Goal: Task Accomplishment & Management: Use online tool/utility

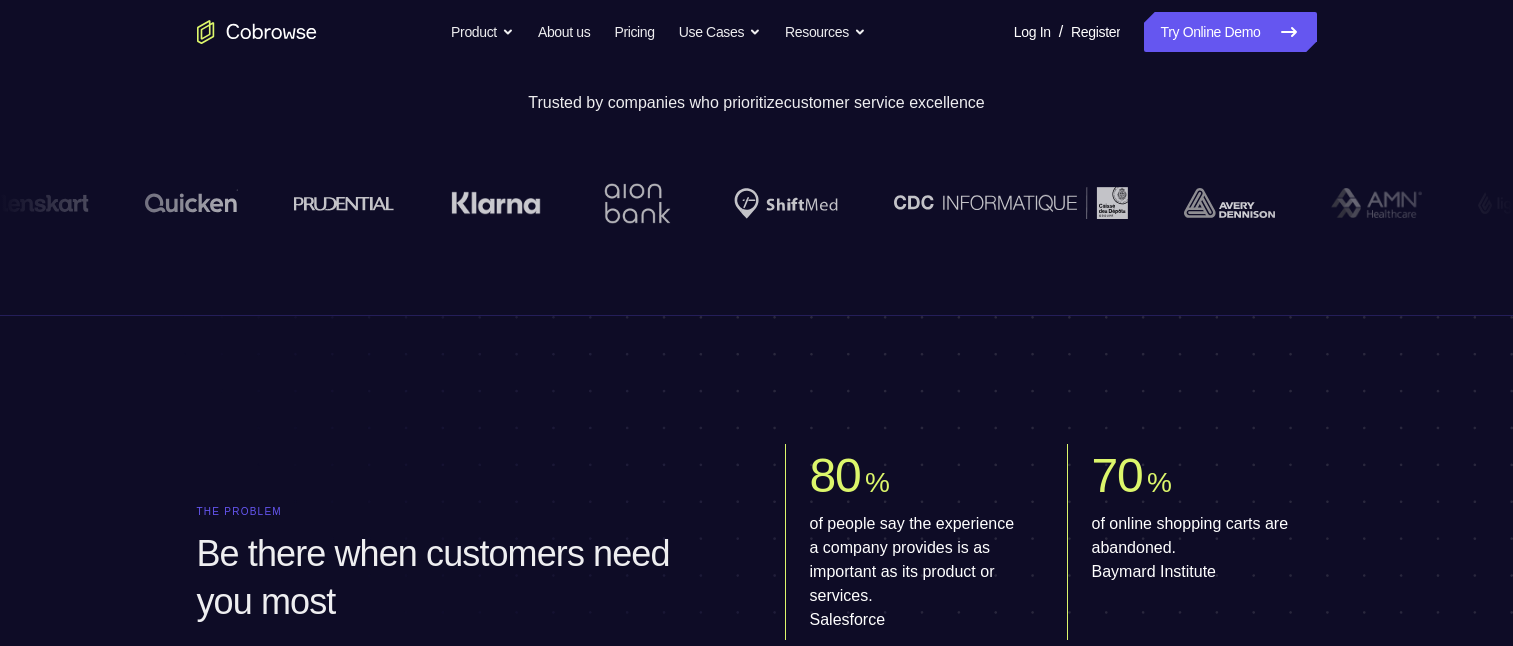
scroll to position [200, 0]
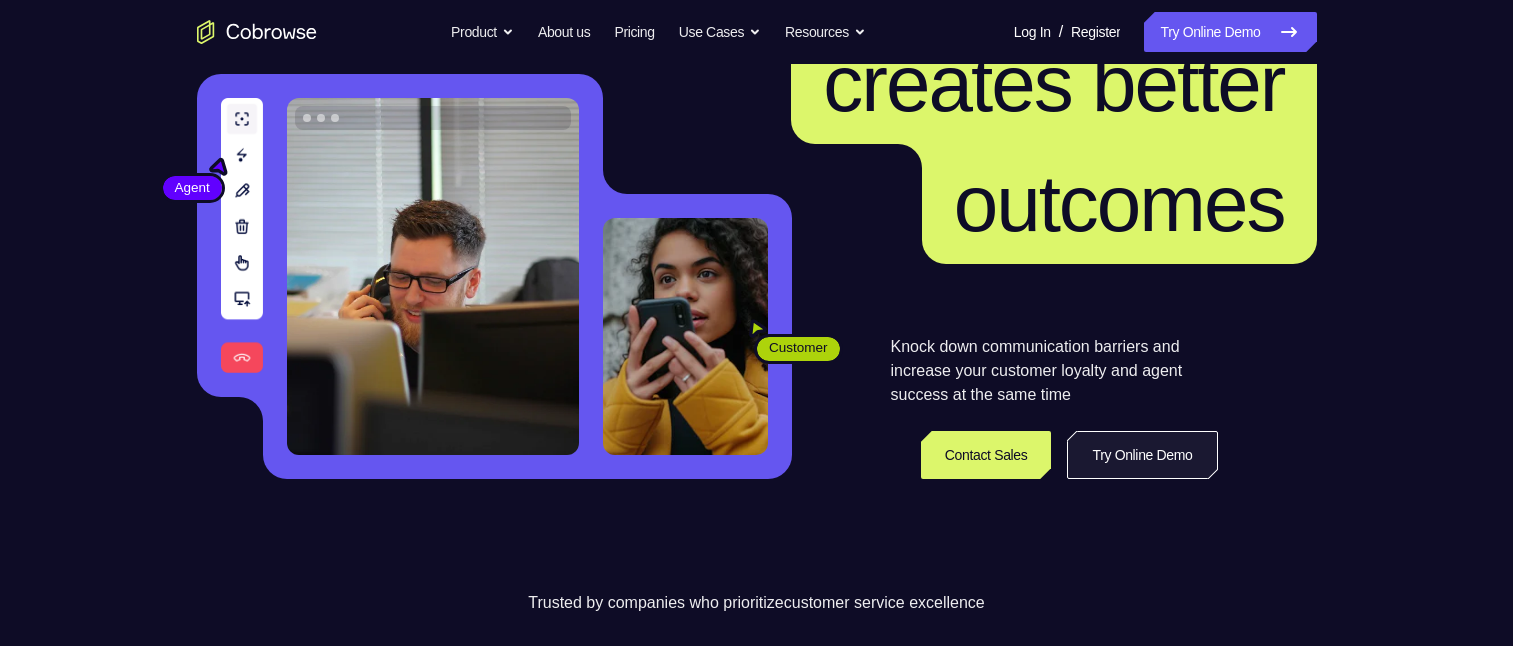
click at [1099, 455] on link "Try Online Demo" at bounding box center [1142, 455] width 150 height 48
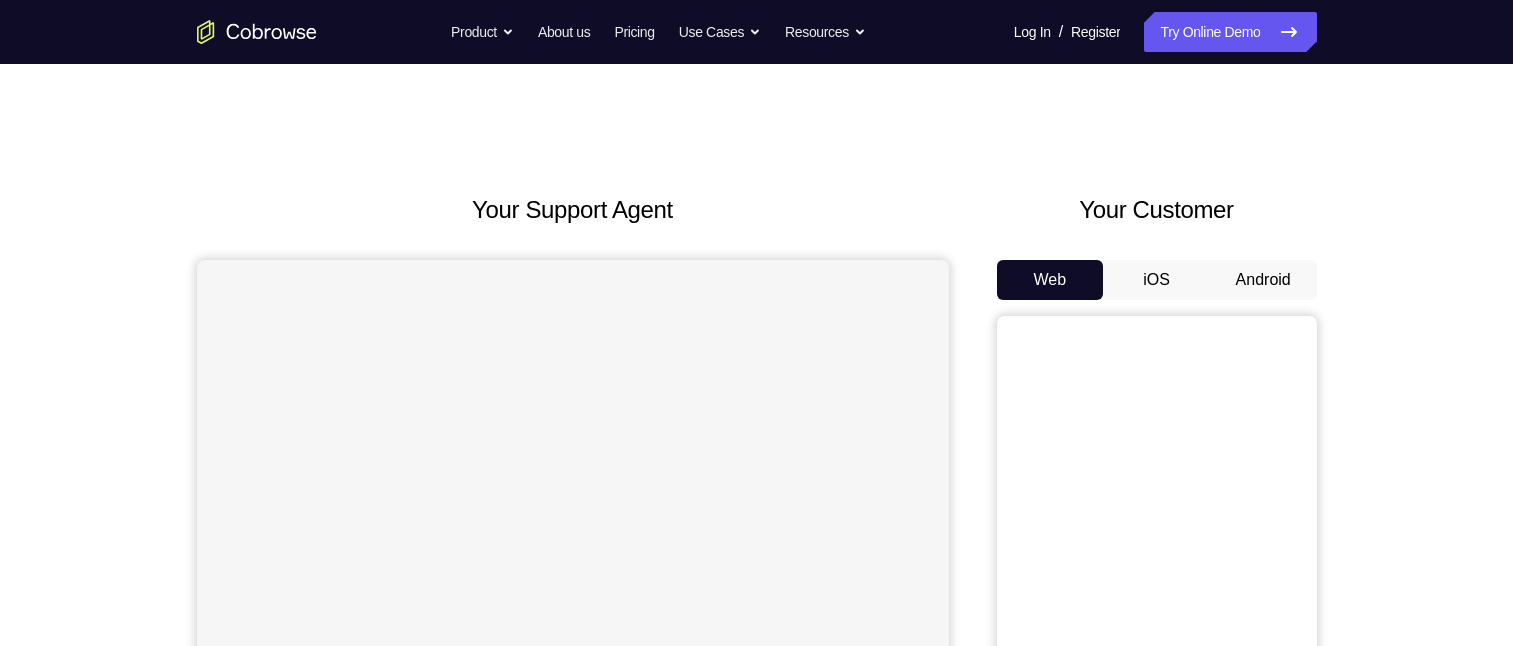
click at [1252, 278] on button "Android" at bounding box center [1263, 280] width 107 height 40
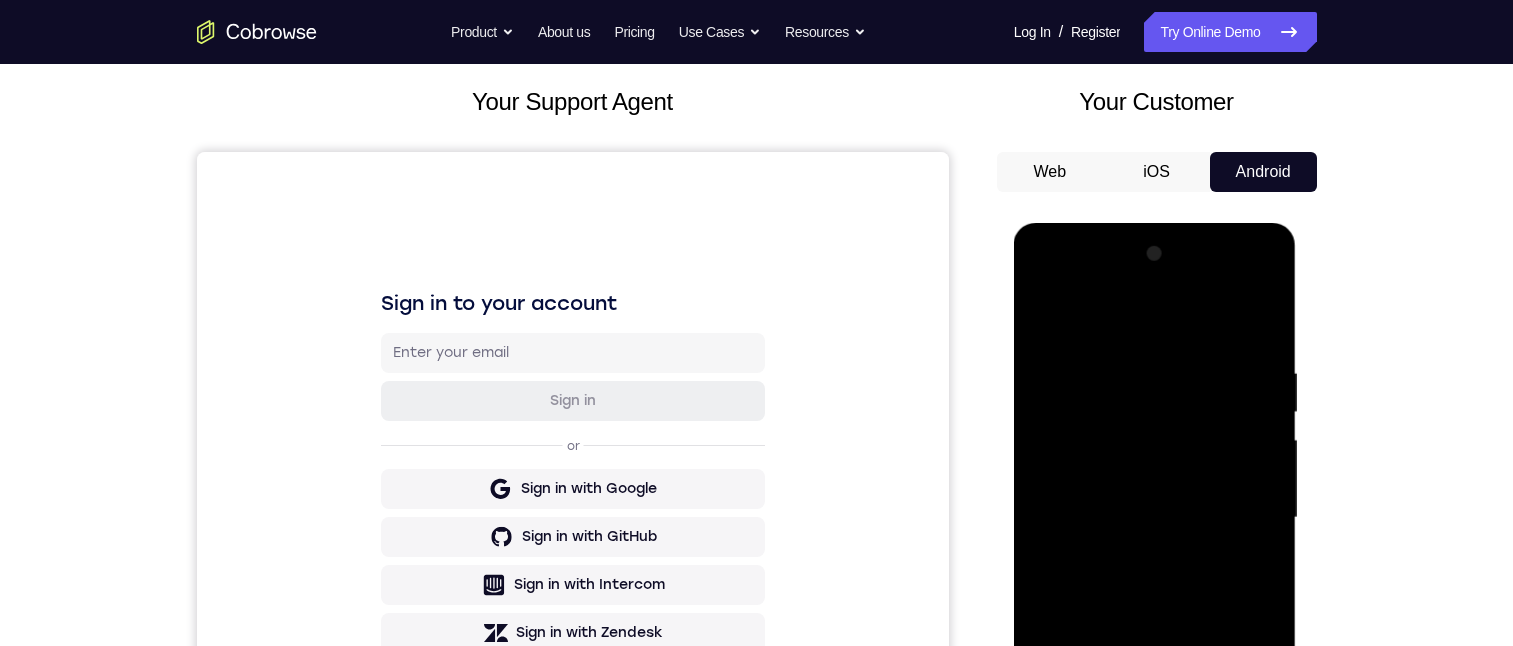
scroll to position [400, 0]
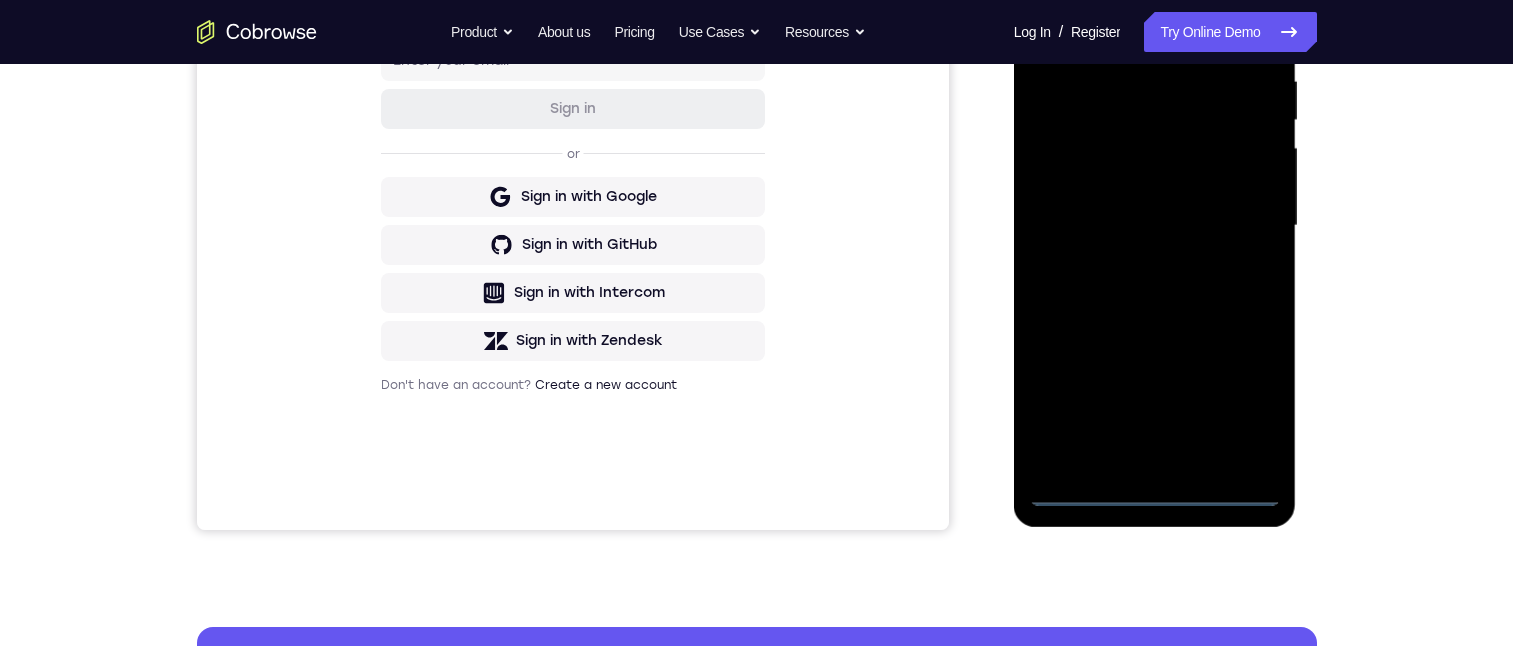
click at [1153, 486] on div at bounding box center [1155, 226] width 252 height 560
click at [1231, 399] on div at bounding box center [1155, 226] width 252 height 560
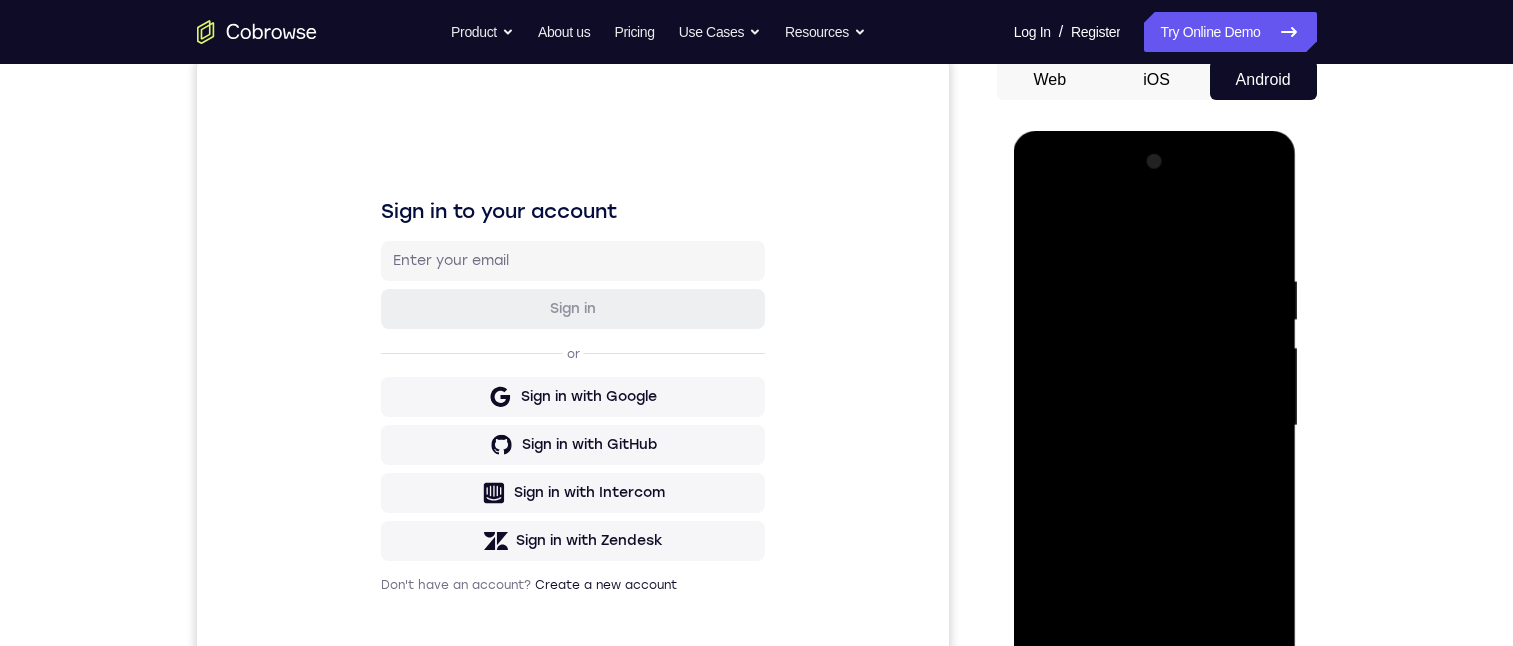
click at [1109, 189] on div at bounding box center [1155, 426] width 252 height 560
click at [1051, 192] on div at bounding box center [1155, 426] width 252 height 560
drag, startPoint x: 2025, startPoint y: 329, endPoint x: 1044, endPoint y: 193, distance: 990.2
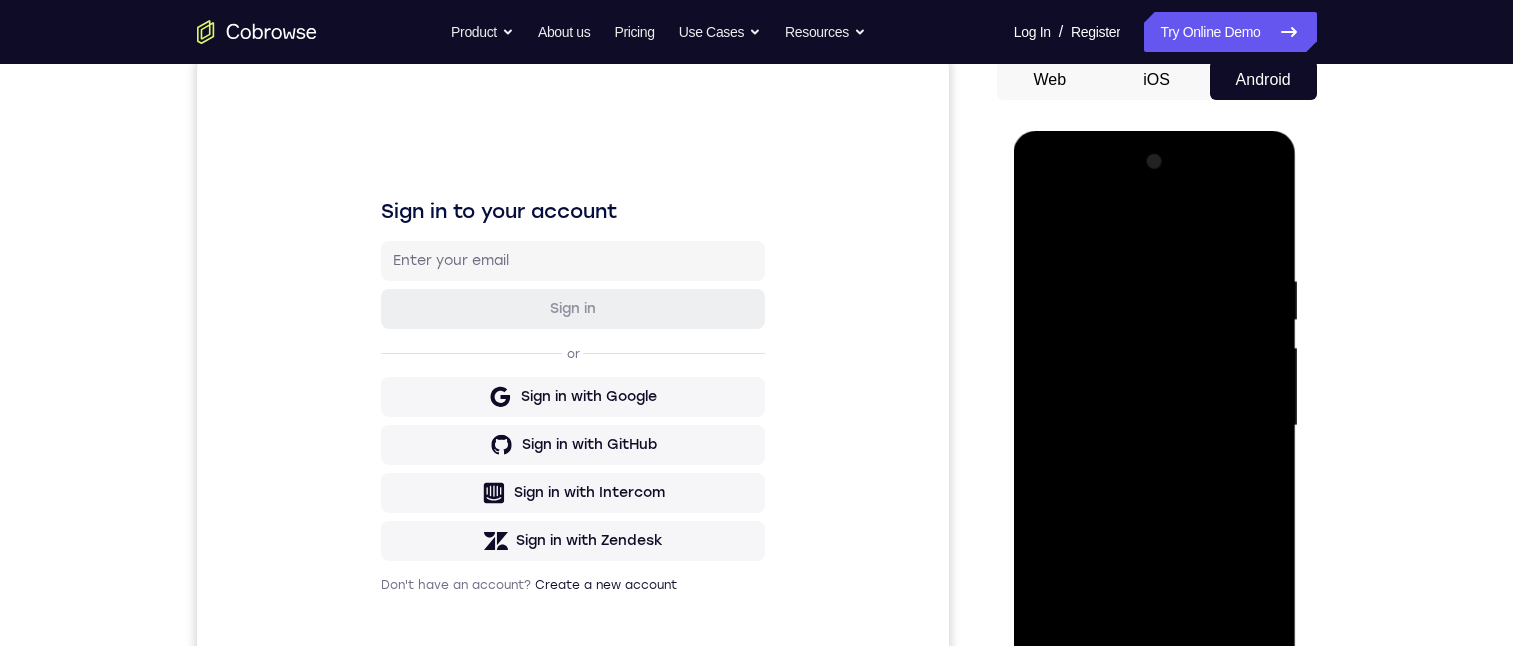
click at [1048, 192] on div at bounding box center [1155, 426] width 252 height 560
click at [1045, 192] on div at bounding box center [1155, 426] width 252 height 560
click at [1044, 193] on div at bounding box center [1155, 426] width 252 height 560
click at [1245, 418] on div at bounding box center [1155, 426] width 252 height 560
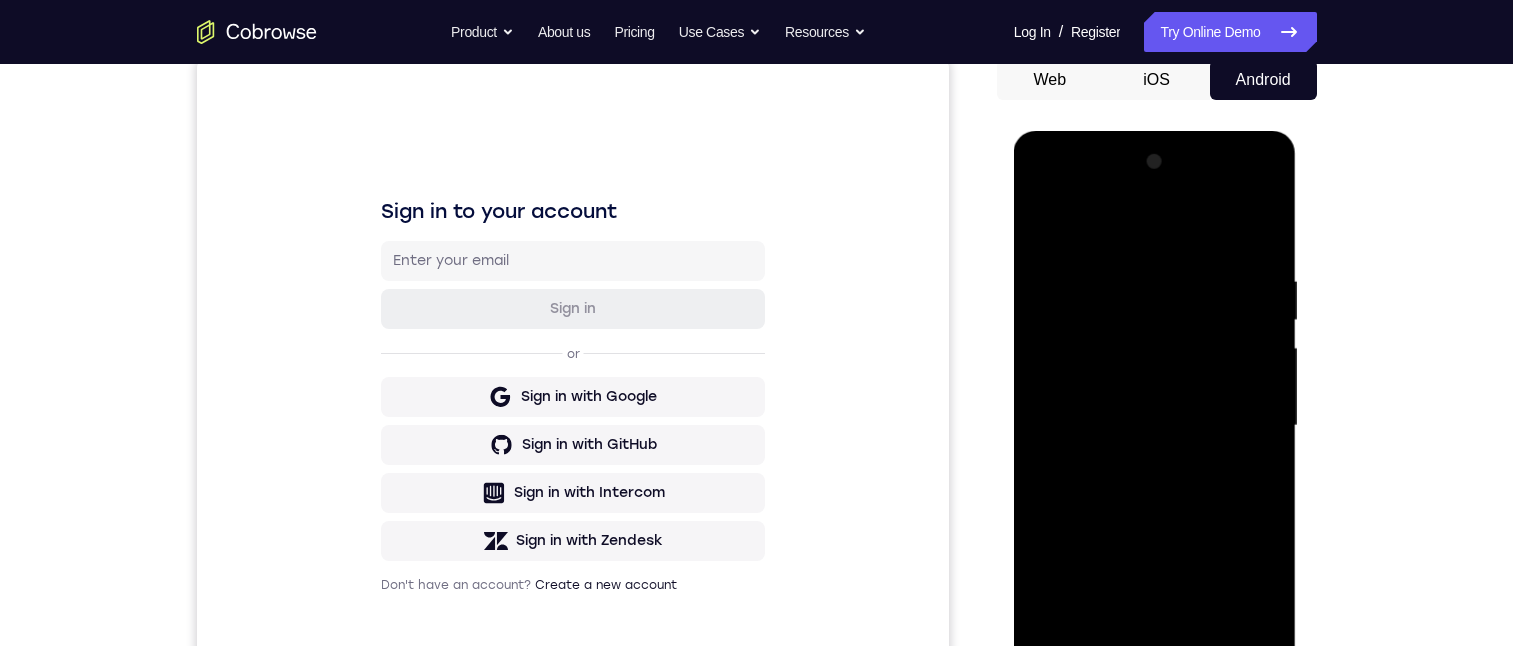
click at [1135, 462] on div at bounding box center [1155, 426] width 252 height 560
click at [1140, 461] on div at bounding box center [1155, 426] width 252 height 560
click at [1113, 339] on div at bounding box center [1155, 426] width 252 height 560
click at [1089, 333] on div at bounding box center [1155, 426] width 252 height 560
click at [1189, 343] on div at bounding box center [1155, 426] width 252 height 560
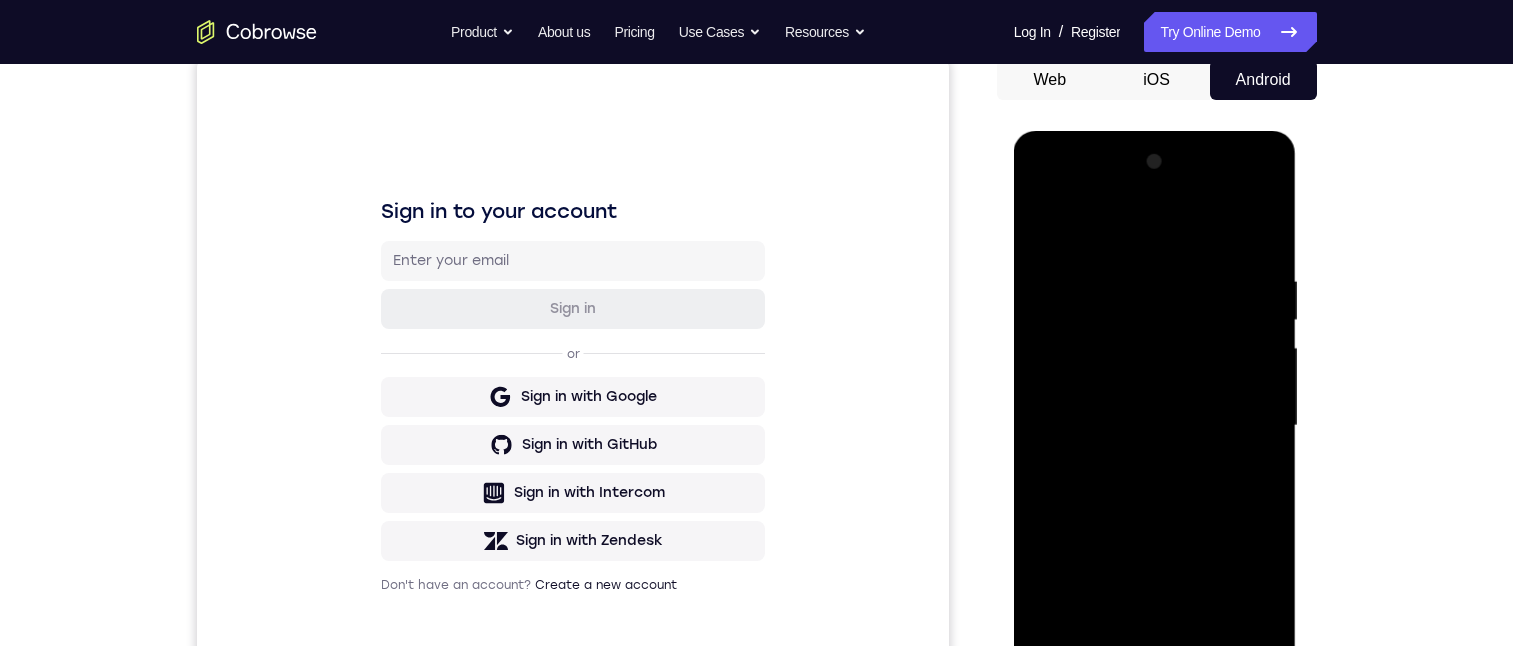
click at [1057, 387] on div at bounding box center [1155, 426] width 252 height 560
click at [1255, 387] on div at bounding box center [1155, 426] width 252 height 560
click at [1178, 428] on div at bounding box center [1155, 426] width 252 height 560
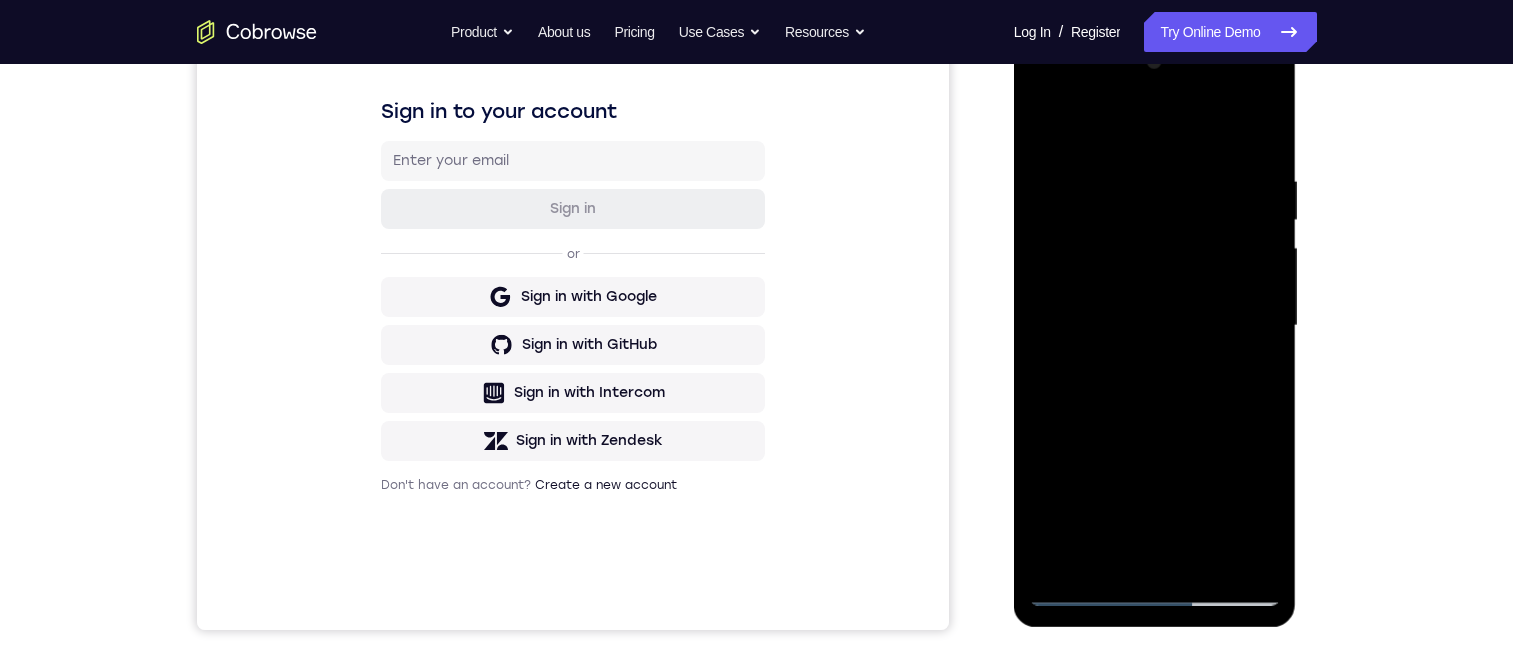
click at [1182, 403] on div at bounding box center [1155, 326] width 252 height 560
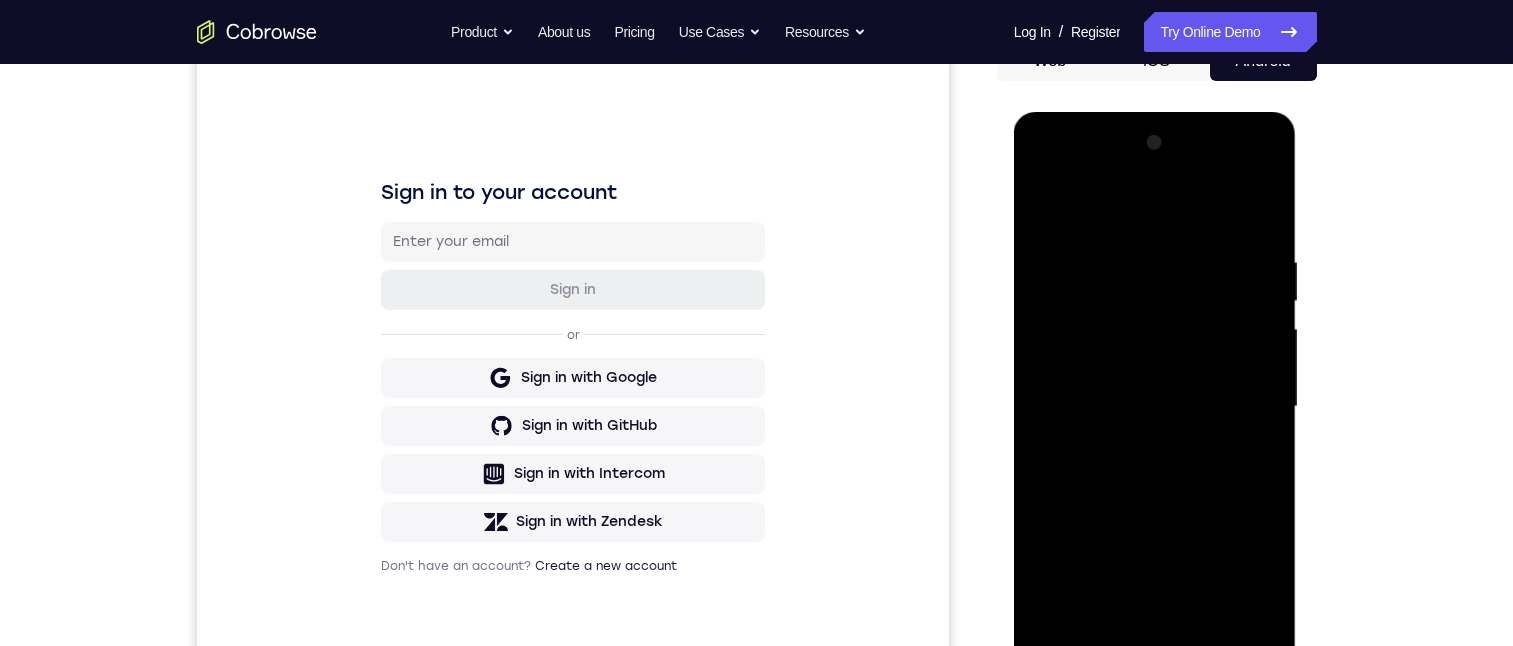
click at [1251, 478] on div at bounding box center [1155, 407] width 252 height 560
click at [1267, 489] on div at bounding box center [1155, 407] width 252 height 560
click at [1266, 492] on div at bounding box center [1155, 407] width 252 height 560
drag, startPoint x: 1039, startPoint y: 494, endPoint x: 2012, endPoint y: 604, distance: 979.0
click at [1039, 494] on div at bounding box center [1155, 407] width 252 height 560
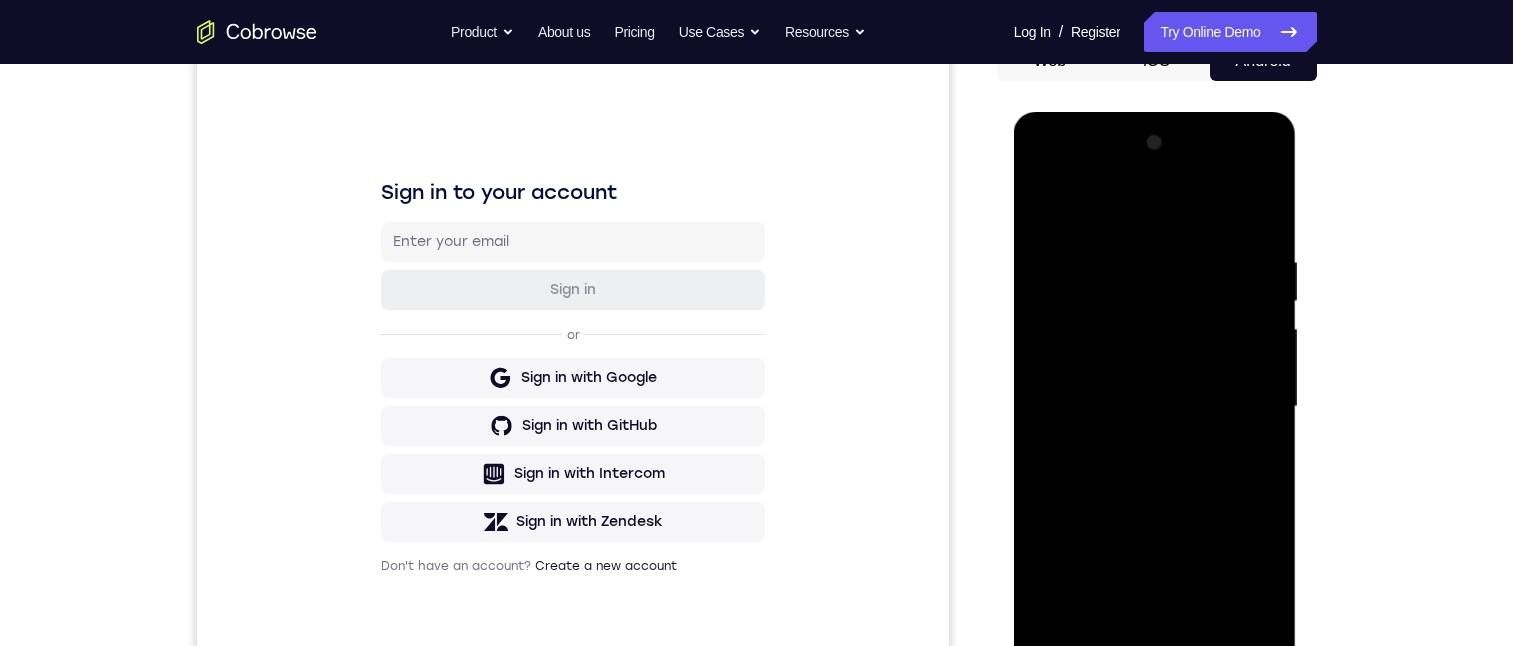
click at [1039, 494] on div at bounding box center [1155, 407] width 252 height 560
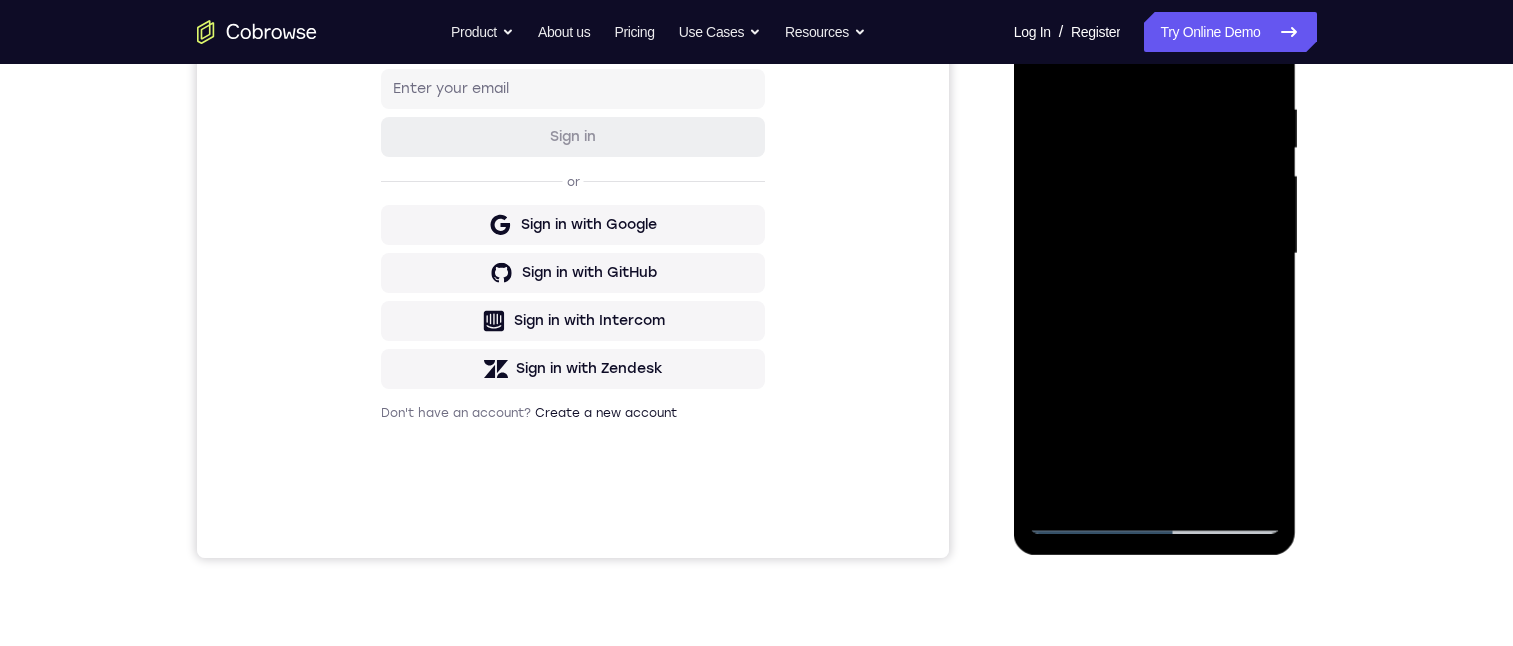
click at [1269, 341] on div at bounding box center [1155, 254] width 252 height 560
click at [1268, 341] on div at bounding box center [1155, 254] width 252 height 560
click at [1265, 341] on div at bounding box center [1155, 254] width 252 height 560
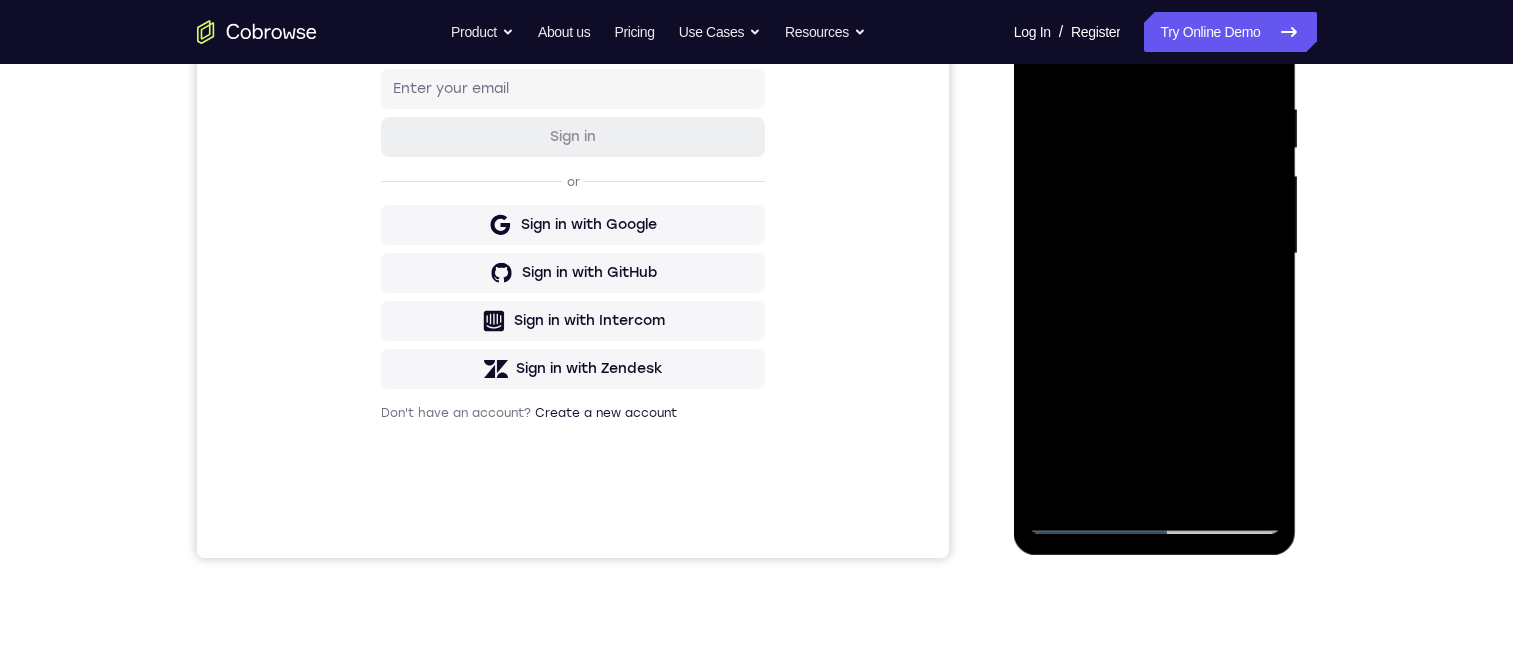
click at [1265, 341] on div at bounding box center [1155, 254] width 252 height 560
click at [1262, 342] on div at bounding box center [1155, 254] width 252 height 560
click at [1262, 343] on div at bounding box center [1155, 254] width 252 height 560
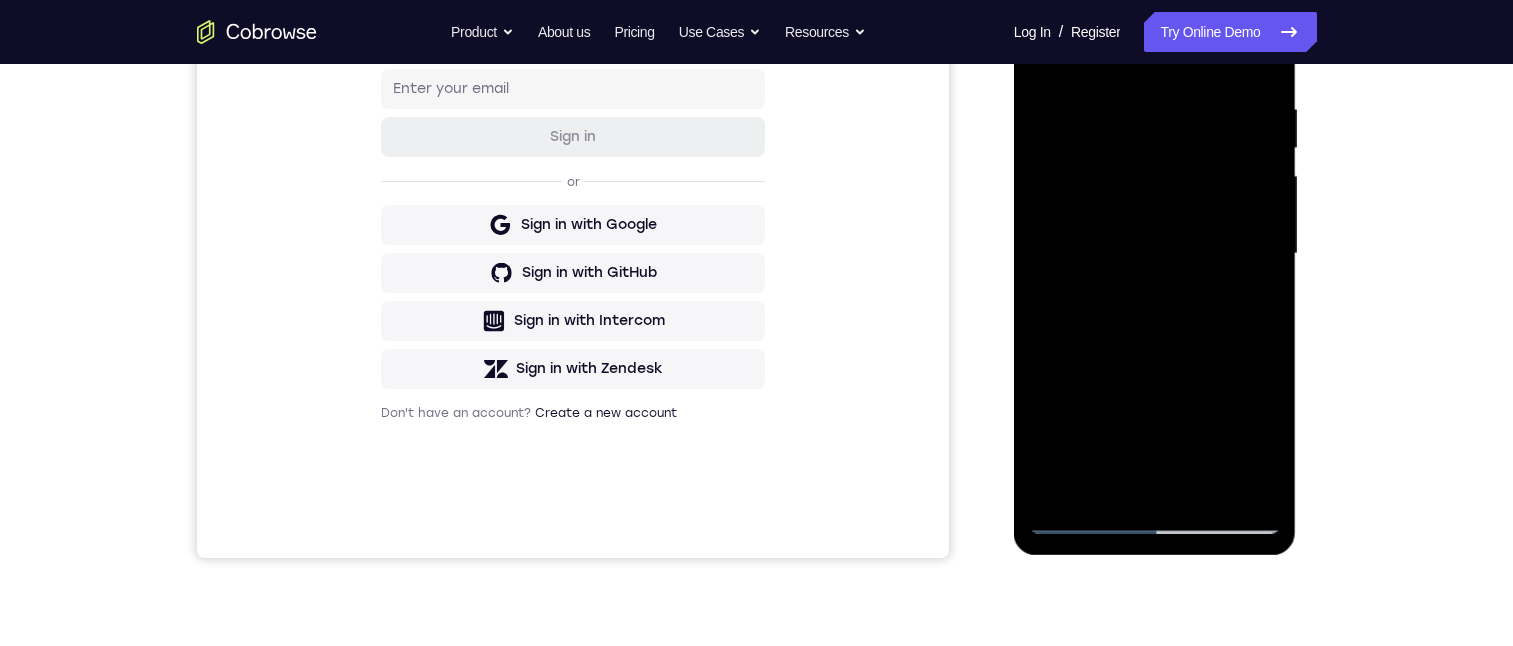
click at [1268, 343] on div at bounding box center [1155, 254] width 252 height 560
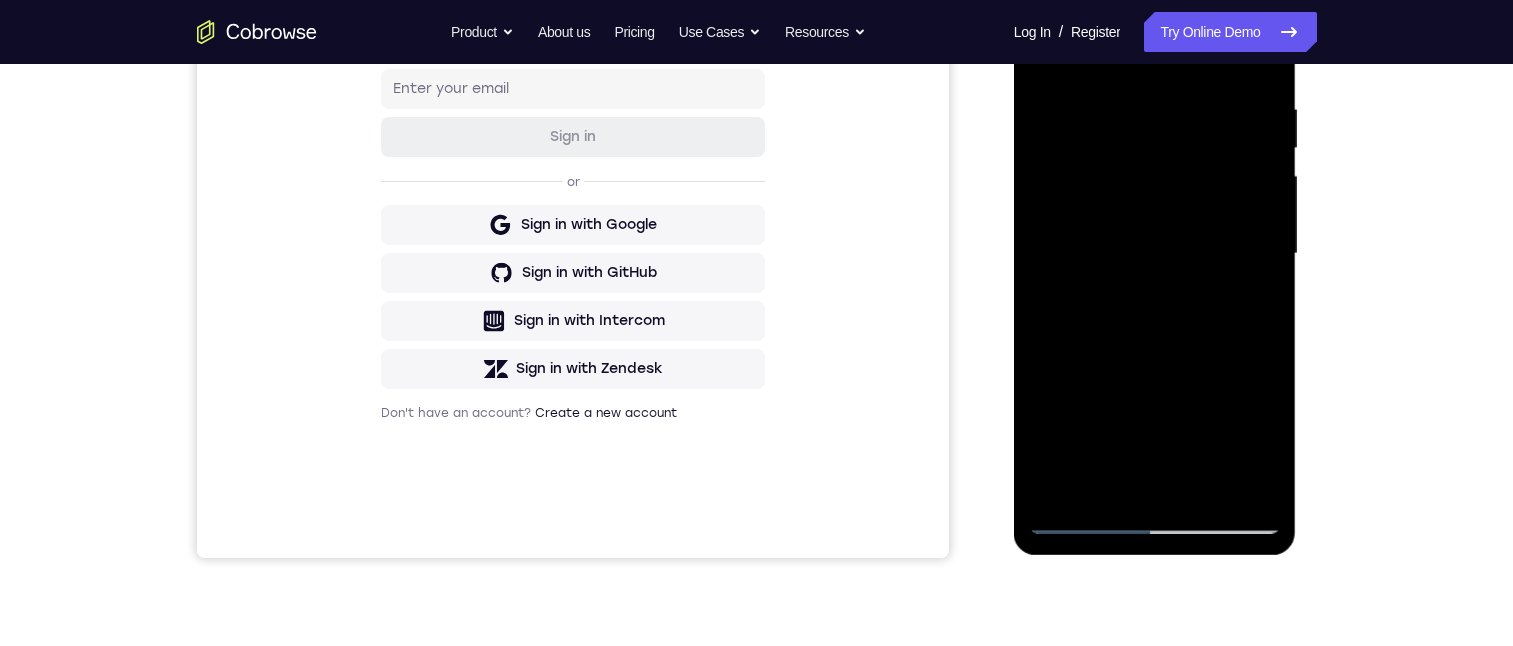
click at [1268, 343] on div at bounding box center [1155, 254] width 252 height 560
click at [1206, 489] on div at bounding box center [1155, 254] width 252 height 560
click at [1185, 359] on div at bounding box center [1155, 254] width 252 height 560
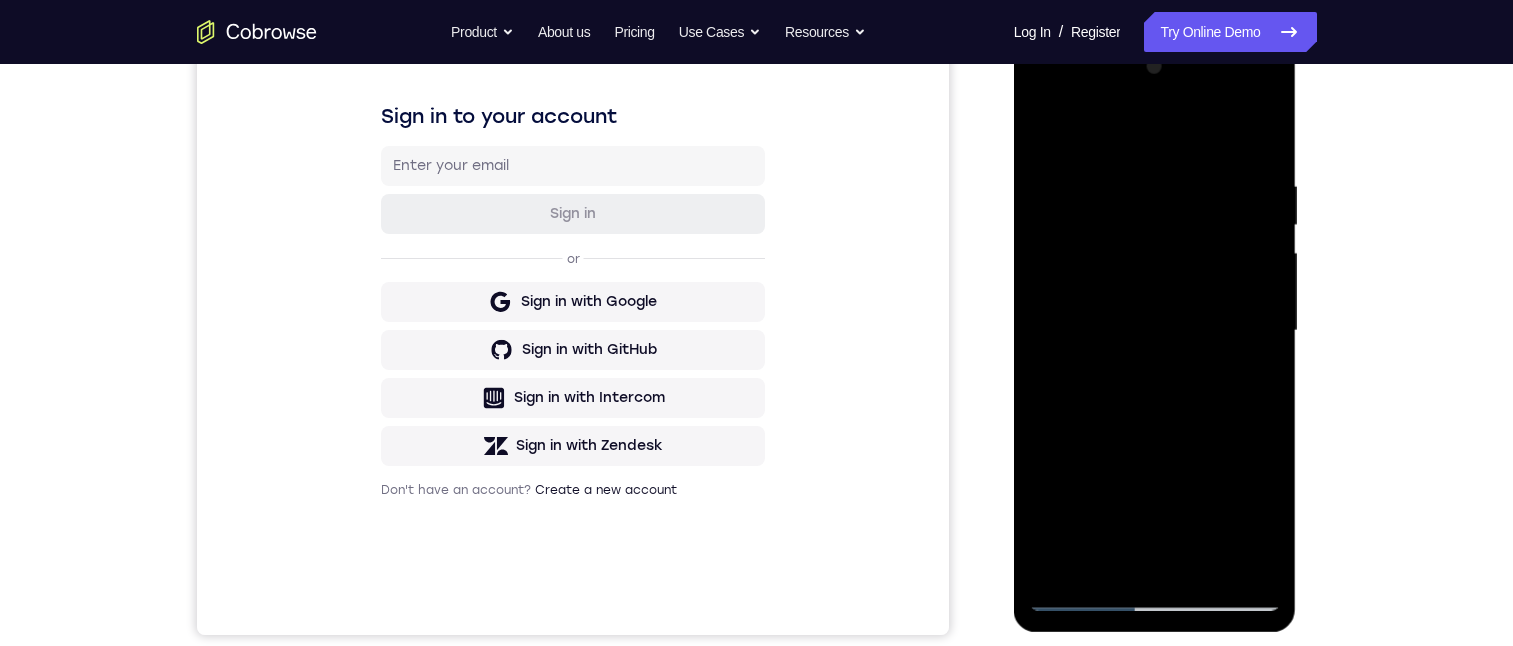
click at [1278, 293] on div at bounding box center [1155, 331] width 252 height 560
drag, startPoint x: 1280, startPoint y: 296, endPoint x: 1280, endPoint y: 324, distance: 28.0
click at [1280, 320] on div at bounding box center [1155, 331] width 252 height 560
click at [1278, 406] on div at bounding box center [1155, 331] width 252 height 560
click at [1245, 391] on div at bounding box center [1155, 331] width 252 height 560
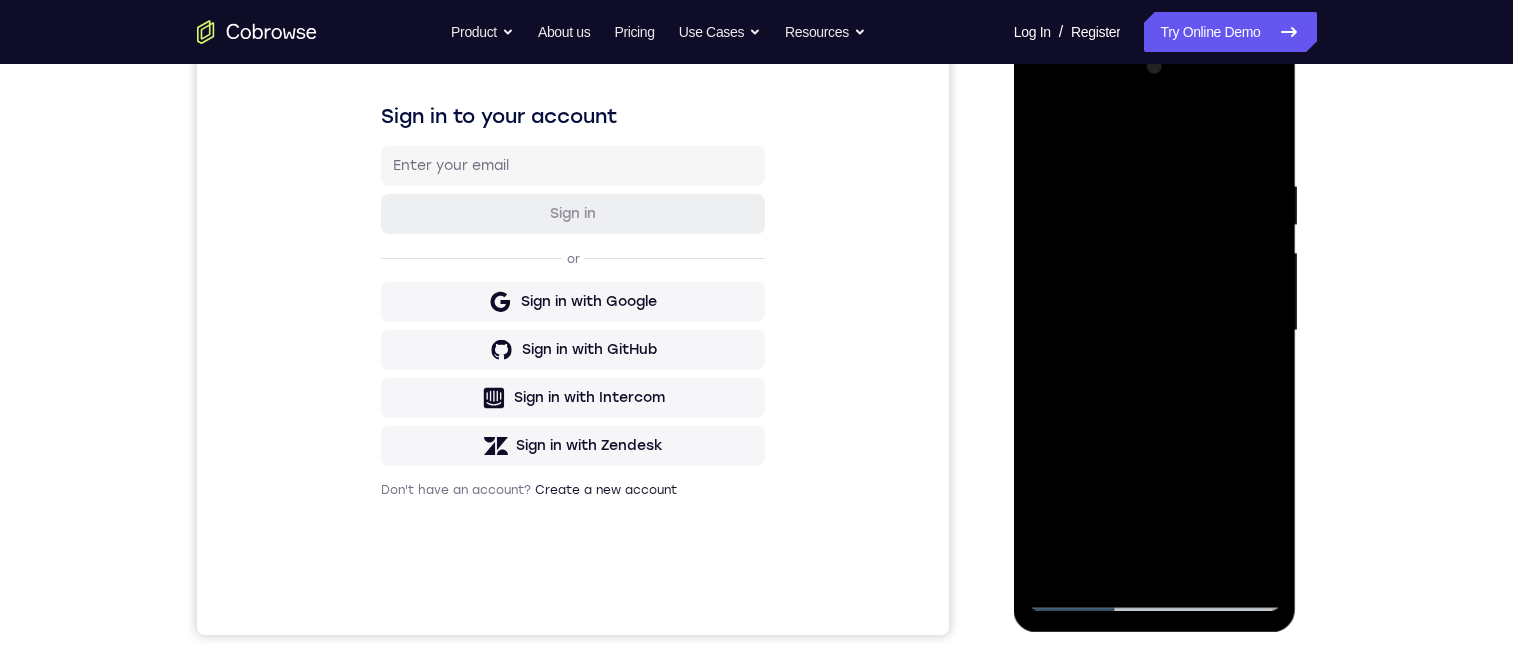
click at [1049, 125] on div at bounding box center [1155, 331] width 252 height 560
click at [1147, 362] on div at bounding box center [1155, 331] width 252 height 560
click at [1264, 521] on div at bounding box center [1155, 331] width 252 height 560
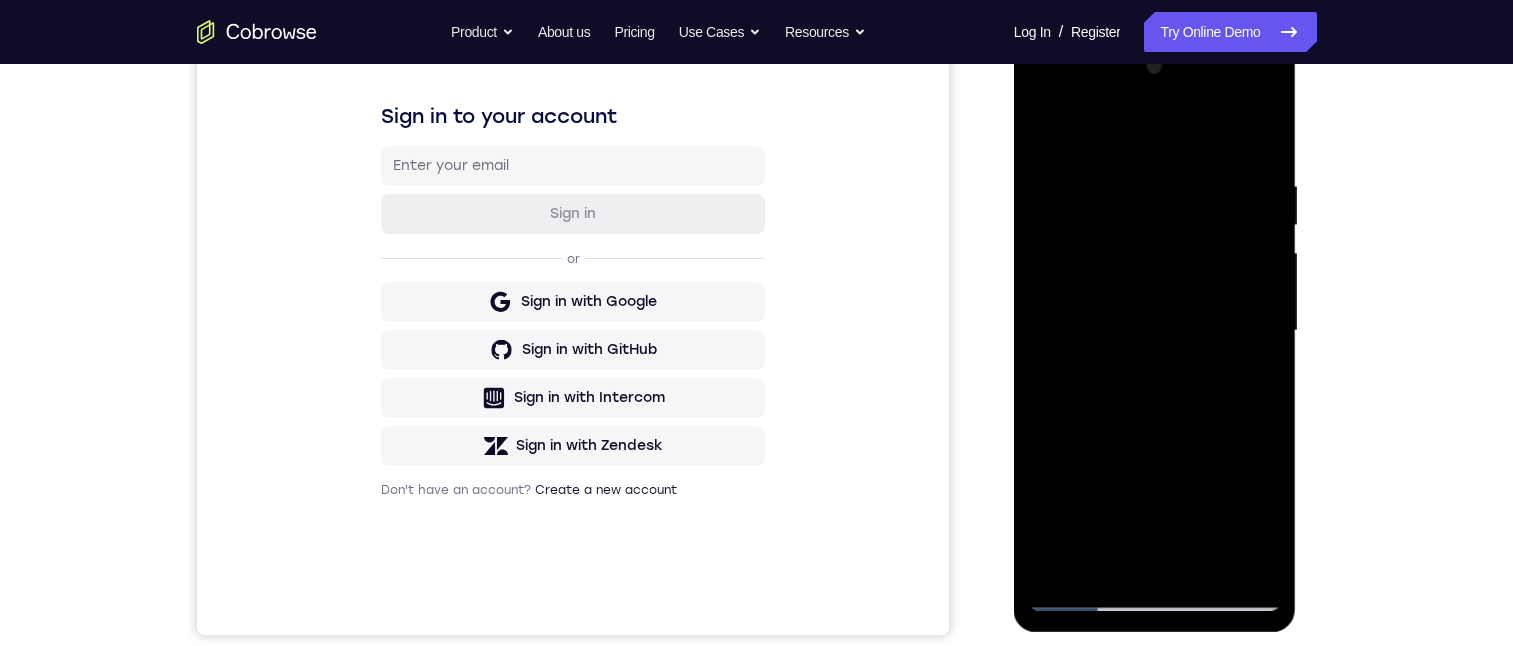
click at [1264, 521] on div at bounding box center [1155, 331] width 252 height 560
click at [1288, 511] on div at bounding box center [1155, 334] width 283 height 596
click at [1253, 518] on div at bounding box center [1155, 331] width 252 height 560
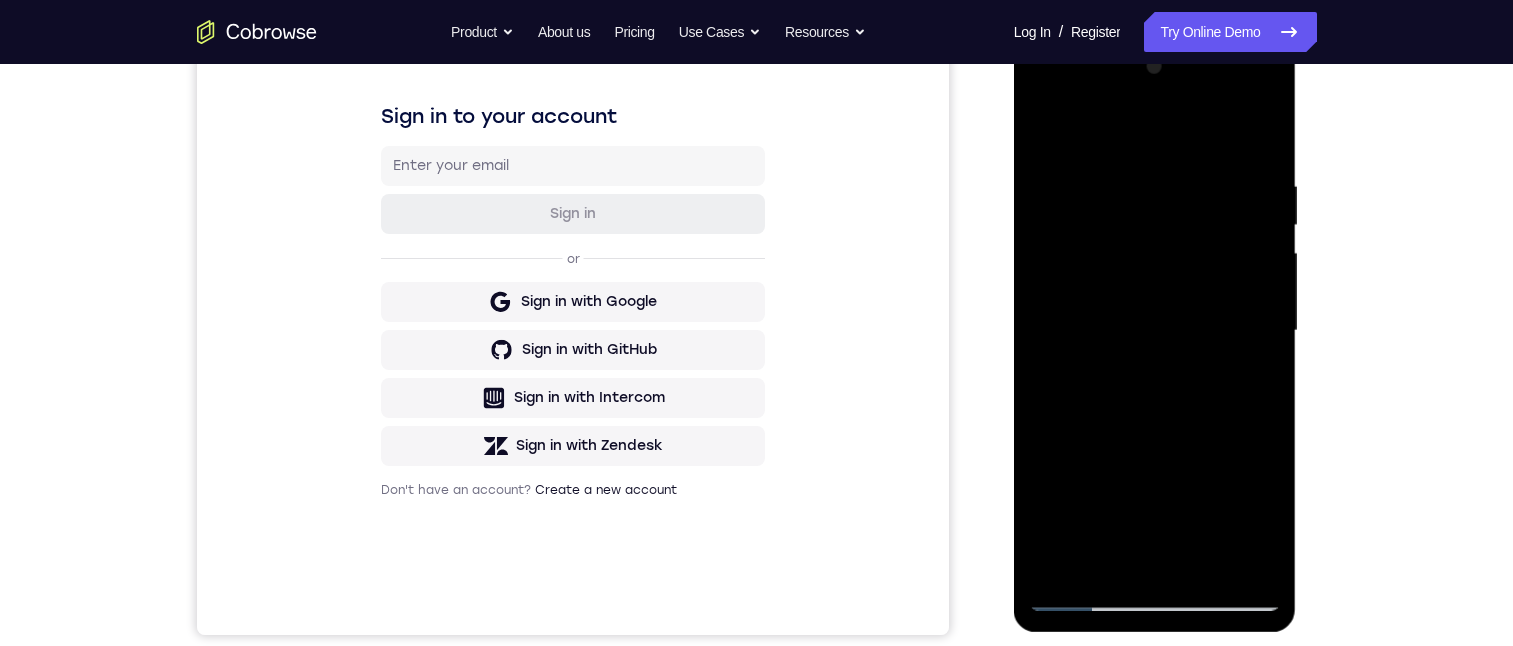
click at [1253, 518] on div at bounding box center [1155, 331] width 252 height 560
drag, startPoint x: 1255, startPoint y: 518, endPoint x: 2313, endPoint y: 580, distance: 1059.6
click at [1255, 518] on div at bounding box center [1155, 331] width 252 height 560
click at [1258, 516] on div at bounding box center [1155, 331] width 252 height 560
click at [1249, 378] on div at bounding box center [1155, 331] width 252 height 560
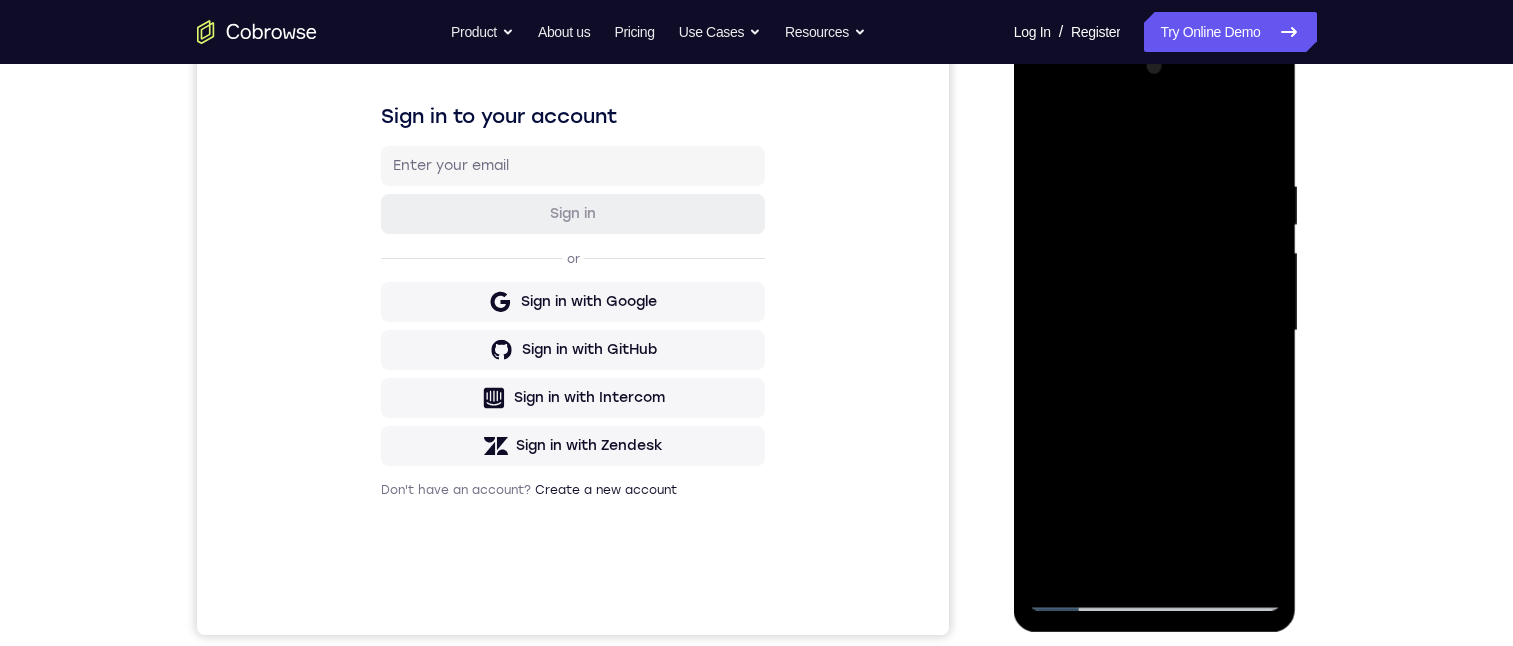
click at [1044, 128] on div at bounding box center [1155, 331] width 252 height 560
click at [1134, 402] on div at bounding box center [1155, 331] width 252 height 560
click at [1248, 377] on div at bounding box center [1155, 331] width 252 height 560
click at [1046, 132] on div at bounding box center [1155, 331] width 252 height 560
click at [1137, 402] on div at bounding box center [1155, 331] width 252 height 560
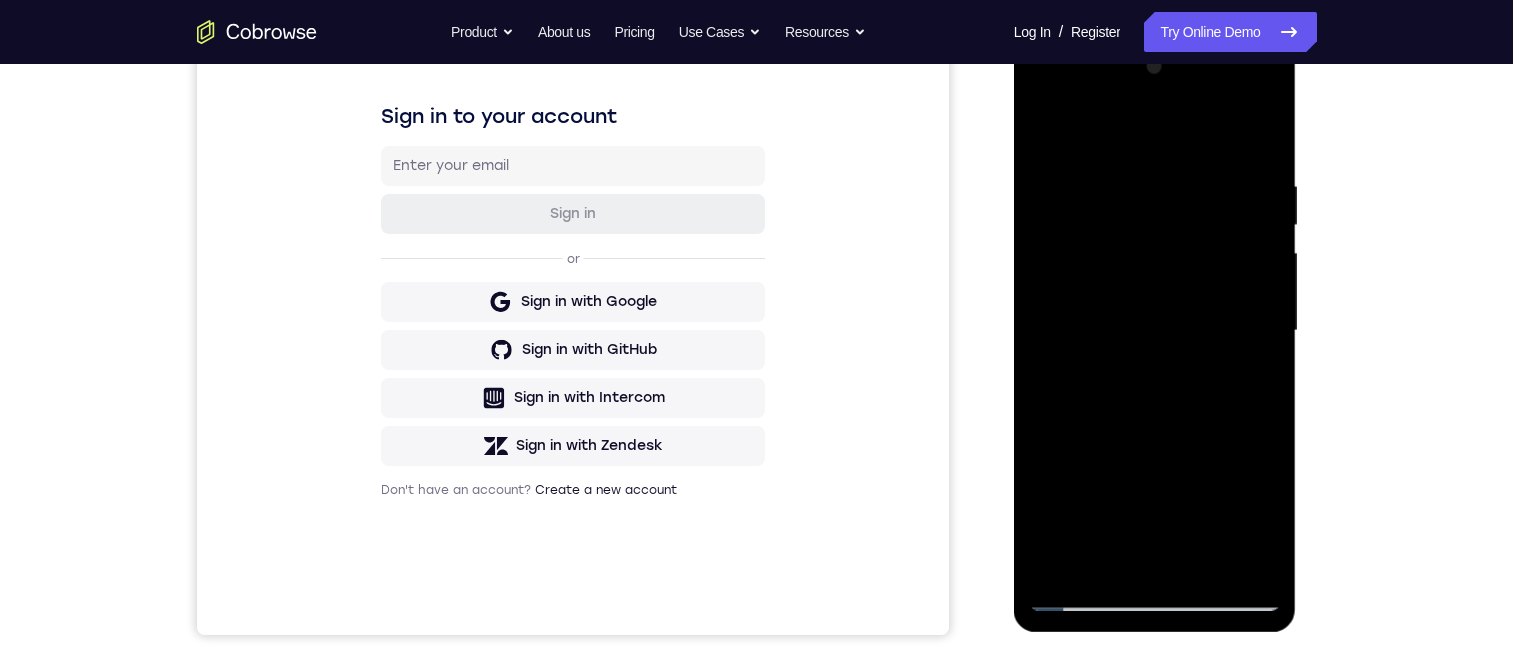
click at [1098, 560] on div at bounding box center [1155, 331] width 252 height 560
click at [1249, 382] on div at bounding box center [1155, 331] width 252 height 560
click at [1042, 128] on div at bounding box center [1155, 331] width 252 height 560
click at [1145, 451] on div at bounding box center [1155, 331] width 252 height 560
click at [1255, 518] on div at bounding box center [1155, 331] width 252 height 560
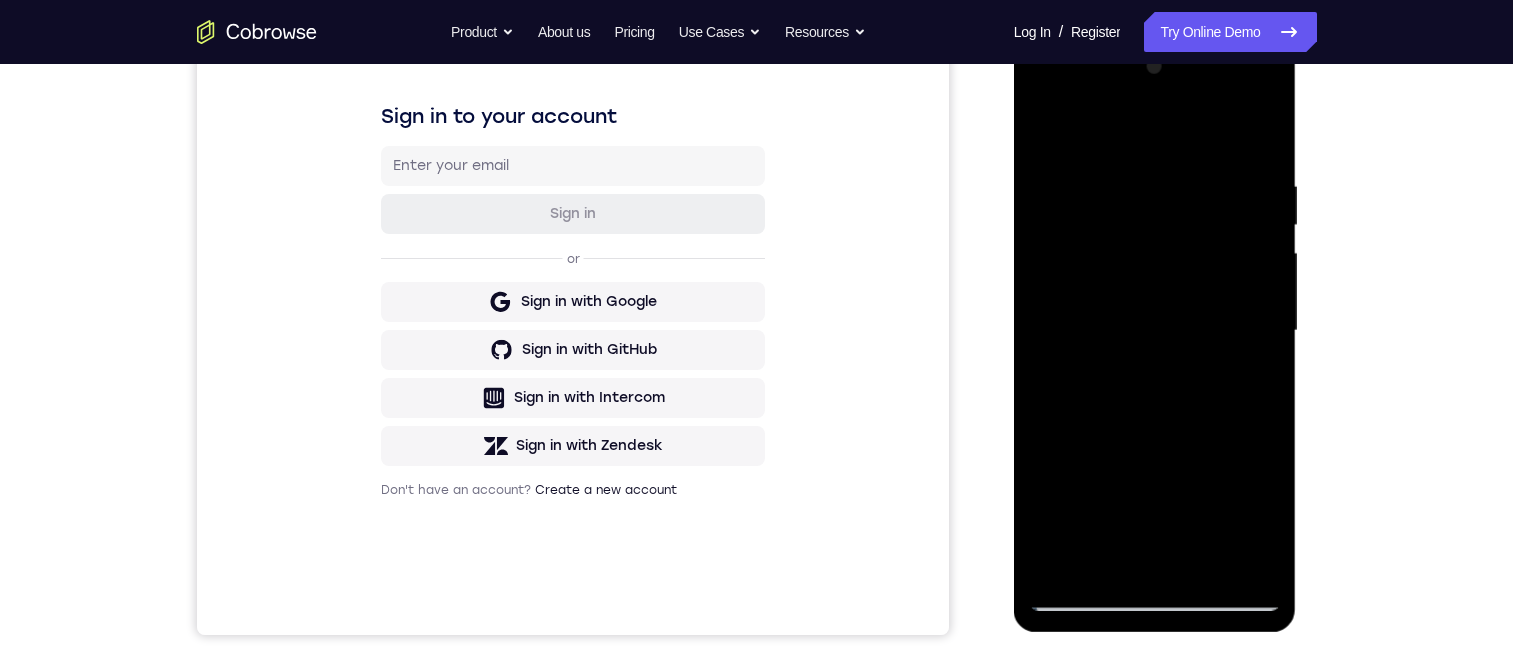
click at [1248, 377] on div at bounding box center [1155, 331] width 252 height 560
click at [1045, 136] on div at bounding box center [1155, 331] width 252 height 560
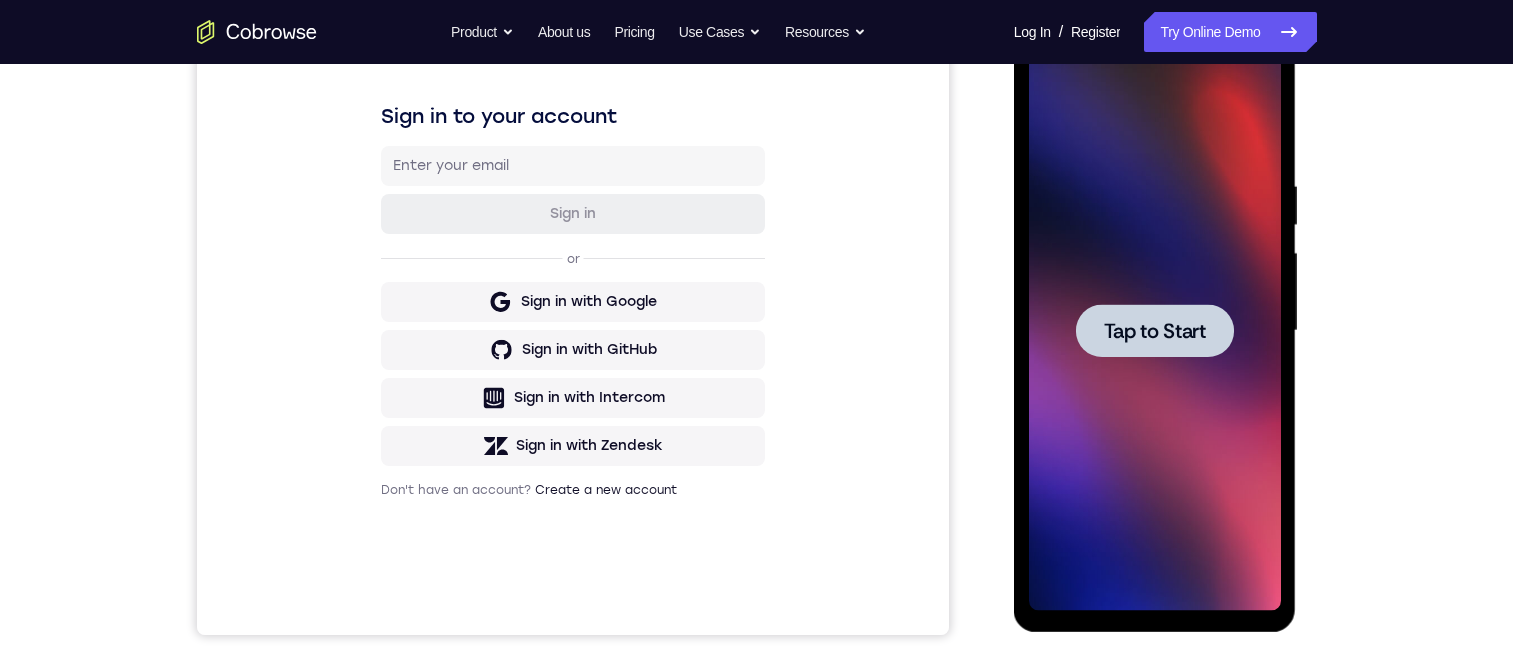
click at [1107, 330] on span "Tap to Start" at bounding box center [1155, 331] width 102 height 20
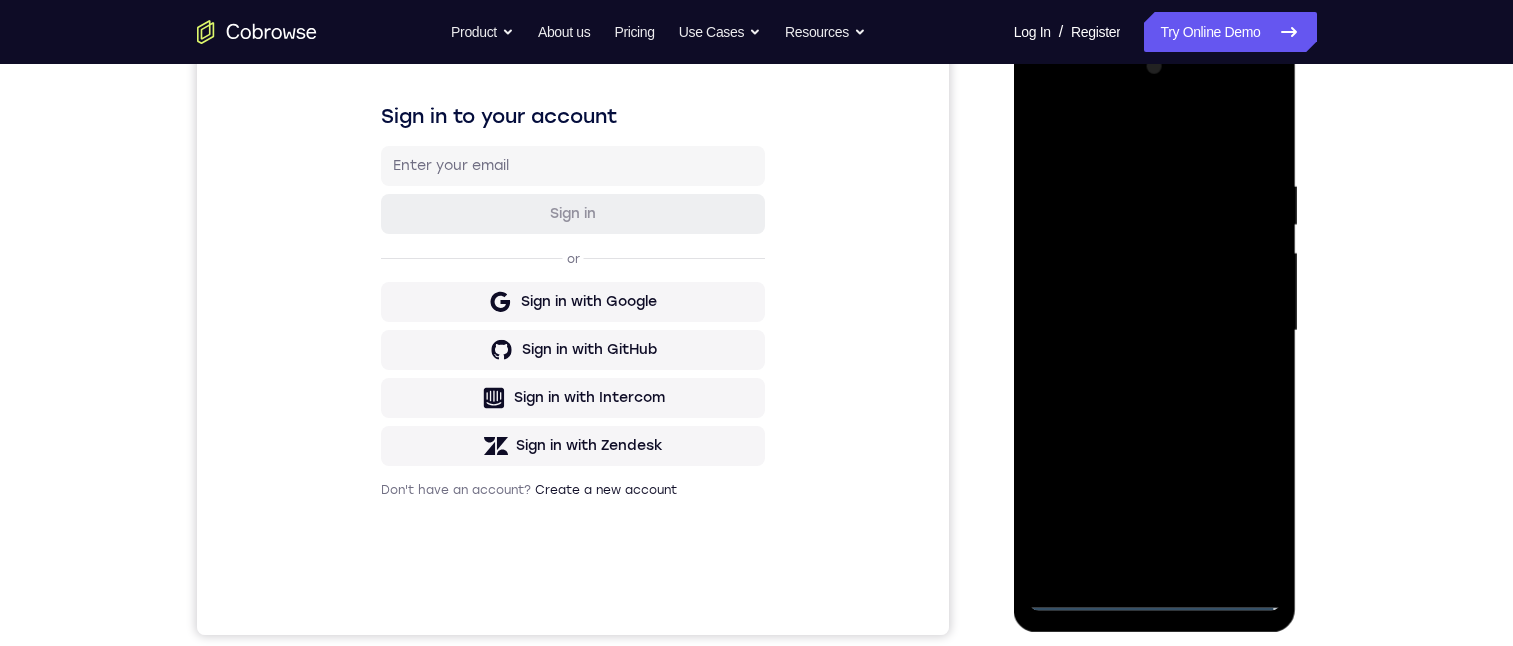
drag, startPoint x: 1152, startPoint y: 596, endPoint x: 1192, endPoint y: 572, distance: 46.6
click at [1151, 596] on div at bounding box center [1155, 331] width 252 height 560
click at [1239, 515] on div at bounding box center [1155, 331] width 252 height 560
click at [1085, 94] on div at bounding box center [1155, 331] width 252 height 560
drag, startPoint x: 1244, startPoint y: 322, endPoint x: 1232, endPoint y: 326, distance: 12.6
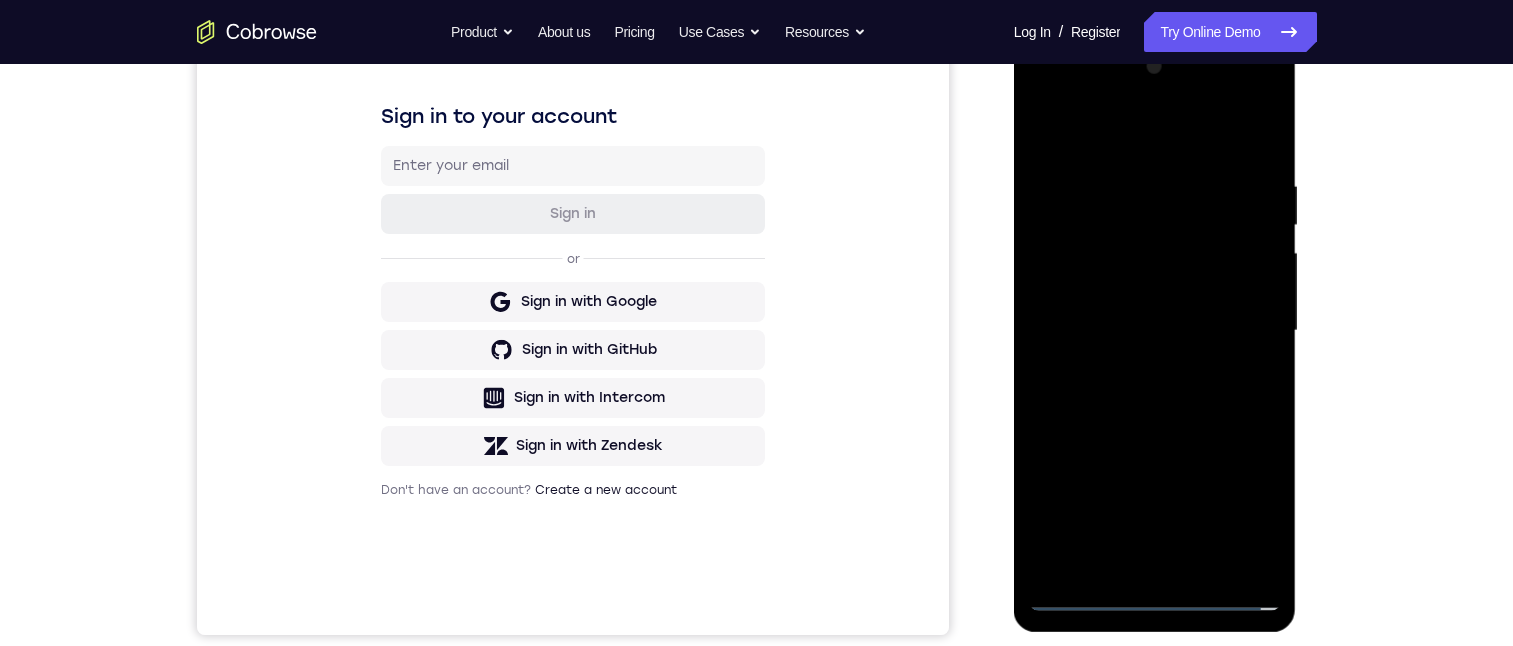
click at [1232, 326] on div at bounding box center [1155, 331] width 252 height 560
click at [1247, 322] on div at bounding box center [1155, 331] width 252 height 560
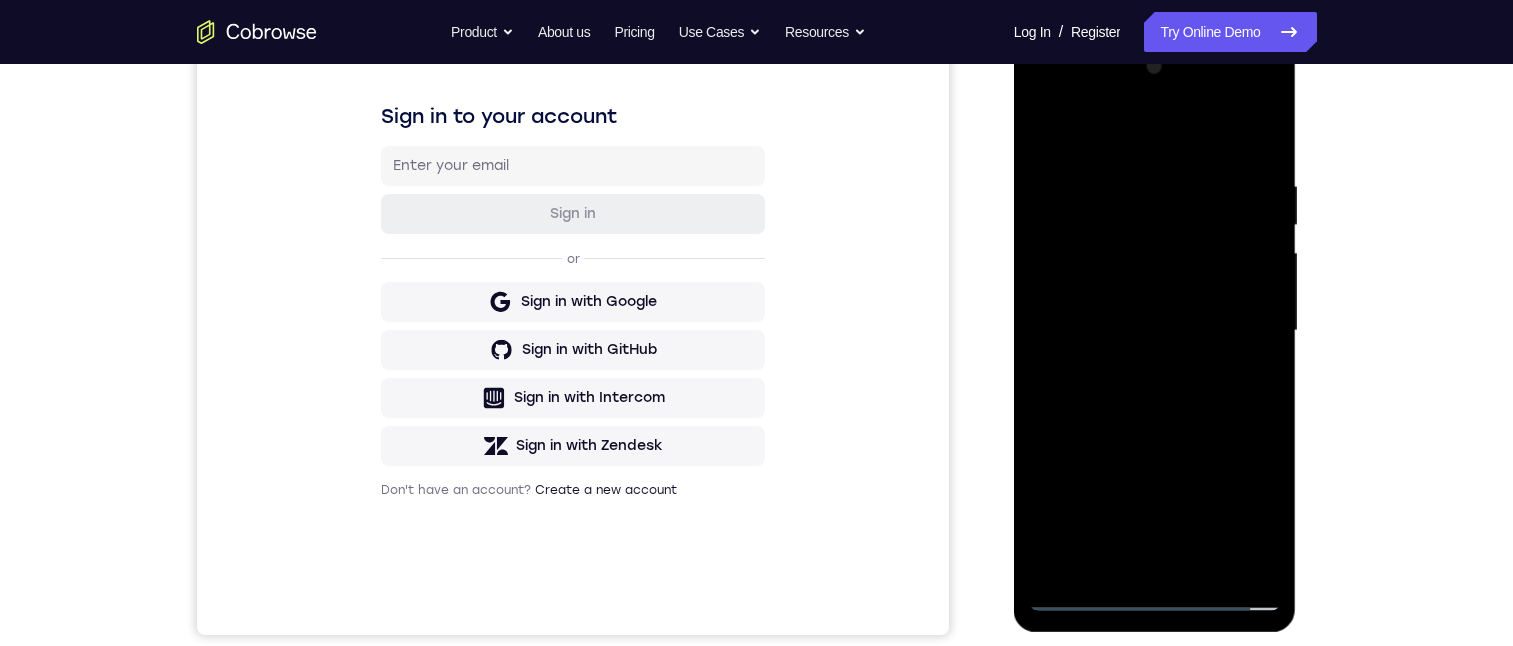
click at [1247, 322] on div at bounding box center [1155, 331] width 252 height 560
click at [1134, 362] on div at bounding box center [1155, 331] width 252 height 560
click at [1079, 318] on div at bounding box center [1155, 331] width 252 height 560
click at [1053, 280] on div at bounding box center [1155, 331] width 252 height 560
click at [1163, 328] on div at bounding box center [1155, 331] width 252 height 560
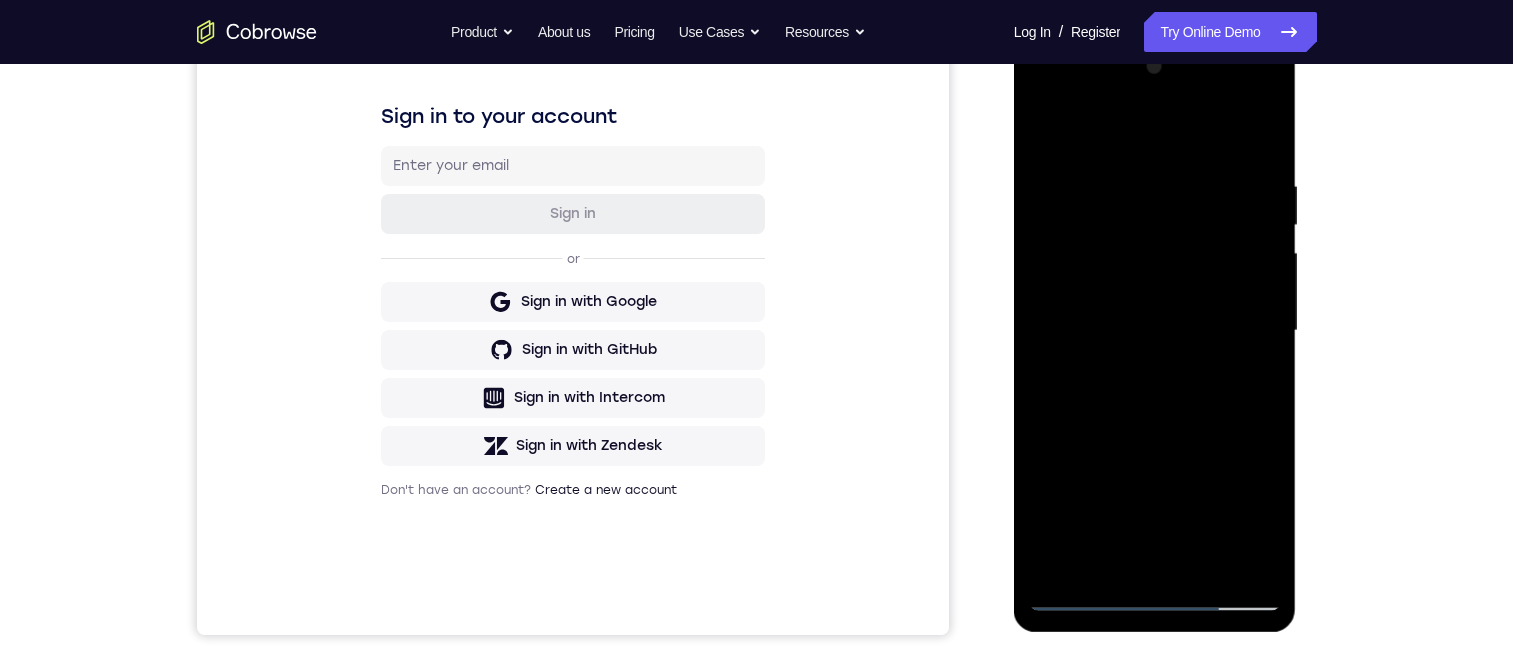
drag, startPoint x: 1175, startPoint y: 414, endPoint x: 1199, endPoint y: 413, distance: 24.0
click at [1176, 413] on div at bounding box center [1155, 331] width 252 height 560
click at [1137, 189] on div at bounding box center [1155, 331] width 252 height 560
click at [1188, 231] on div at bounding box center [1155, 331] width 252 height 560
click at [1246, 288] on div at bounding box center [1155, 331] width 252 height 560
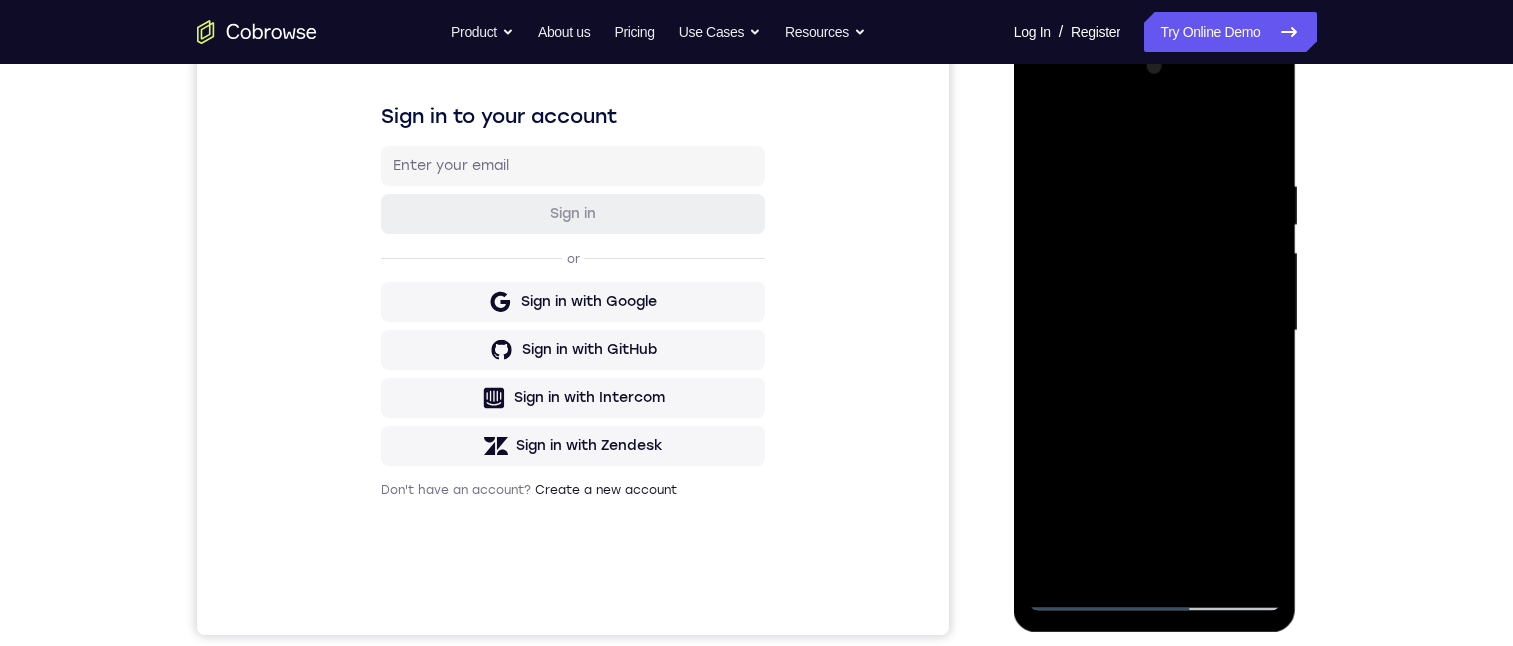
click at [1042, 291] on div at bounding box center [1155, 331] width 252 height 560
click at [1260, 329] on div at bounding box center [1155, 331] width 252 height 560
click at [1256, 130] on div at bounding box center [1155, 331] width 252 height 560
click at [1205, 182] on div at bounding box center [1155, 331] width 252 height 560
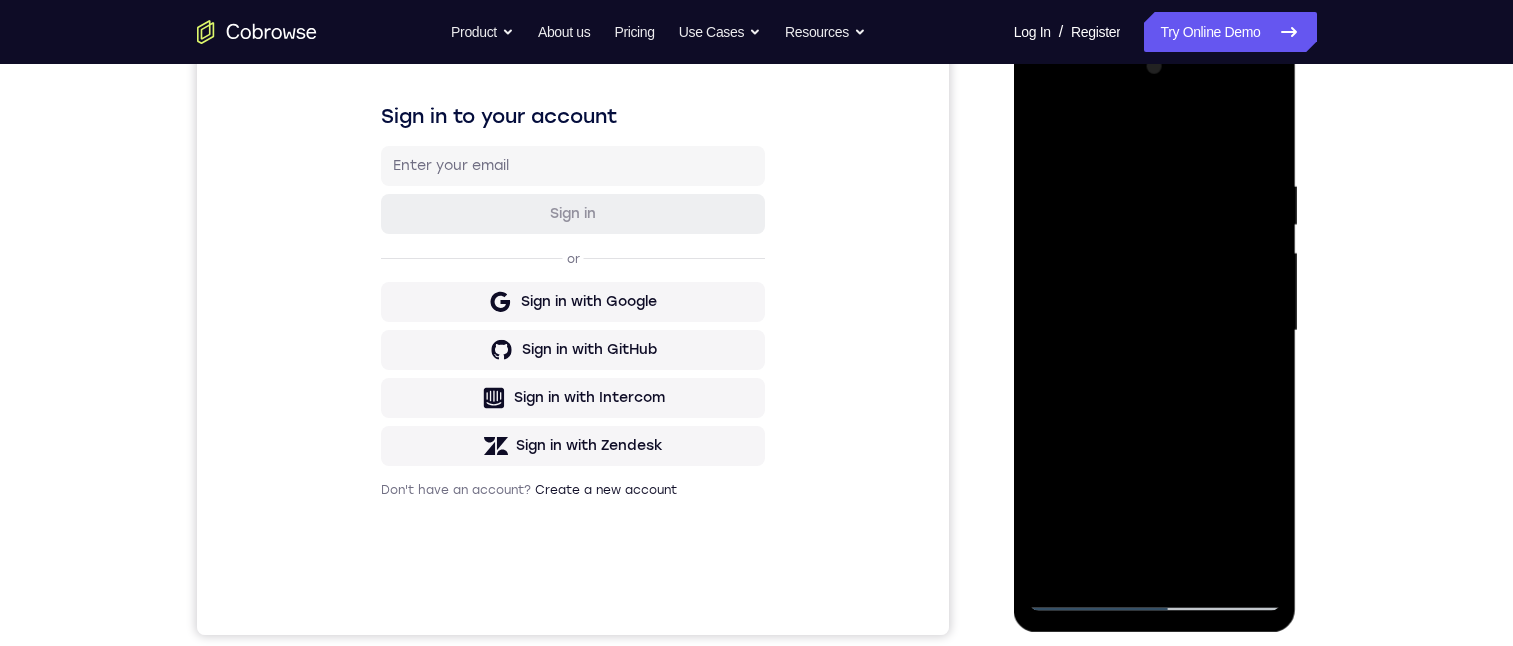
click at [1258, 140] on div at bounding box center [1155, 331] width 252 height 560
click at [1269, 419] on div at bounding box center [1155, 331] width 252 height 560
click at [1269, 420] on div at bounding box center [1155, 331] width 252 height 560
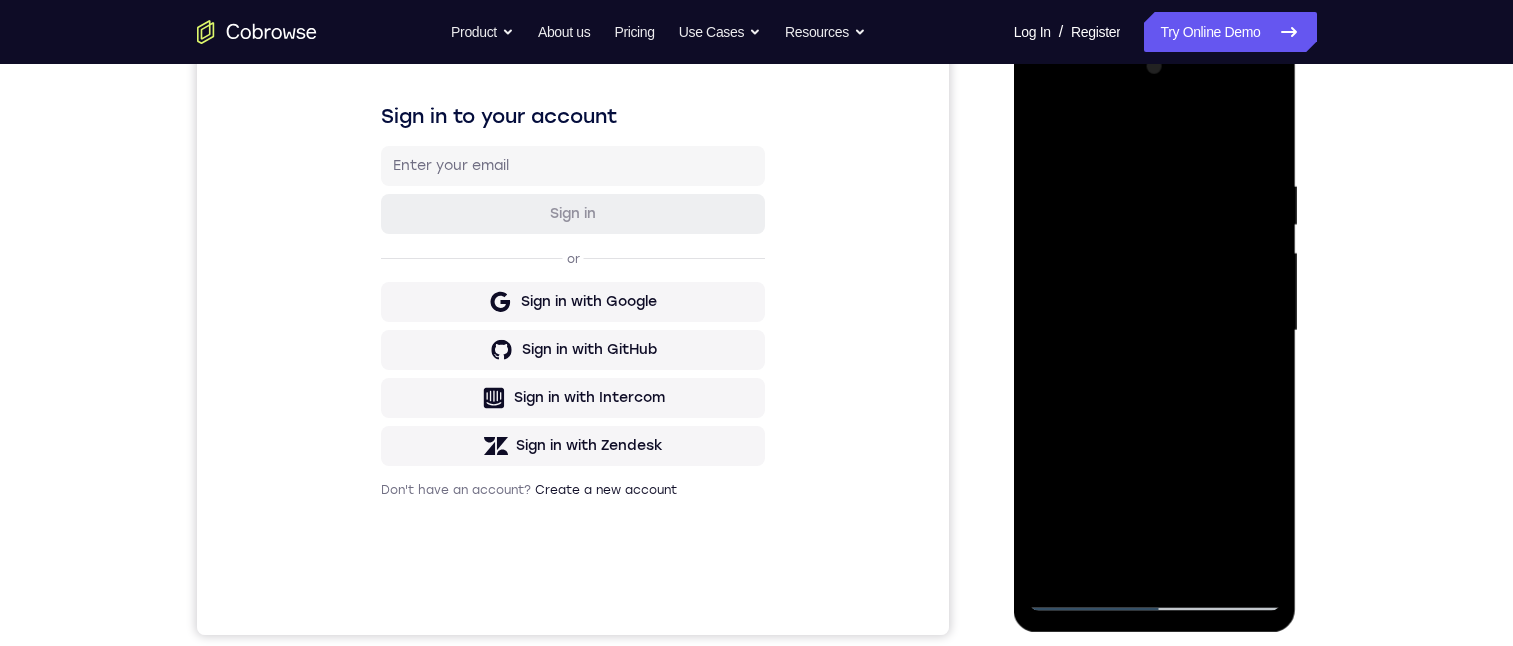
click at [1269, 420] on div at bounding box center [1155, 331] width 252 height 560
click at [1269, 421] on div at bounding box center [1155, 331] width 252 height 560
click at [1042, 413] on div at bounding box center [1155, 331] width 252 height 560
click at [1268, 416] on div at bounding box center [1155, 331] width 252 height 560
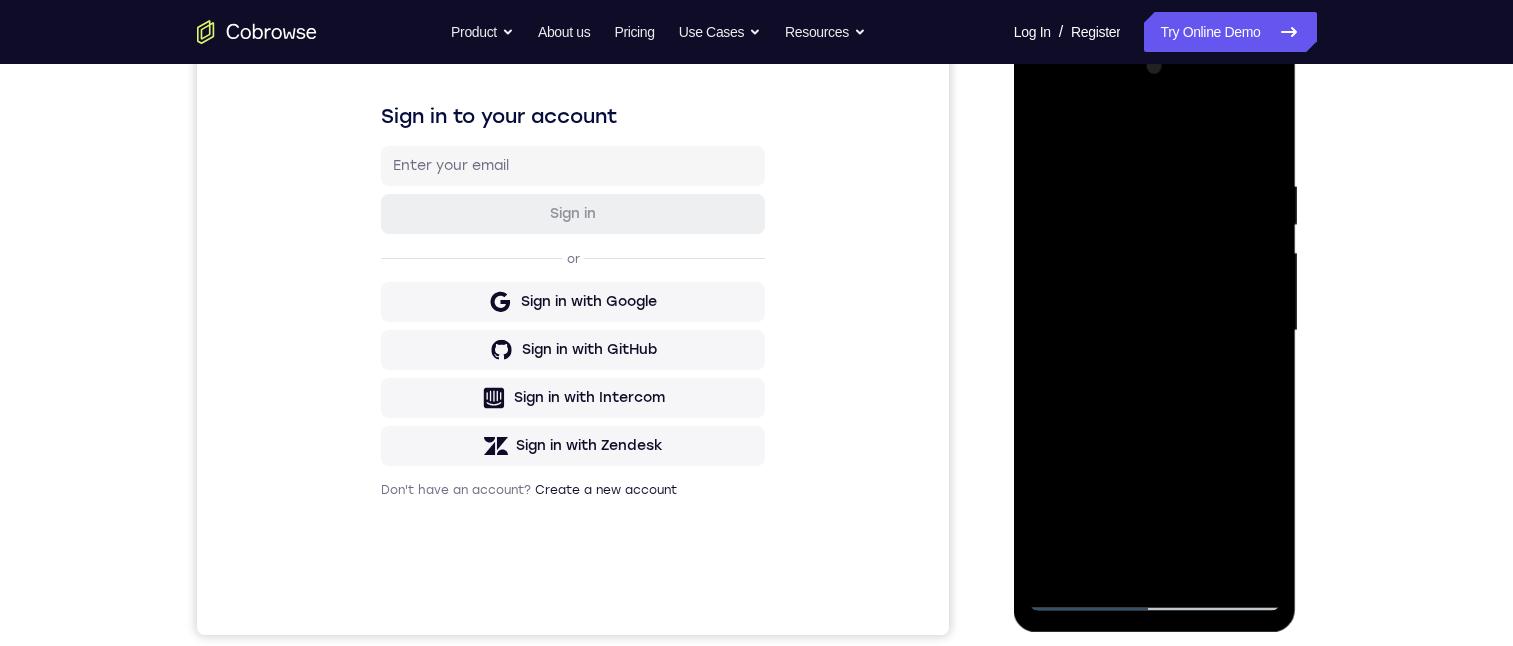
click at [1268, 416] on div at bounding box center [1155, 331] width 252 height 560
click at [1200, 559] on div at bounding box center [1155, 331] width 252 height 560
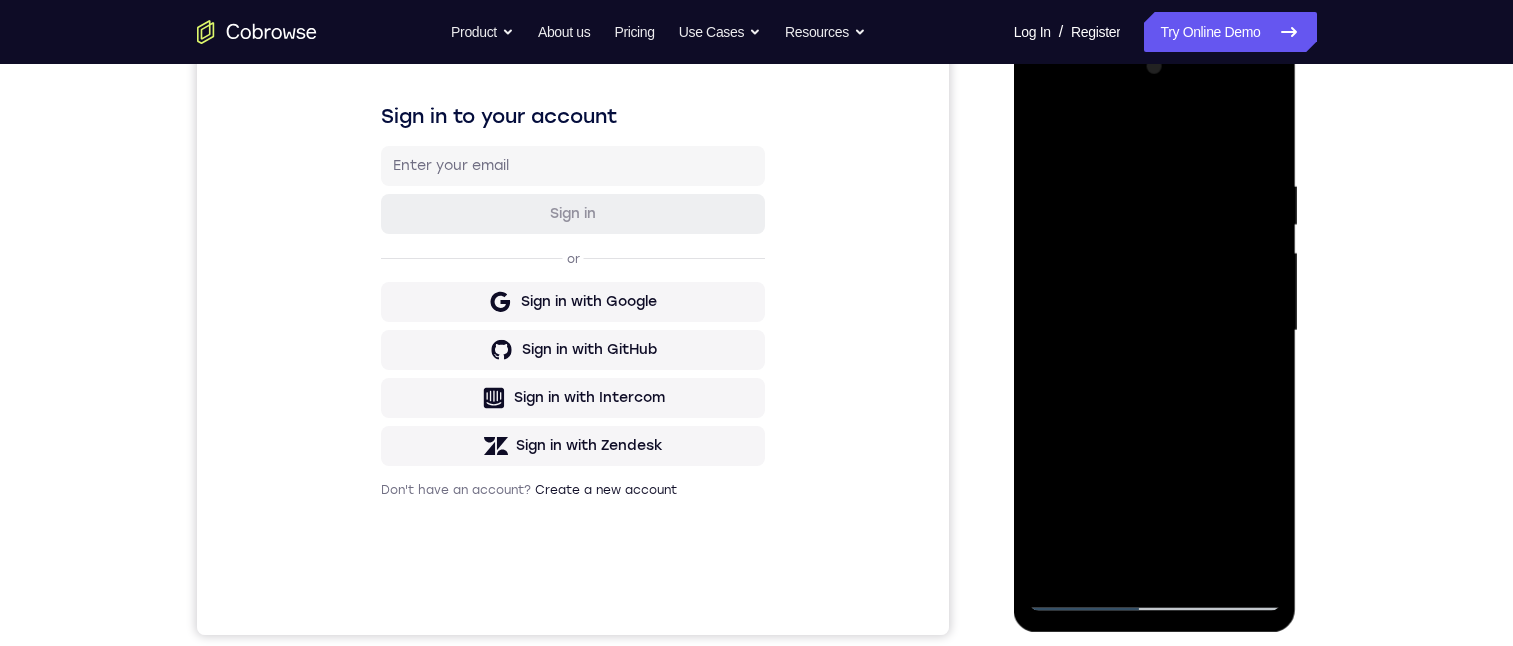
click at [1118, 428] on div at bounding box center [1155, 331] width 252 height 560
click at [1095, 570] on div at bounding box center [1155, 331] width 252 height 560
click at [1144, 516] on div at bounding box center [1155, 331] width 252 height 560
click at [1148, 515] on div at bounding box center [1155, 331] width 252 height 560
click at [1104, 494] on div at bounding box center [1155, 331] width 252 height 560
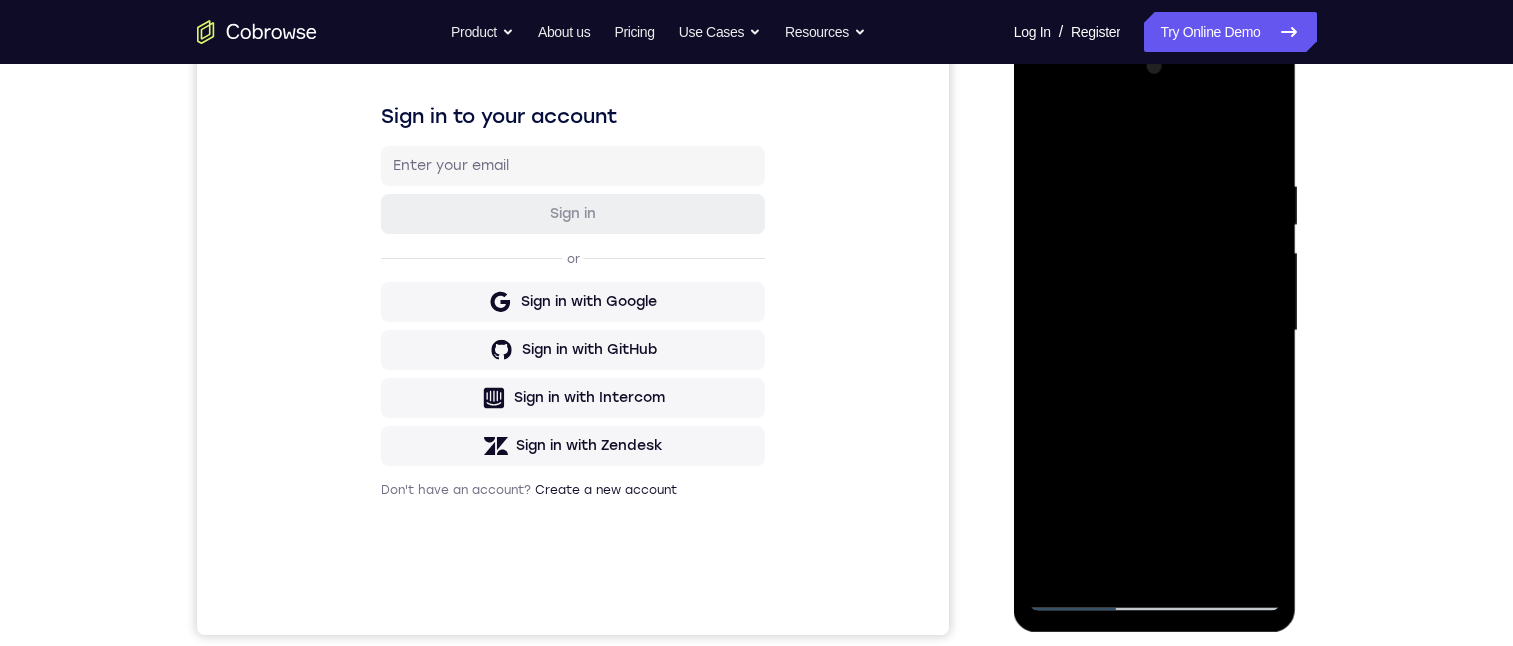
click at [1038, 130] on div at bounding box center [1155, 331] width 252 height 560
click at [1105, 528] on div at bounding box center [1155, 331] width 252 height 560
click at [1099, 557] on div at bounding box center [1155, 331] width 252 height 560
click at [1204, 446] on div at bounding box center [1155, 331] width 252 height 560
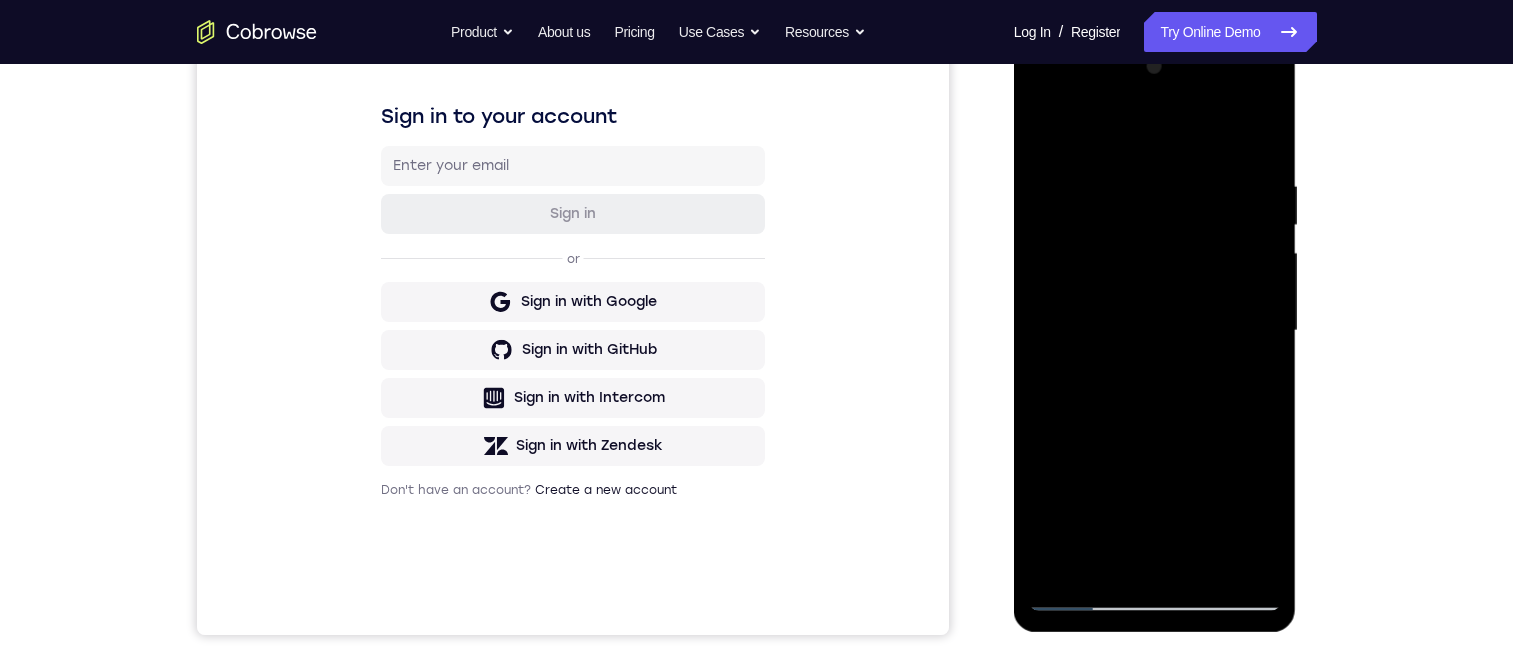
click at [1204, 446] on div at bounding box center [1155, 331] width 252 height 560
click at [1248, 365] on div at bounding box center [1155, 331] width 252 height 560
click at [1044, 129] on div at bounding box center [1155, 331] width 252 height 560
click at [1099, 534] on div at bounding box center [1155, 331] width 252 height 560
click at [1259, 519] on div at bounding box center [1155, 331] width 252 height 560
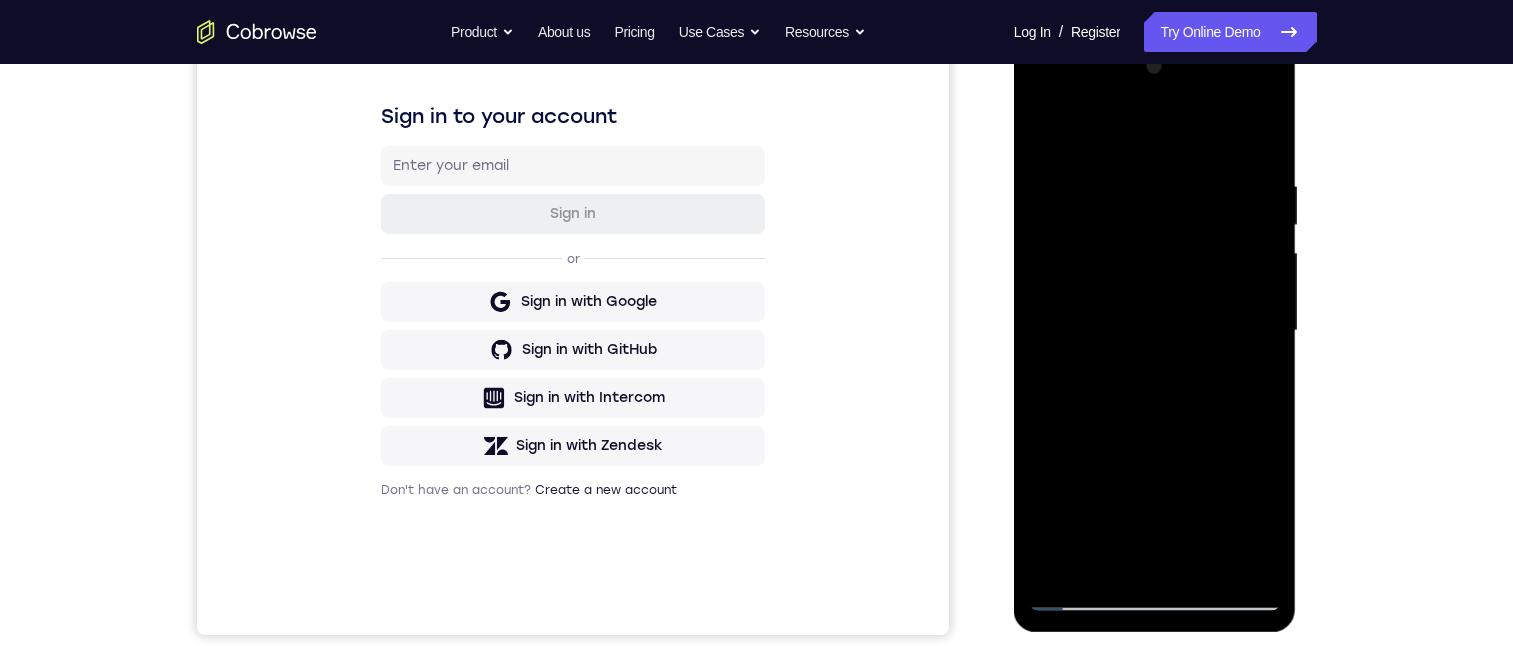
click at [1098, 557] on div at bounding box center [1155, 331] width 252 height 560
click at [1204, 489] on div at bounding box center [1155, 331] width 252 height 560
click at [1202, 489] on div at bounding box center [1155, 331] width 252 height 560
click at [1250, 368] on div at bounding box center [1155, 331] width 252 height 560
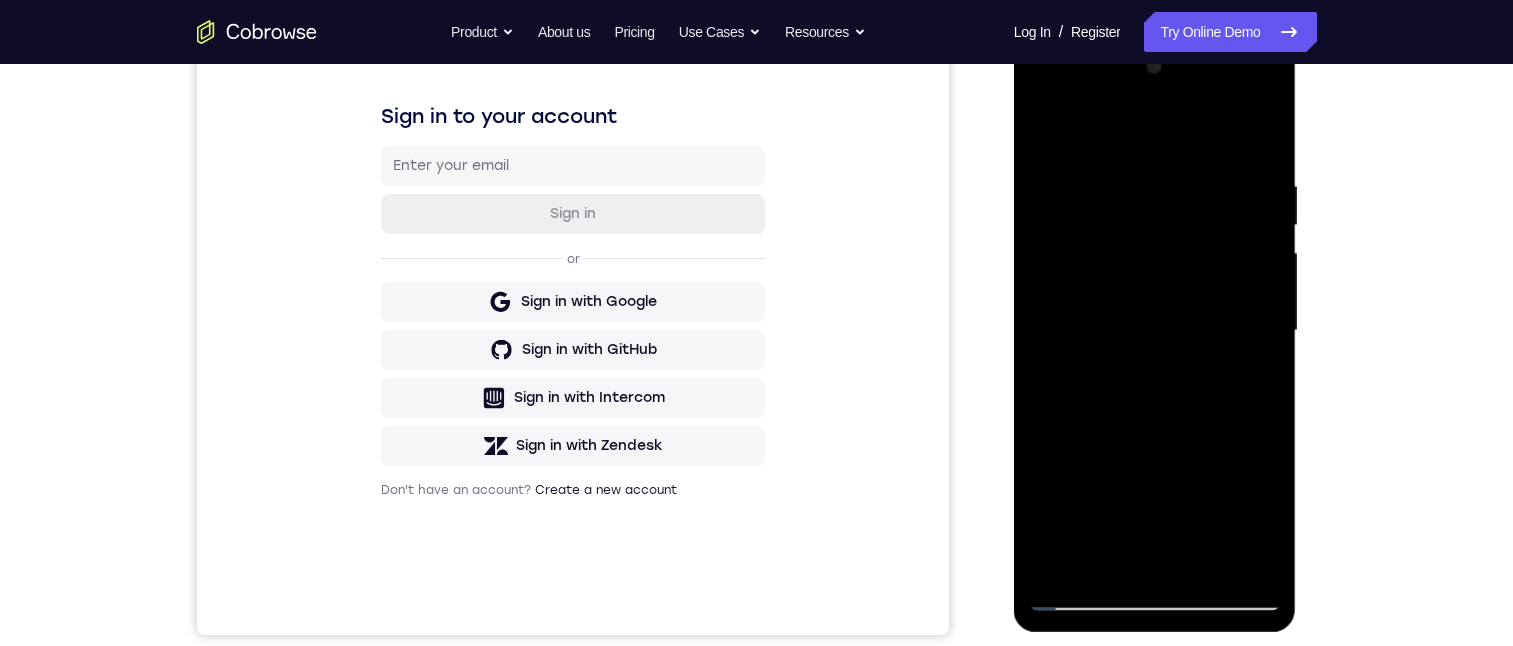
click at [1047, 129] on div at bounding box center [1155, 331] width 252 height 560
drag, startPoint x: 1279, startPoint y: 295, endPoint x: 1275, endPoint y: 307, distance: 12.6
click at [1275, 373] on div at bounding box center [1155, 331] width 252 height 560
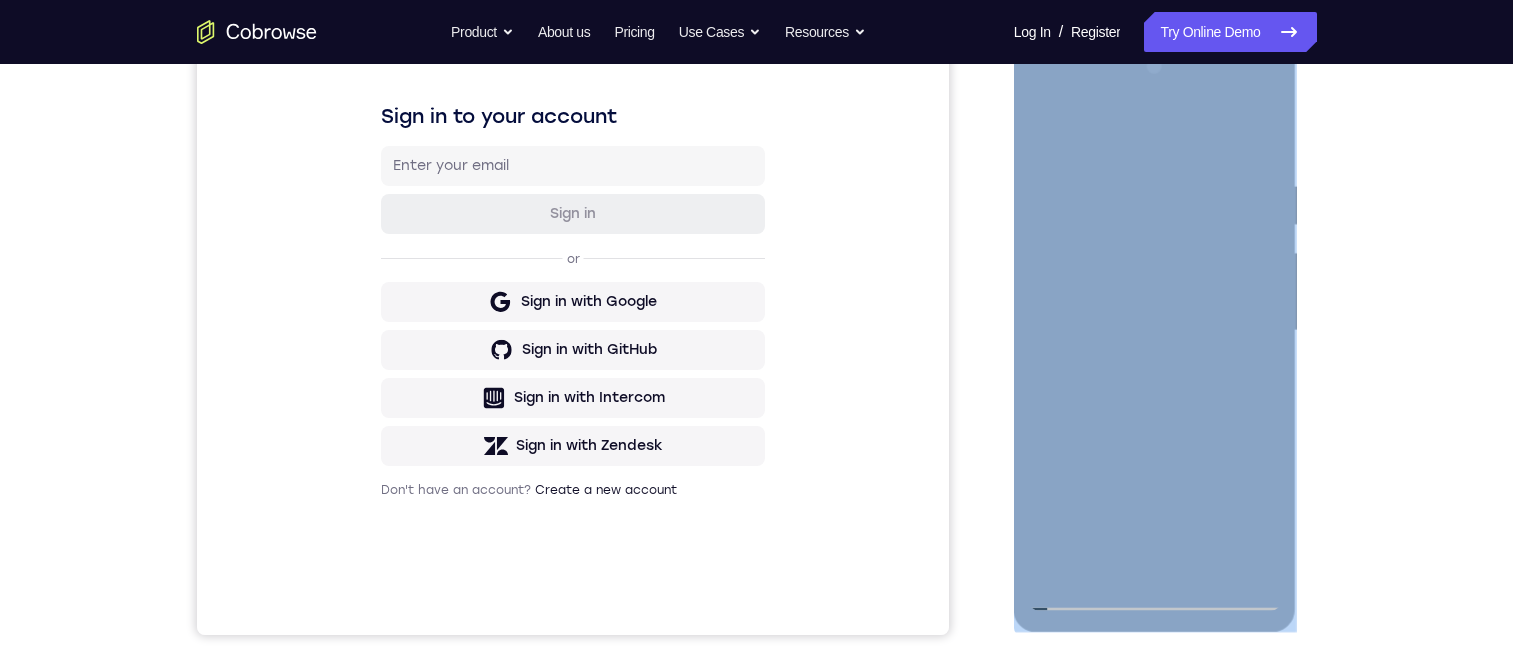
drag, startPoint x: 1282, startPoint y: 355, endPoint x: 1279, endPoint y: 380, distance: 25.2
click at [1279, 380] on div at bounding box center [1155, 334] width 283 height 596
click at [1194, 319] on div at bounding box center [1155, 331] width 252 height 560
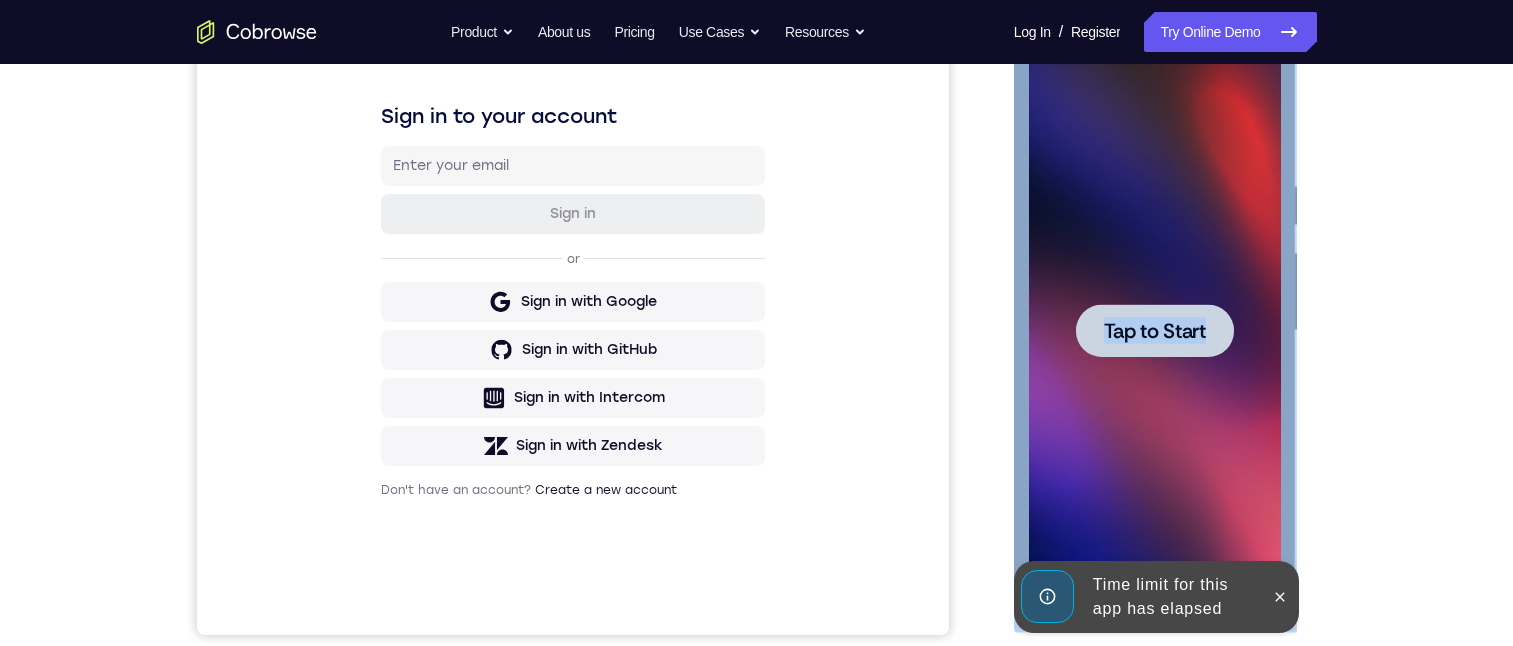
scroll to position [525, 0]
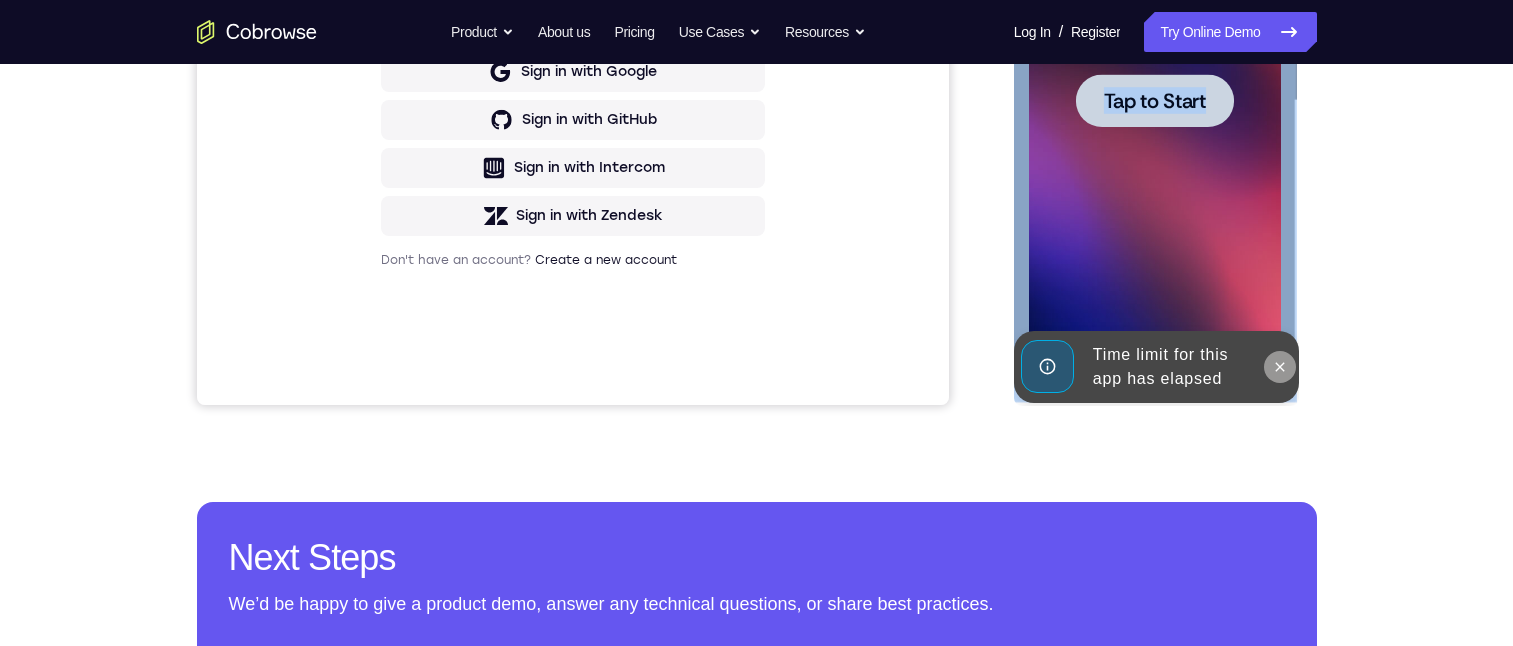
click at [1280, 361] on icon at bounding box center [1280, 367] width 16 height 16
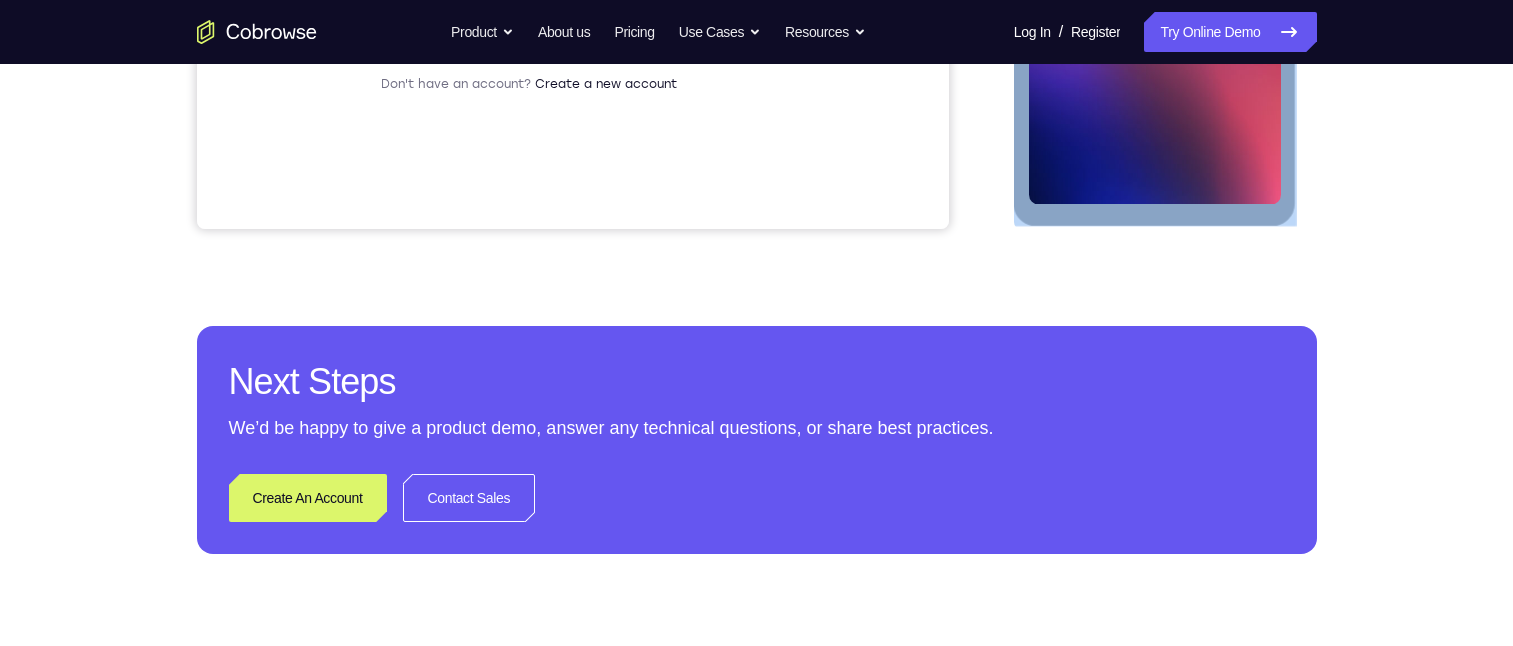
scroll to position [372, 0]
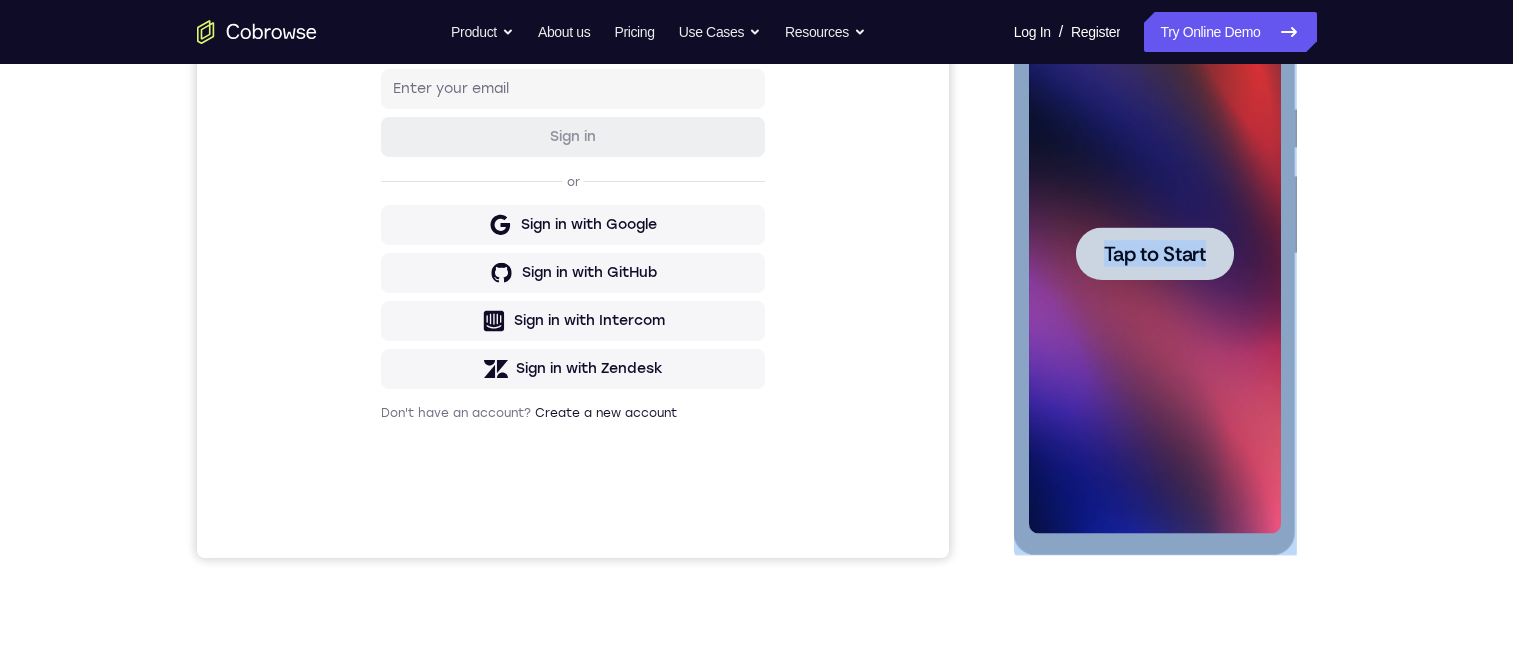
click at [1196, 326] on div at bounding box center [1155, 254] width 252 height 560
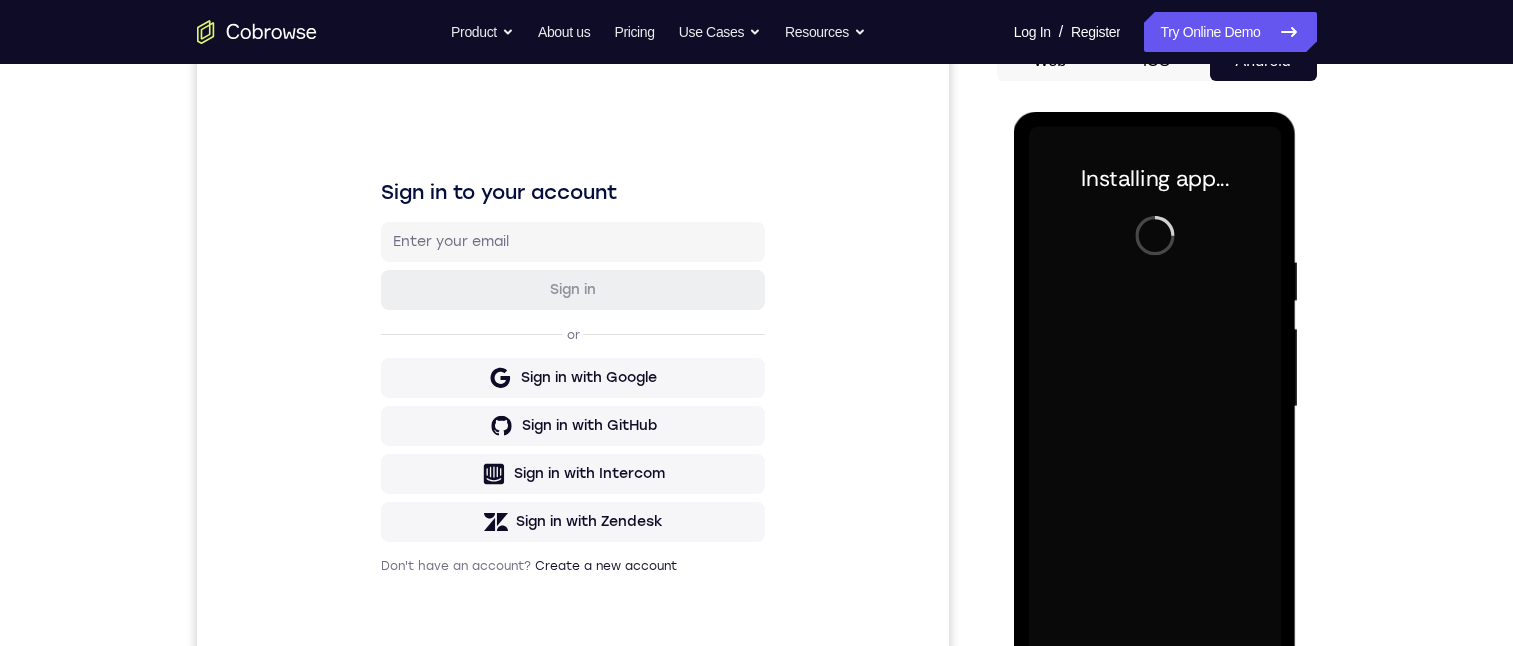
scroll to position [295, 0]
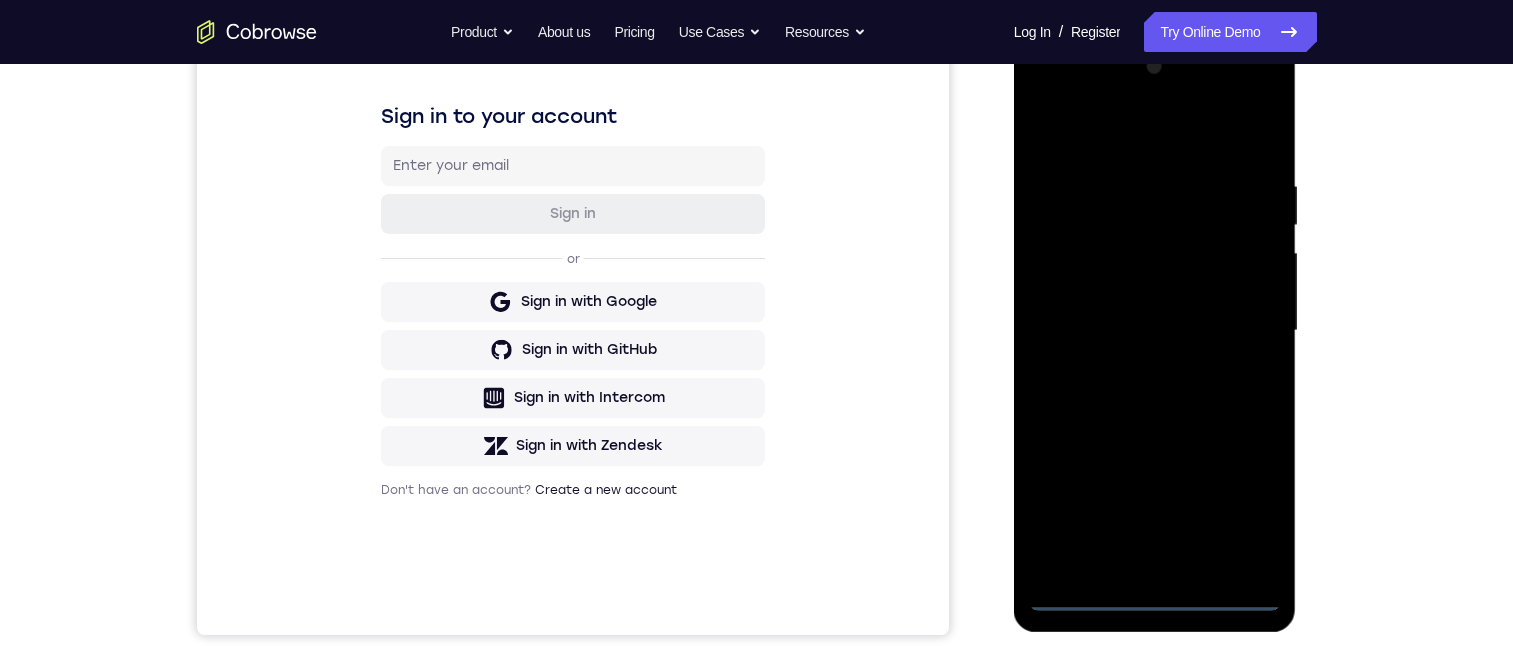
click at [1150, 593] on div at bounding box center [1155, 331] width 252 height 560
click at [1234, 499] on div at bounding box center [1155, 331] width 252 height 560
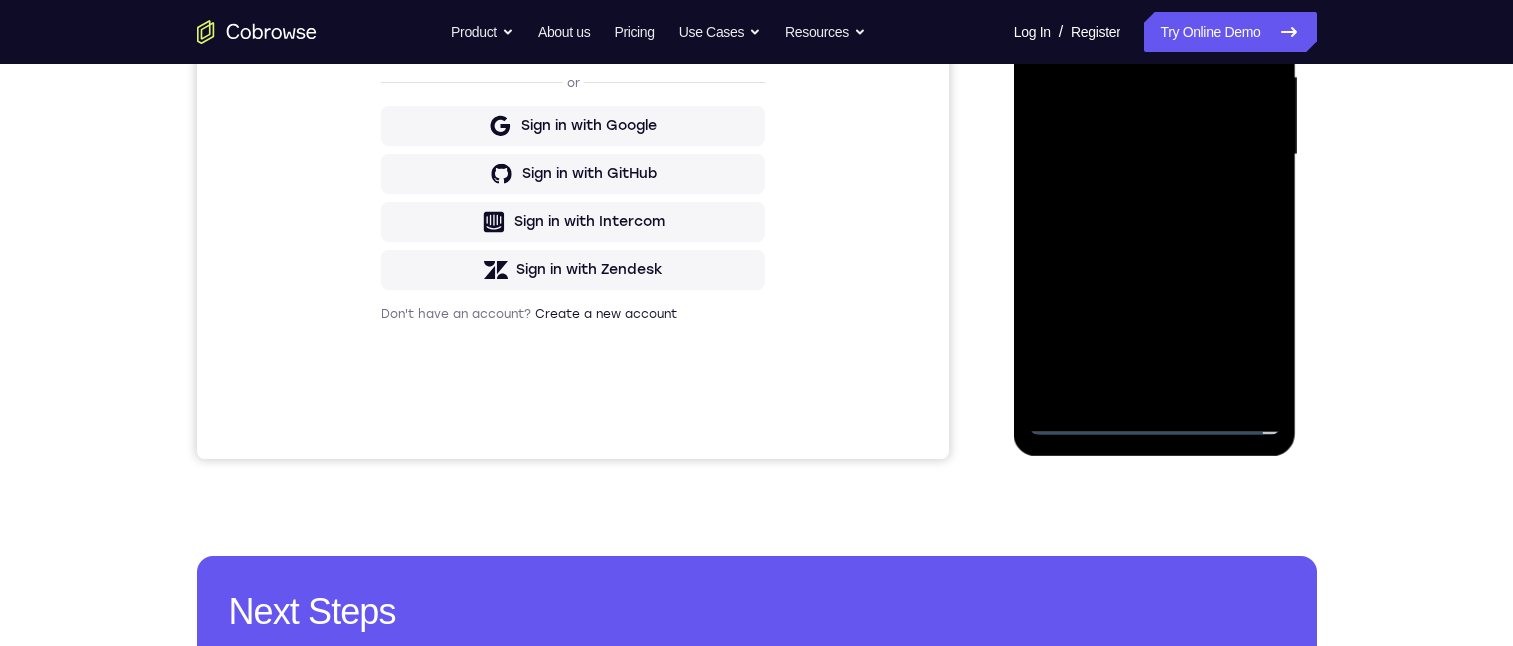
scroll to position [65, 0]
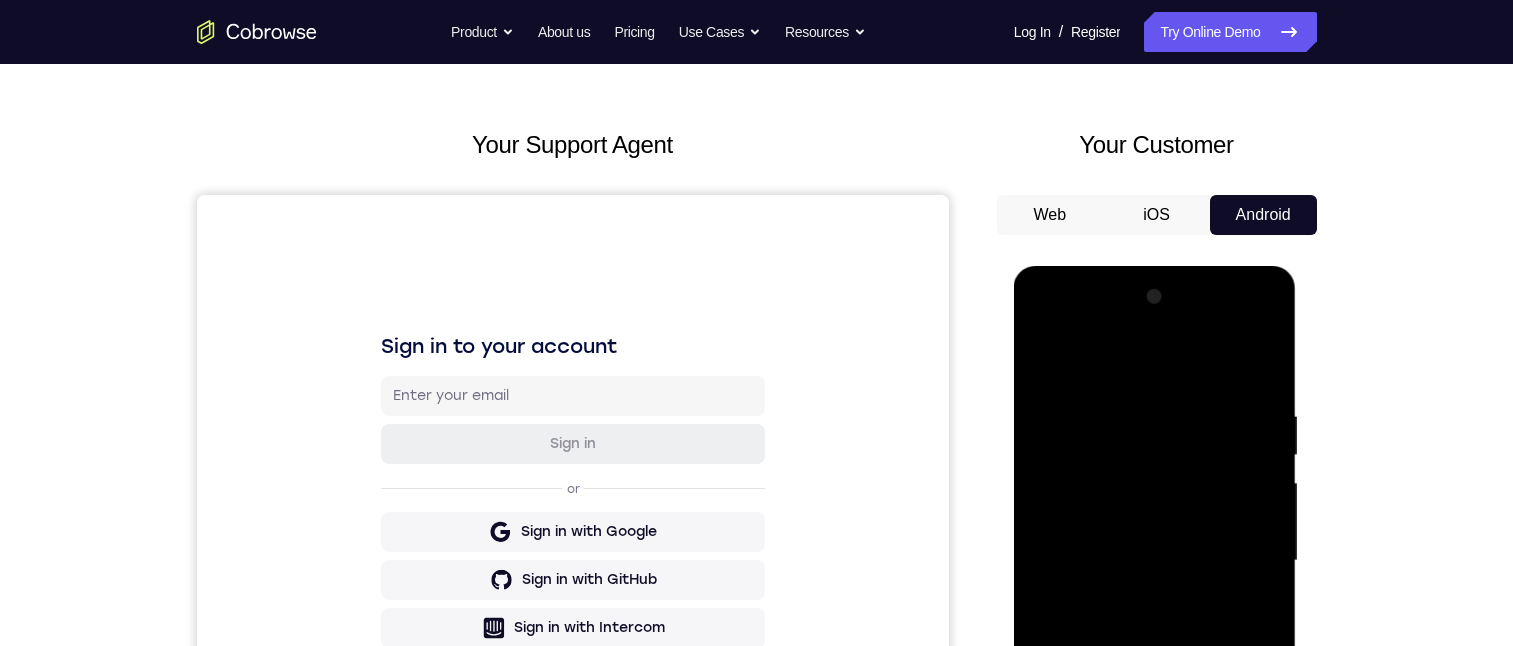
click at [1104, 326] on div at bounding box center [1155, 561] width 252 height 560
click at [1237, 553] on div at bounding box center [1155, 561] width 252 height 560
drag, startPoint x: 1136, startPoint y: 594, endPoint x: 1115, endPoint y: 604, distance: 23.3
click at [1119, 606] on div at bounding box center [1155, 561] width 252 height 560
click at [1131, 597] on div at bounding box center [1155, 561] width 252 height 560
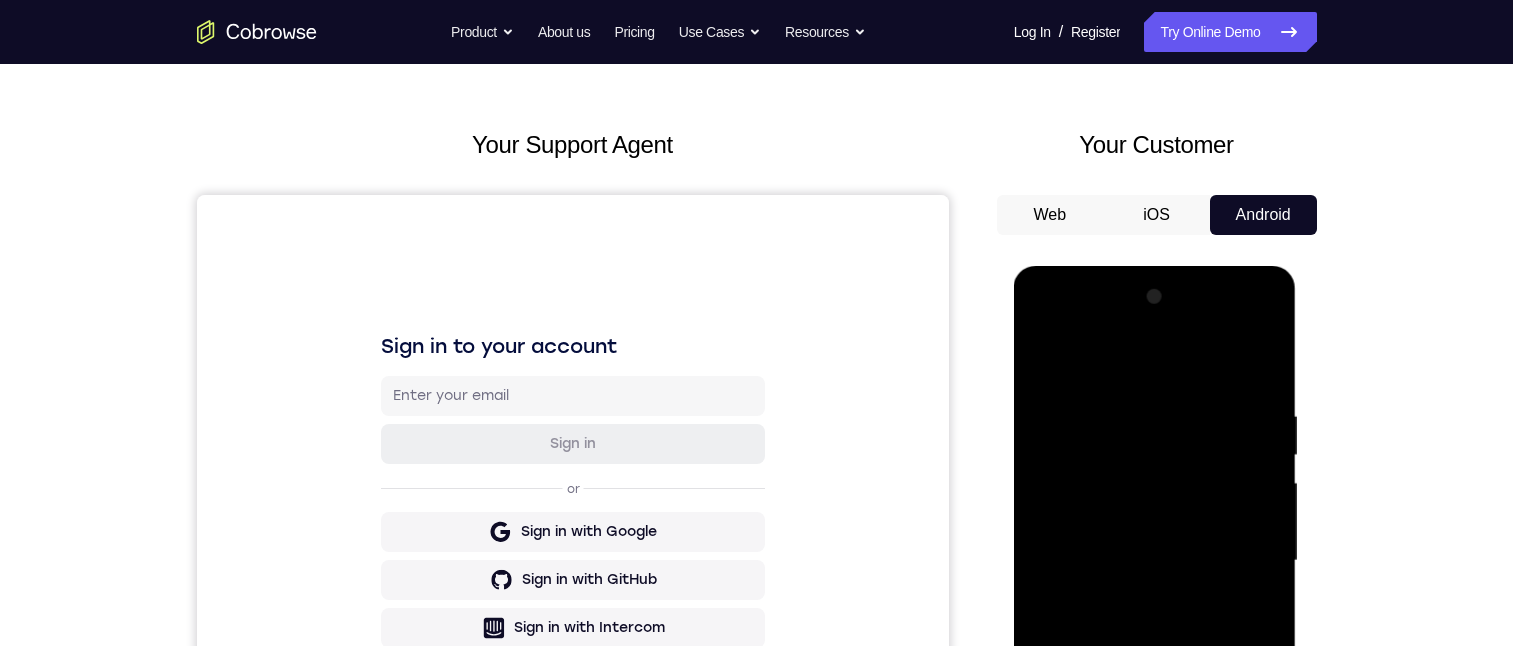
click at [1087, 539] on div at bounding box center [1155, 561] width 252 height 560
click at [1088, 518] on div at bounding box center [1155, 561] width 252 height 560
click at [1115, 550] on div at bounding box center [1155, 561] width 252 height 560
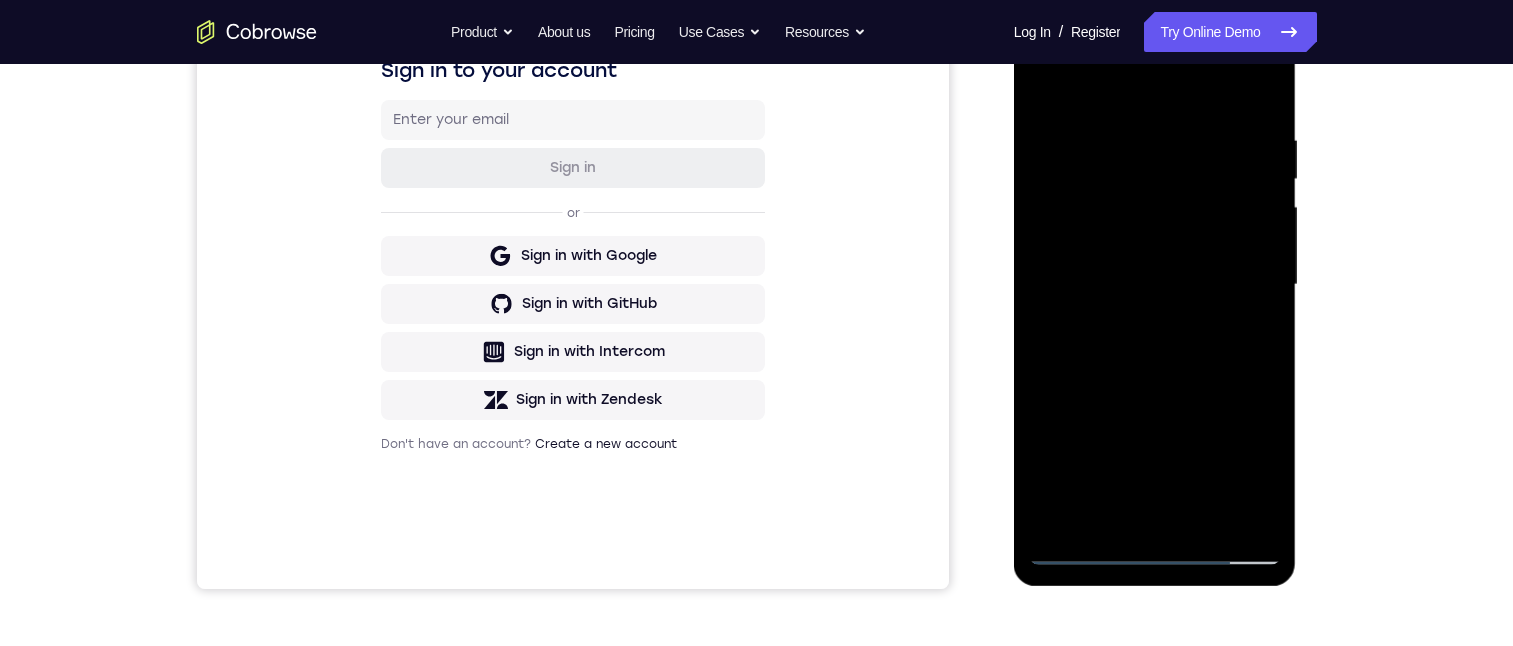
scroll to position [295, 0]
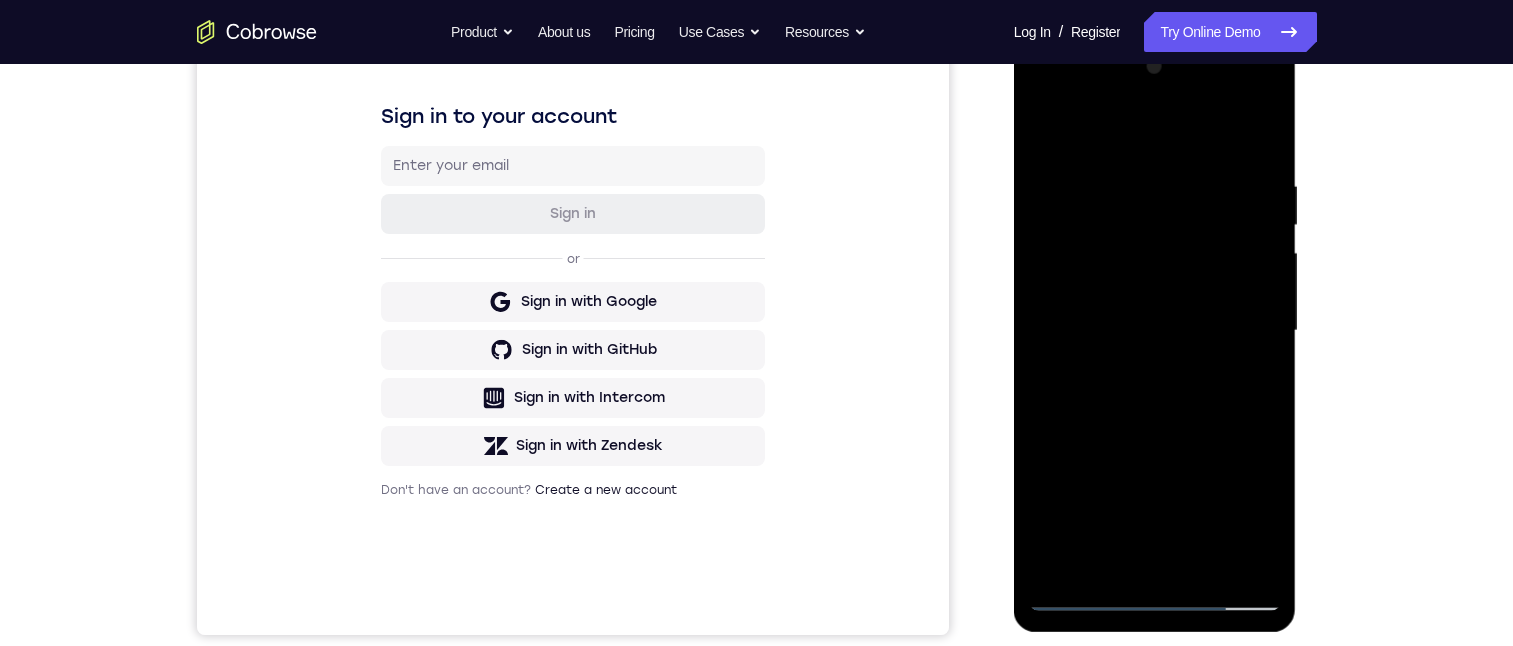
drag, startPoint x: 1196, startPoint y: 404, endPoint x: 1207, endPoint y: 407, distance: 11.4
click at [1197, 407] on div at bounding box center [1155, 331] width 252 height 560
click at [1268, 418] on div at bounding box center [1155, 331] width 252 height 560
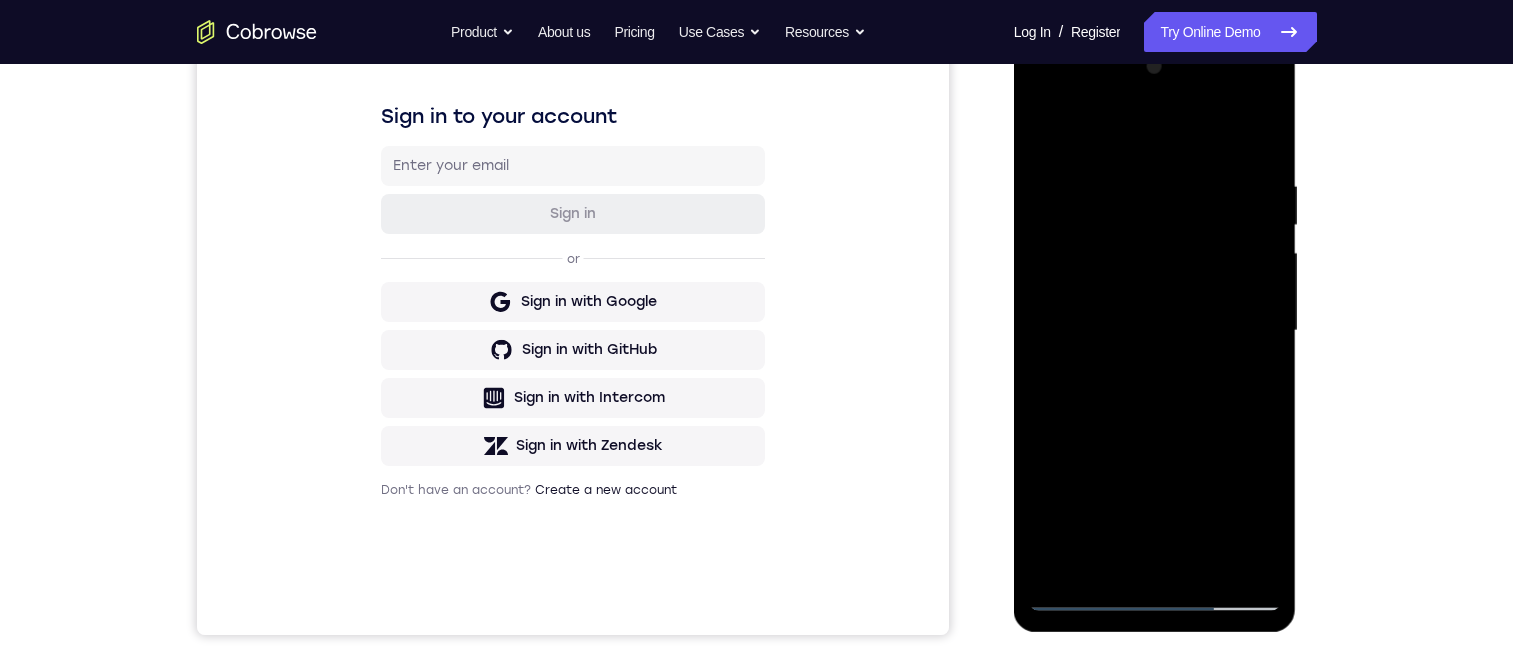
drag, startPoint x: 1182, startPoint y: 462, endPoint x: 1146, endPoint y: 330, distance: 136.8
click at [1155, 383] on div at bounding box center [1155, 331] width 252 height 560
click at [1242, 130] on div at bounding box center [1155, 331] width 252 height 560
drag, startPoint x: 1210, startPoint y: 280, endPoint x: 1205, endPoint y: 305, distance: 25.5
click at [1205, 305] on div at bounding box center [1155, 331] width 252 height 560
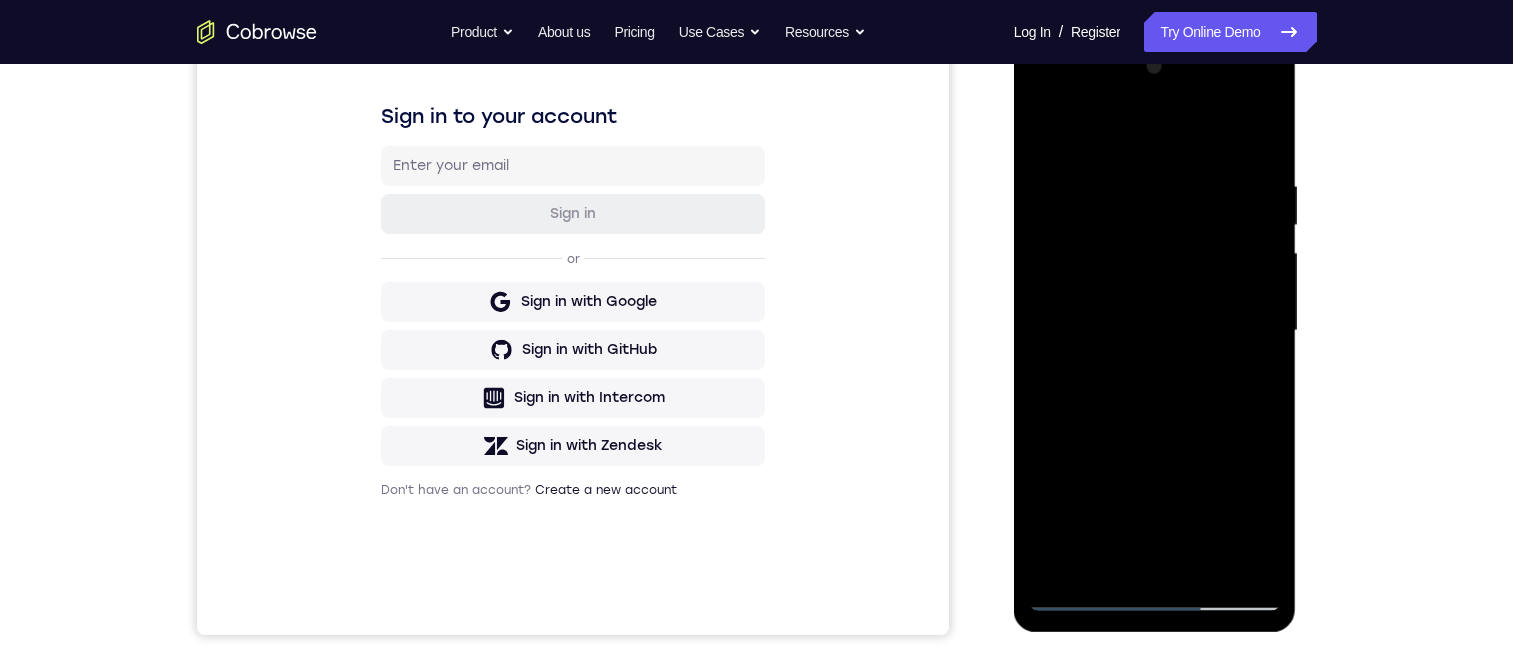
click at [1262, 125] on div at bounding box center [1155, 331] width 252 height 560
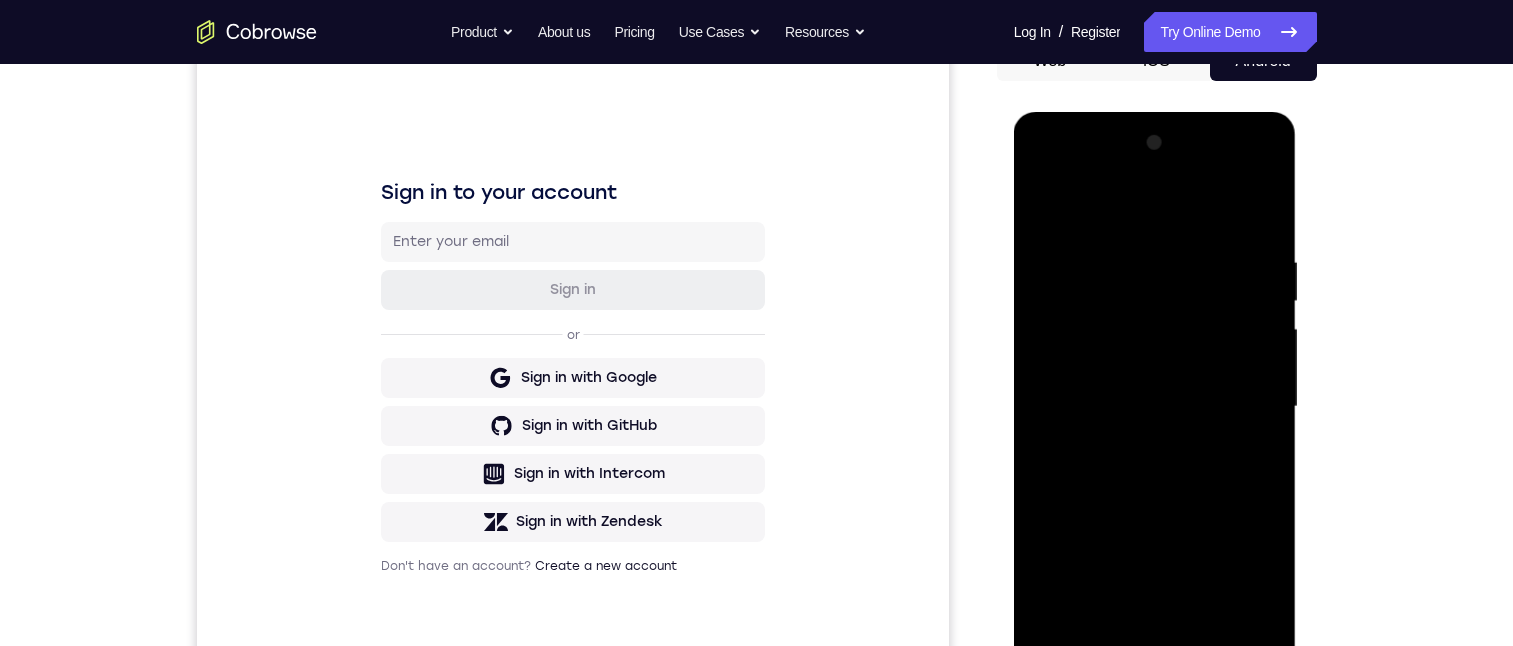
click at [1122, 236] on div at bounding box center [1155, 407] width 252 height 560
click at [1185, 271] on div at bounding box center [1155, 407] width 252 height 560
click at [1205, 379] on div at bounding box center [1155, 407] width 252 height 560
click at [1205, 409] on div at bounding box center [1155, 407] width 252 height 560
click at [1044, 203] on div at bounding box center [1155, 407] width 252 height 560
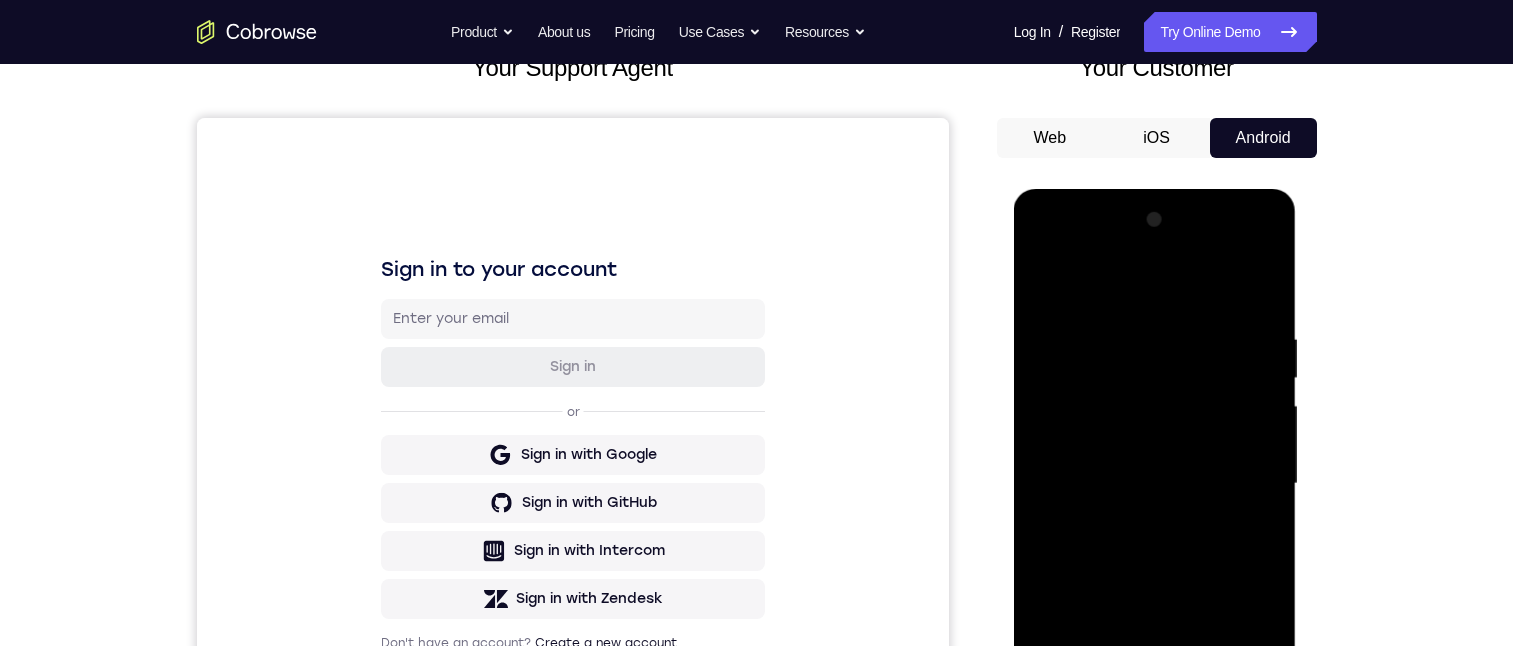
scroll to position [372, 0]
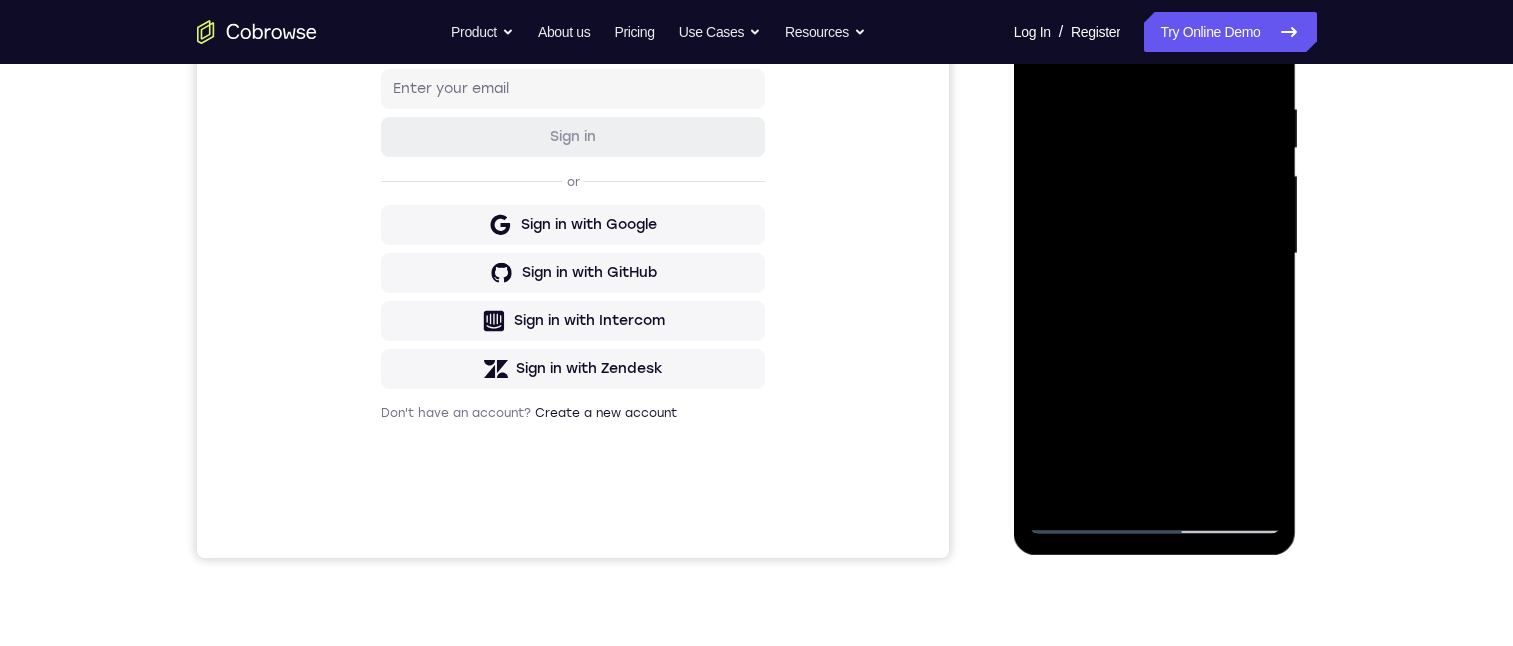
click at [1248, 482] on div at bounding box center [1155, 254] width 252 height 560
click at [1199, 483] on div at bounding box center [1155, 254] width 252 height 560
click at [1192, 354] on div at bounding box center [1155, 254] width 252 height 560
click at [1143, 209] on div at bounding box center [1155, 254] width 252 height 560
click at [1257, 301] on div at bounding box center [1155, 254] width 252 height 560
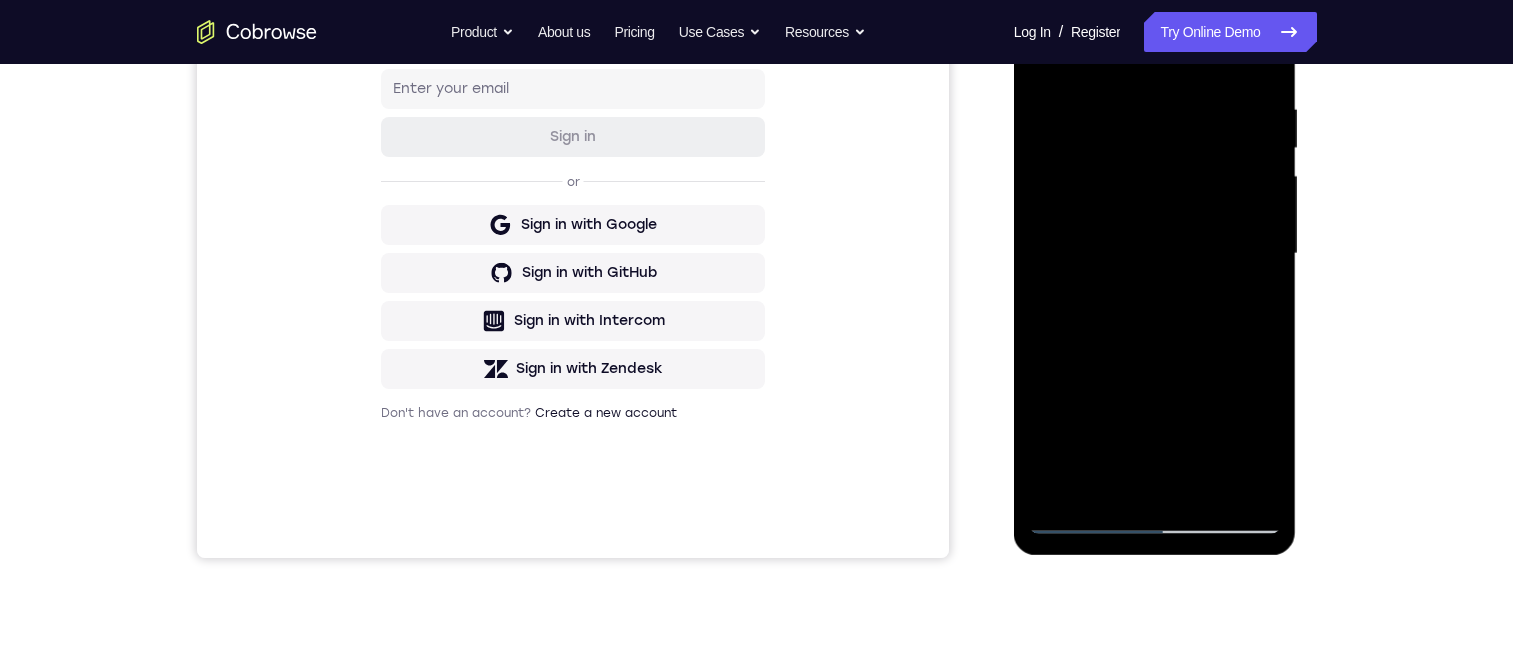
click at [1158, 230] on div at bounding box center [1155, 254] width 252 height 560
click at [1163, 237] on div at bounding box center [1155, 254] width 252 height 560
click at [1156, 406] on div at bounding box center [1155, 254] width 252 height 560
click at [1160, 415] on div at bounding box center [1155, 254] width 252 height 560
click at [1127, 384] on div at bounding box center [1155, 254] width 252 height 560
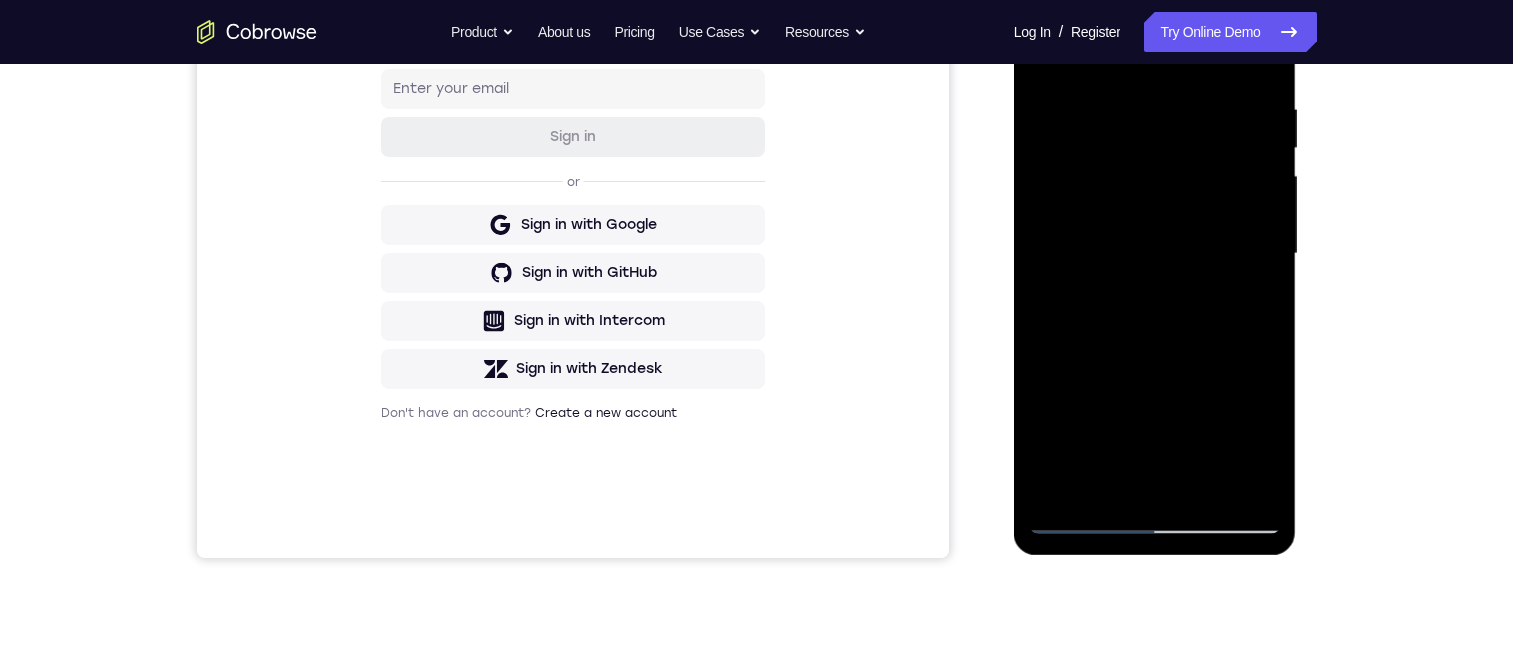
click at [1048, 56] on div at bounding box center [1155, 254] width 252 height 560
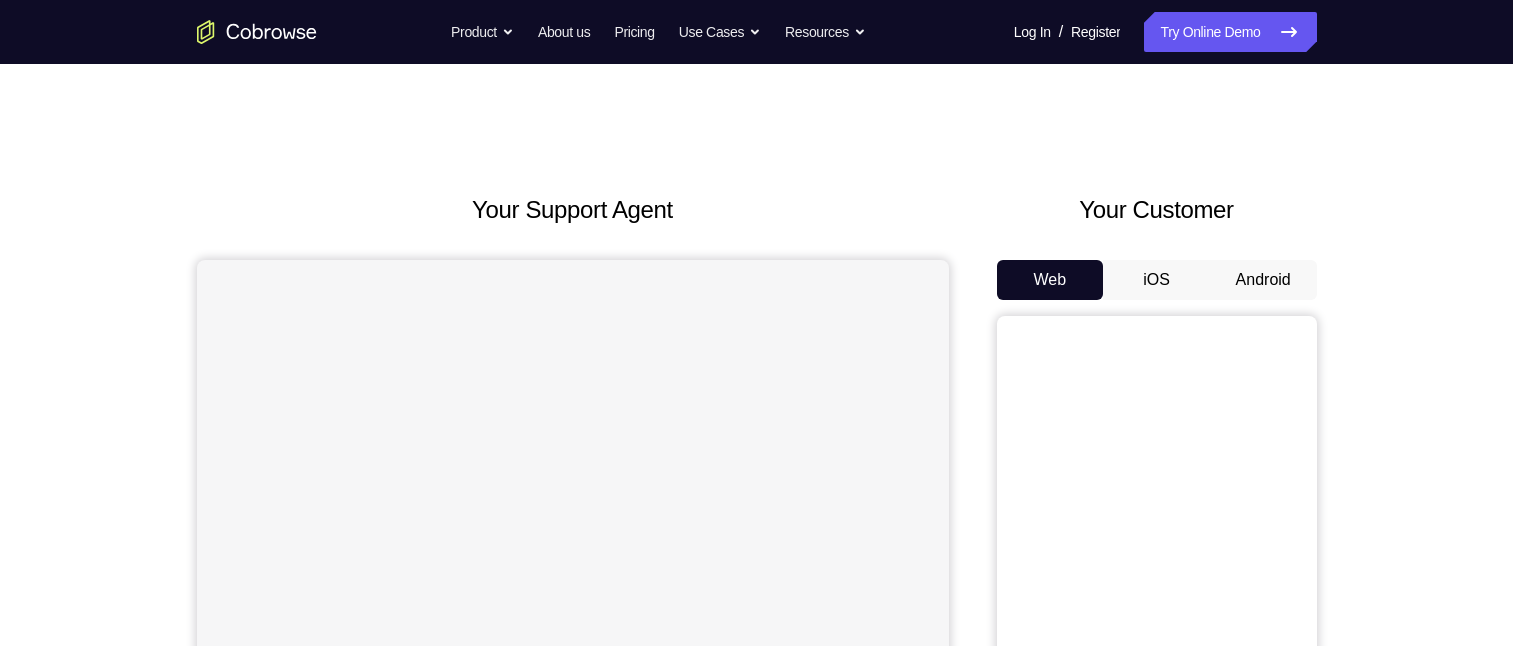
click at [1253, 280] on button "Android" at bounding box center [1263, 280] width 107 height 40
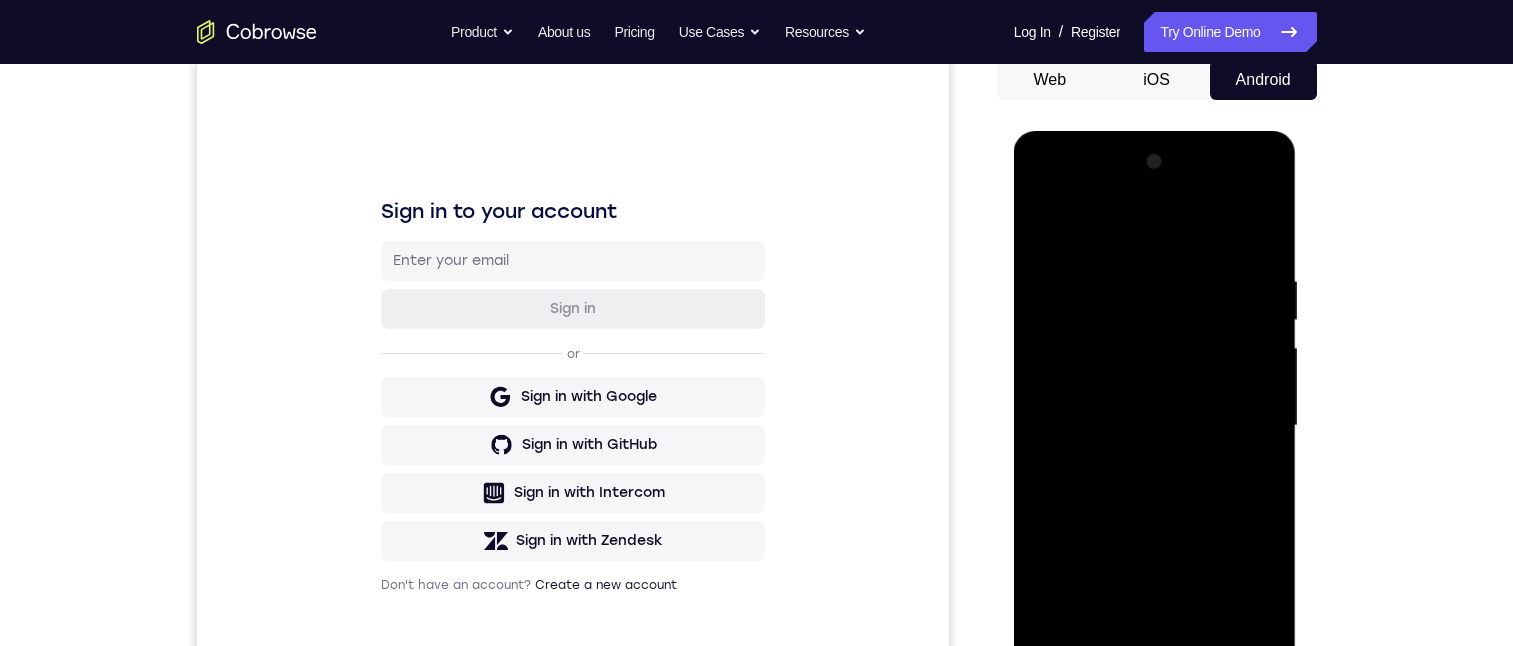
click at [1152, 645] on div at bounding box center [1155, 426] width 252 height 560
click at [1240, 607] on div at bounding box center [1155, 426] width 252 height 560
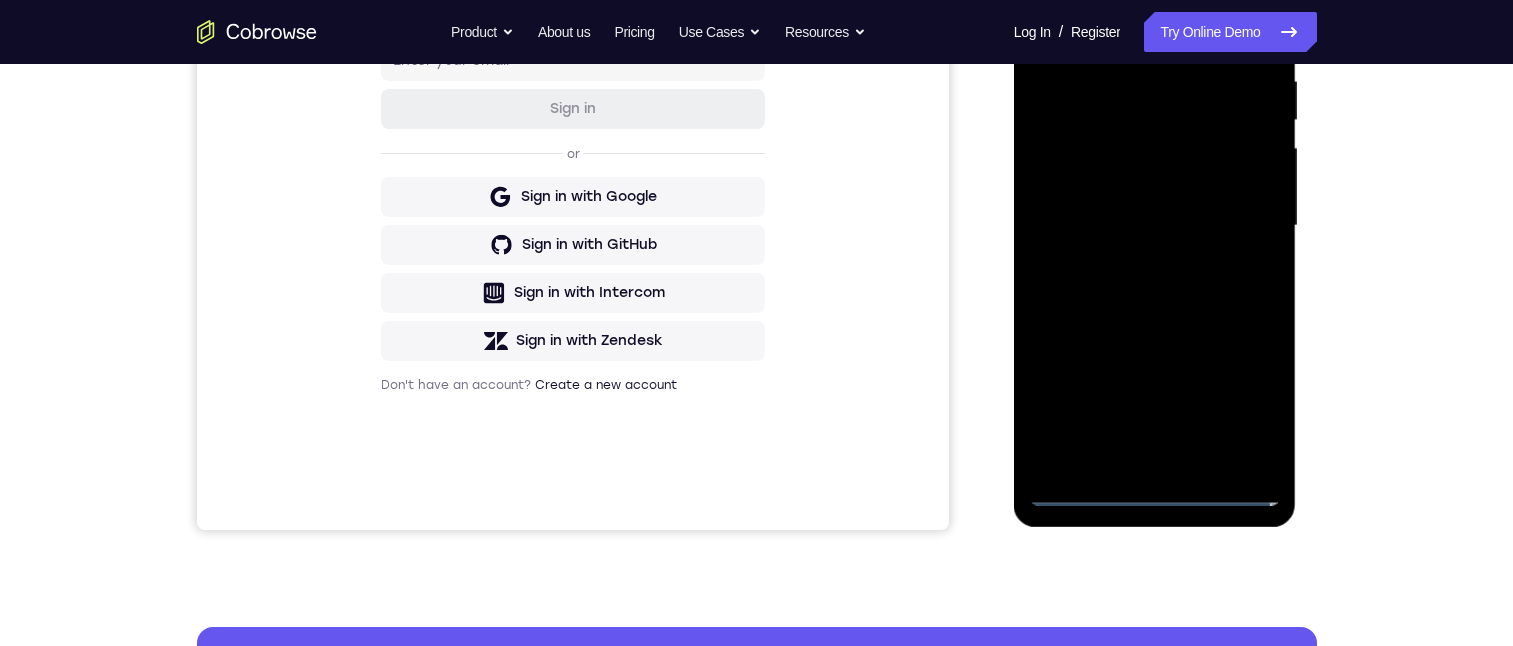
scroll to position [100, 0]
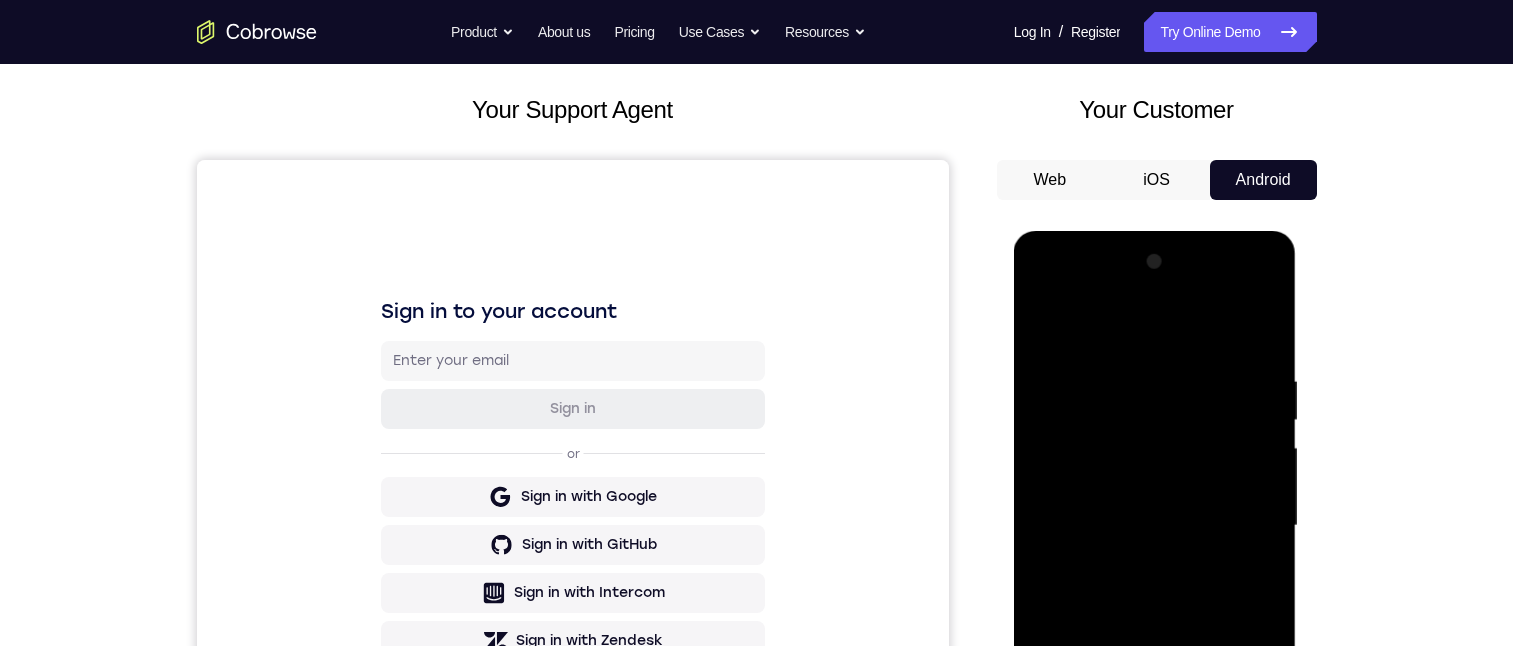
click at [1064, 288] on div at bounding box center [1155, 526] width 252 height 560
click at [1236, 511] on div at bounding box center [1155, 526] width 252 height 560
click at [1138, 558] on div at bounding box center [1155, 526] width 252 height 560
click at [1189, 507] on div at bounding box center [1155, 526] width 252 height 560
click at [1075, 485] on div at bounding box center [1155, 526] width 252 height 560
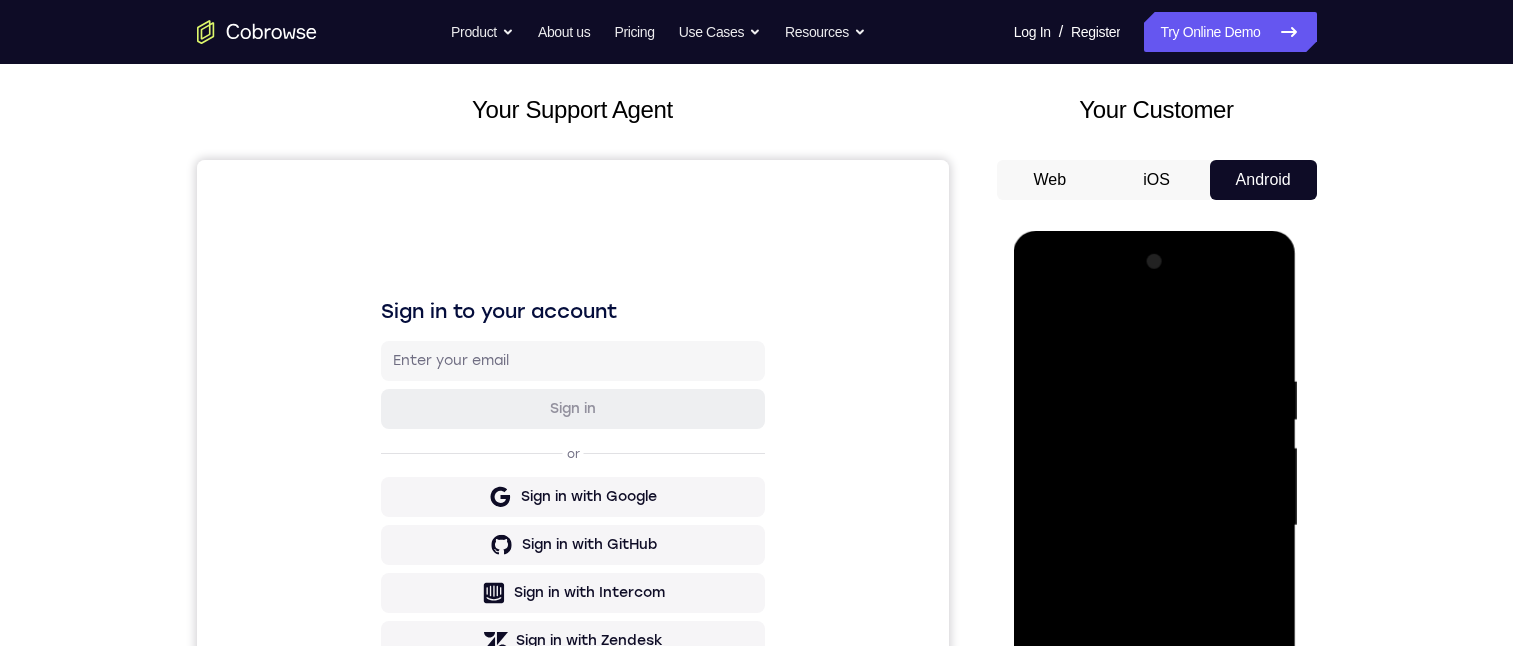
click at [1144, 522] on div at bounding box center [1155, 526] width 252 height 560
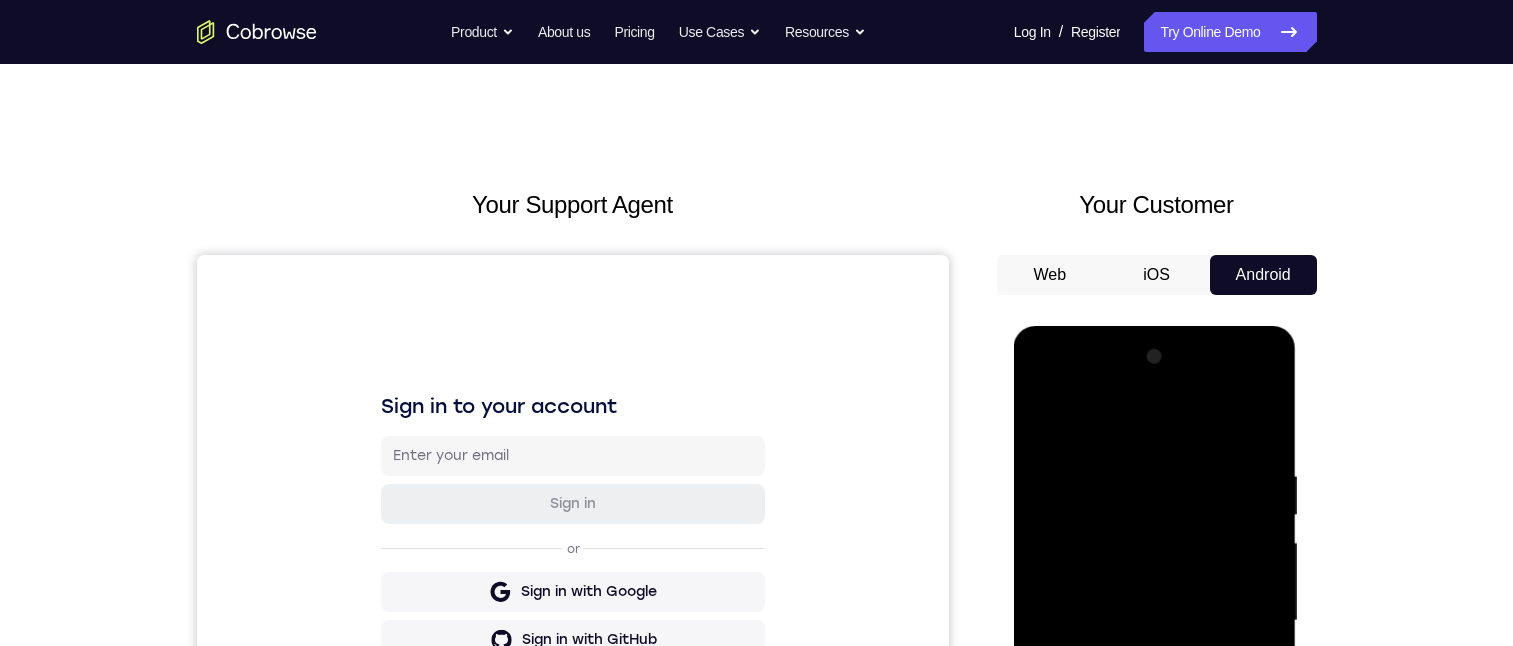
scroll to position [300, 0]
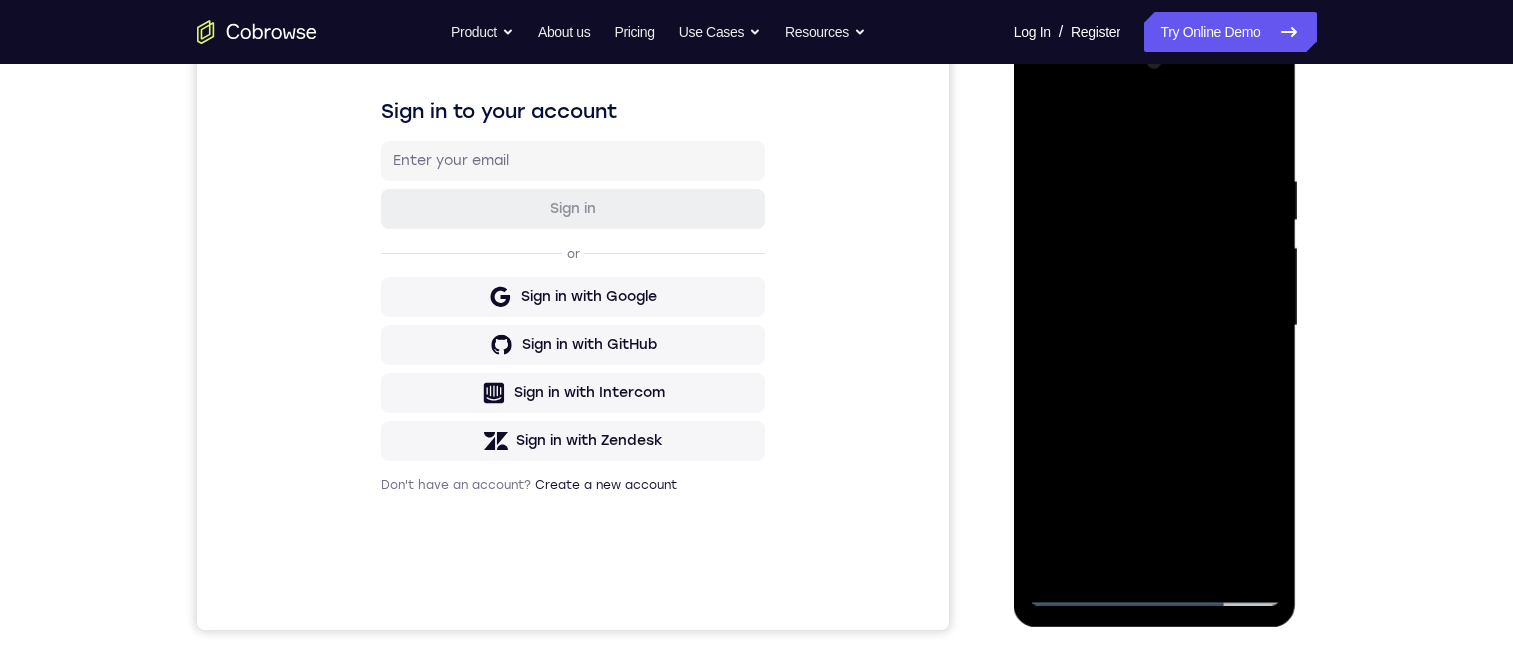
click at [1091, 386] on div at bounding box center [1155, 326] width 252 height 560
click at [1162, 407] on div at bounding box center [1155, 326] width 252 height 560
click at [1266, 403] on div at bounding box center [1155, 326] width 252 height 560
click at [1270, 403] on div at bounding box center [1155, 326] width 252 height 560
click at [1268, 405] on div at bounding box center [1155, 326] width 252 height 560
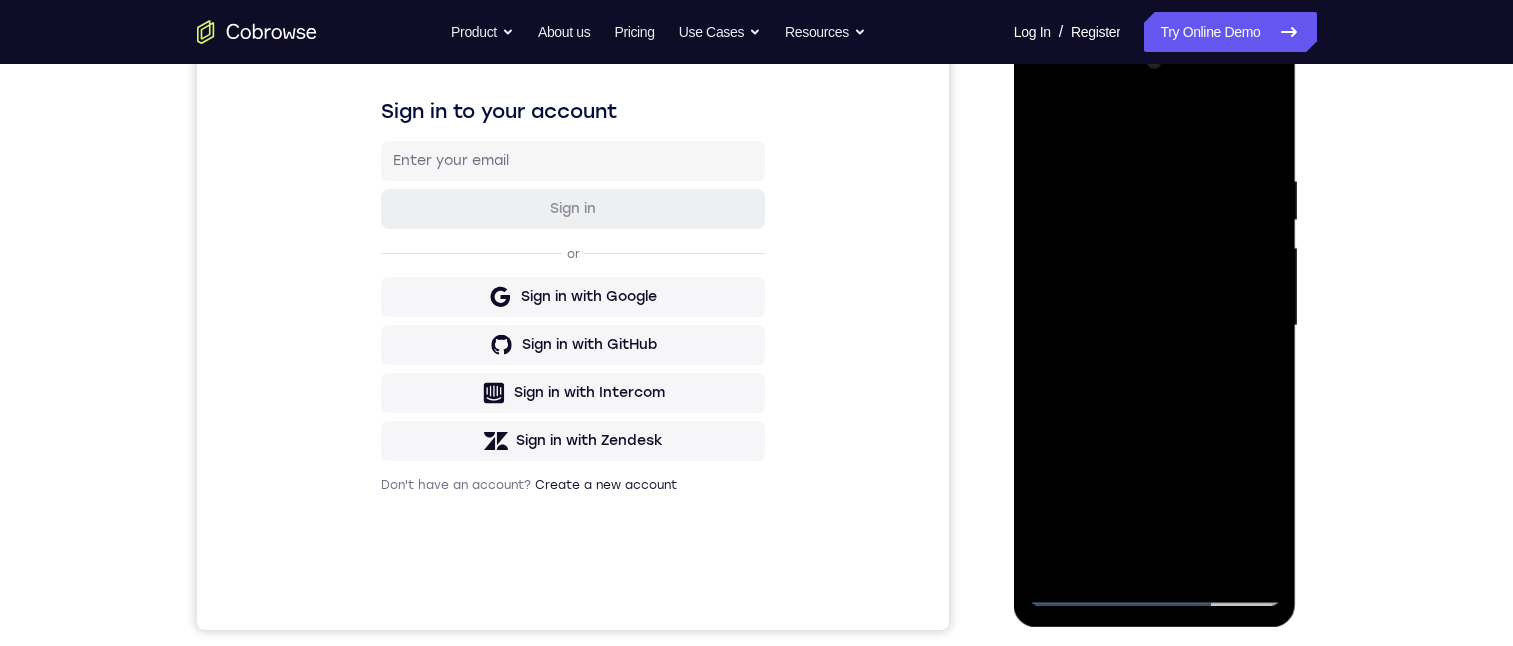
click at [1268, 405] on div at bounding box center [1155, 326] width 252 height 560
click at [1201, 552] on div at bounding box center [1155, 326] width 252 height 560
click at [1170, 425] on div at bounding box center [1155, 326] width 252 height 560
click at [1124, 263] on div at bounding box center [1155, 326] width 252 height 560
click at [1249, 519] on div at bounding box center [1155, 326] width 252 height 560
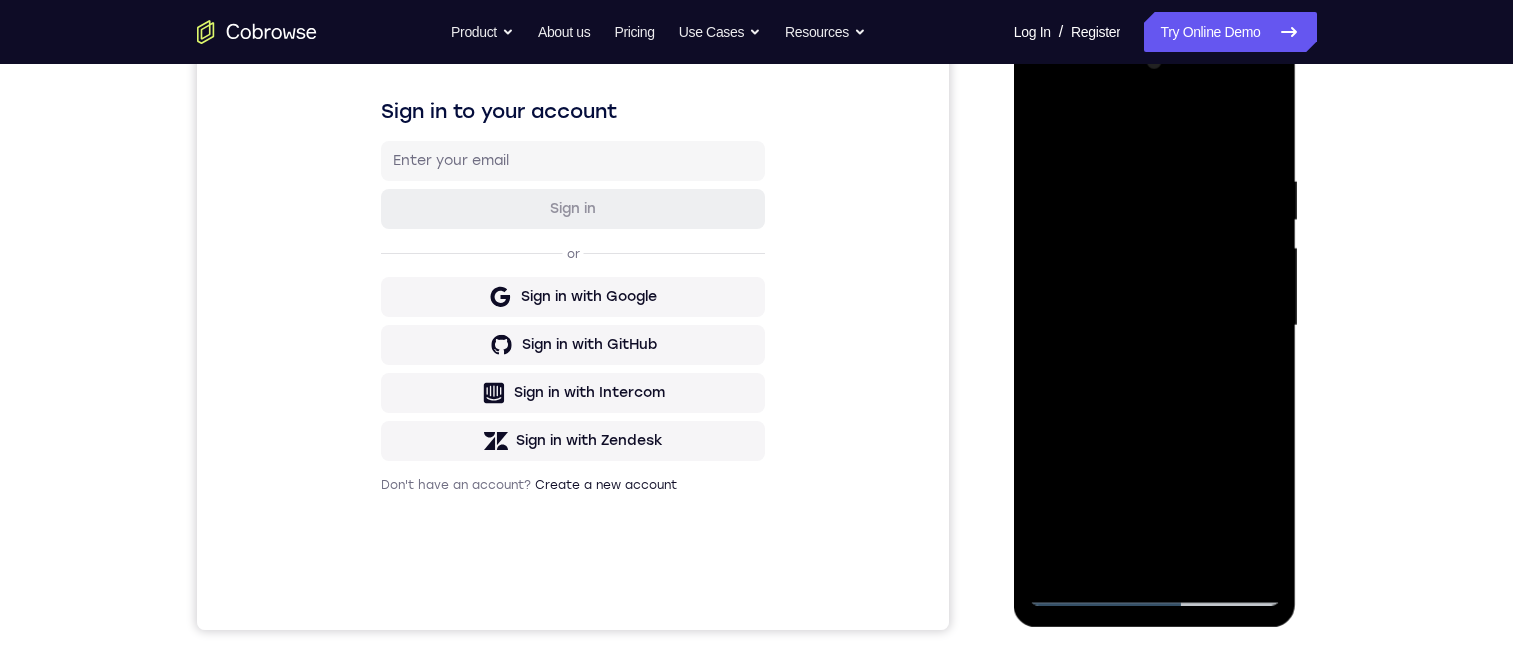
click at [1256, 514] on div at bounding box center [1155, 326] width 252 height 560
click at [1248, 375] on div at bounding box center [1155, 326] width 252 height 560
click at [1040, 127] on div at bounding box center [1155, 326] width 252 height 560
drag, startPoint x: 1176, startPoint y: 445, endPoint x: 1100, endPoint y: 194, distance: 262.2
click at [1104, 237] on div at bounding box center [1155, 326] width 252 height 560
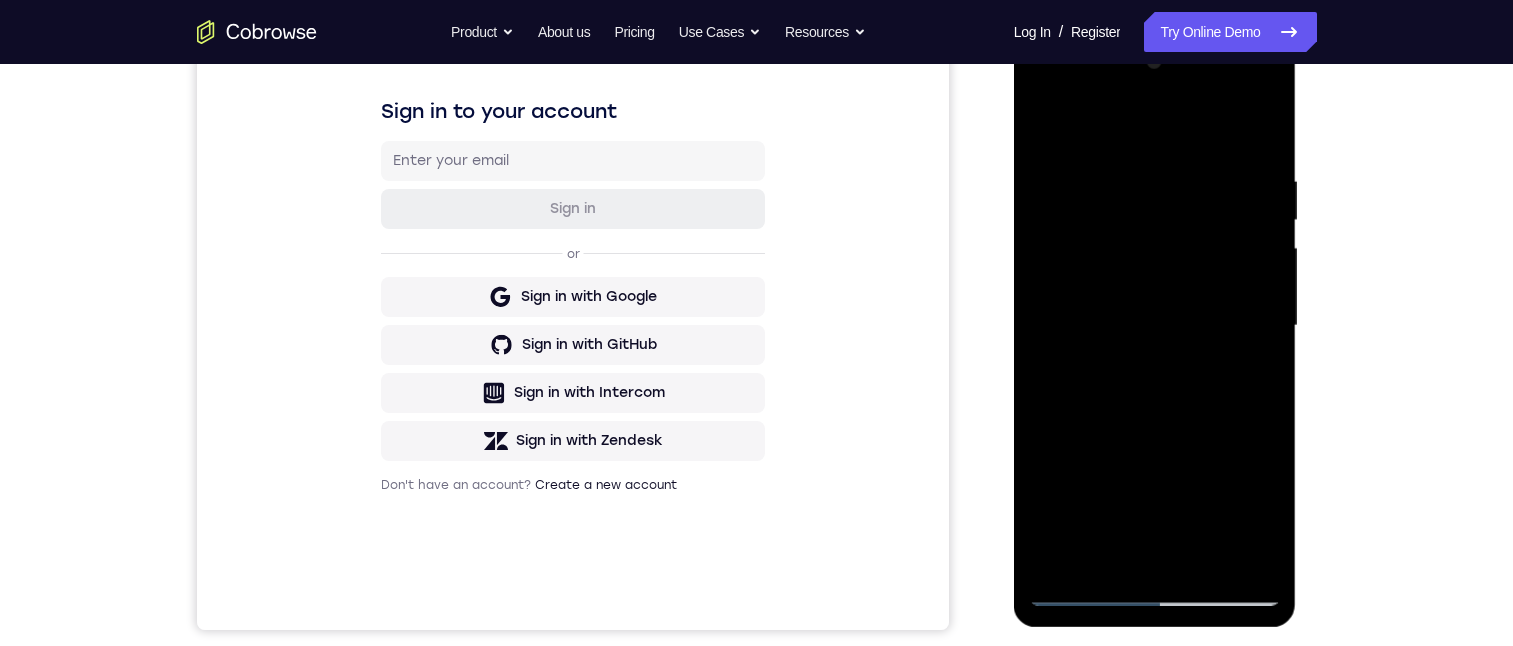
click at [1148, 250] on div at bounding box center [1155, 326] width 252 height 560
click at [1258, 522] on div at bounding box center [1155, 326] width 252 height 560
click at [1100, 550] on div at bounding box center [1155, 326] width 252 height 560
click at [1214, 441] on div at bounding box center [1155, 326] width 252 height 560
click at [1209, 442] on div at bounding box center [1155, 326] width 252 height 560
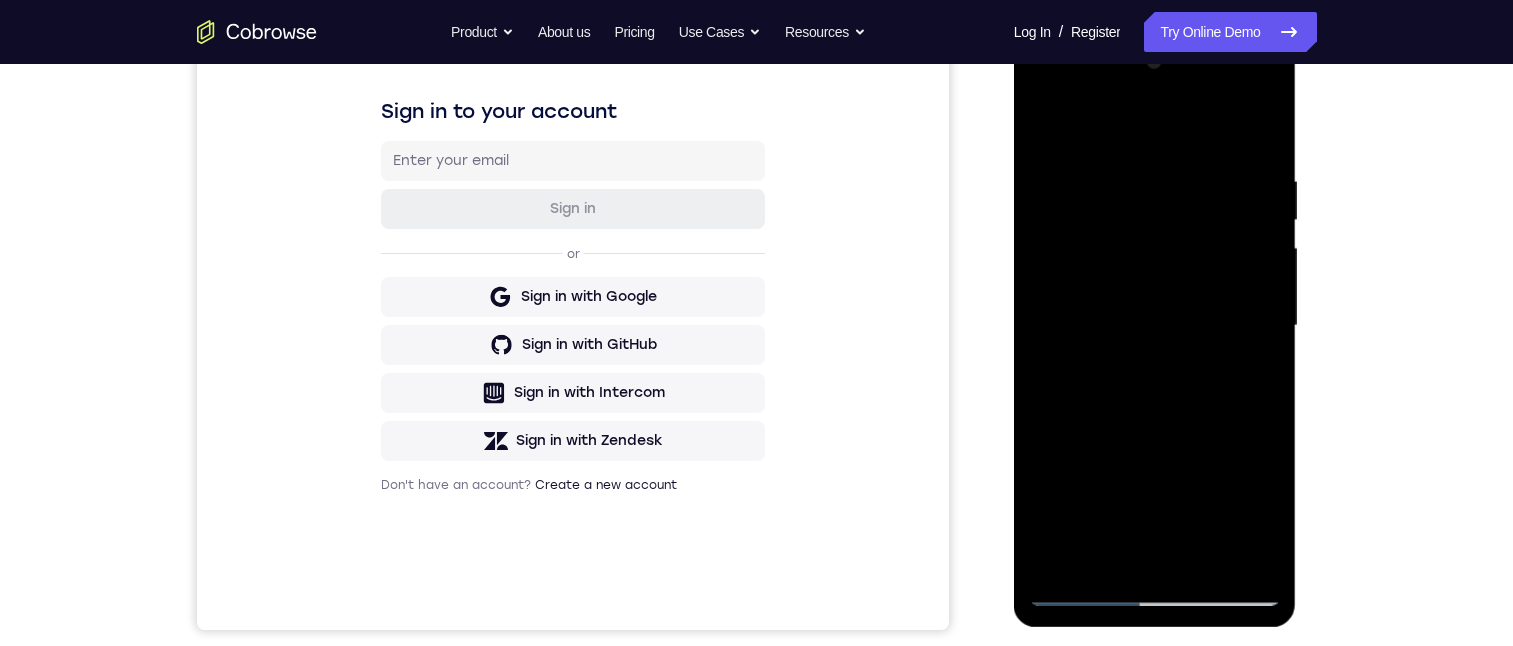
click at [1208, 443] on div at bounding box center [1155, 326] width 252 height 560
click at [1244, 361] on div at bounding box center [1155, 326] width 252 height 560
click at [1048, 115] on div at bounding box center [1155, 326] width 252 height 560
click at [1148, 297] on div at bounding box center [1155, 326] width 252 height 560
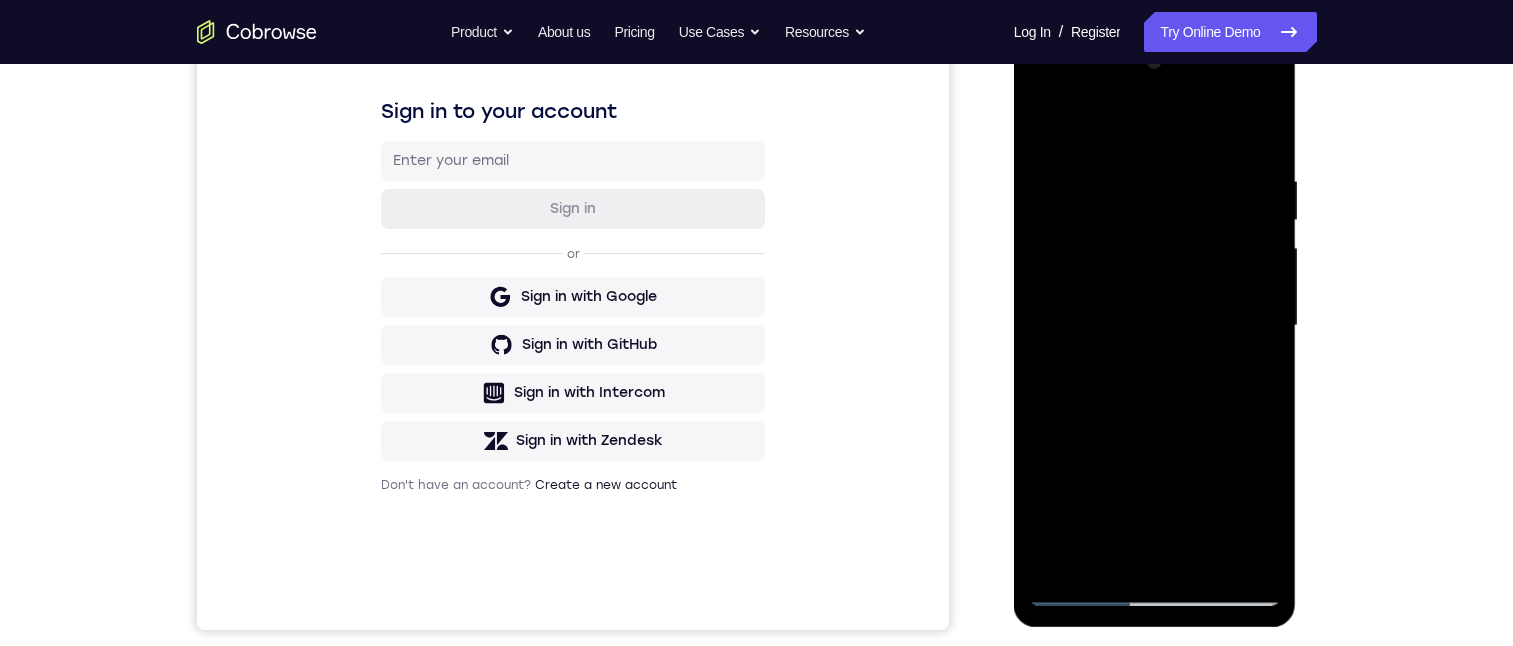
click at [1040, 124] on div at bounding box center [1155, 326] width 252 height 560
drag, startPoint x: 1101, startPoint y: 314, endPoint x: 1132, endPoint y: 361, distance: 56.3
click at [1132, 361] on div at bounding box center [1155, 326] width 252 height 560
click at [1131, 300] on div at bounding box center [1155, 326] width 252 height 560
click at [1245, 377] on div at bounding box center [1155, 326] width 252 height 560
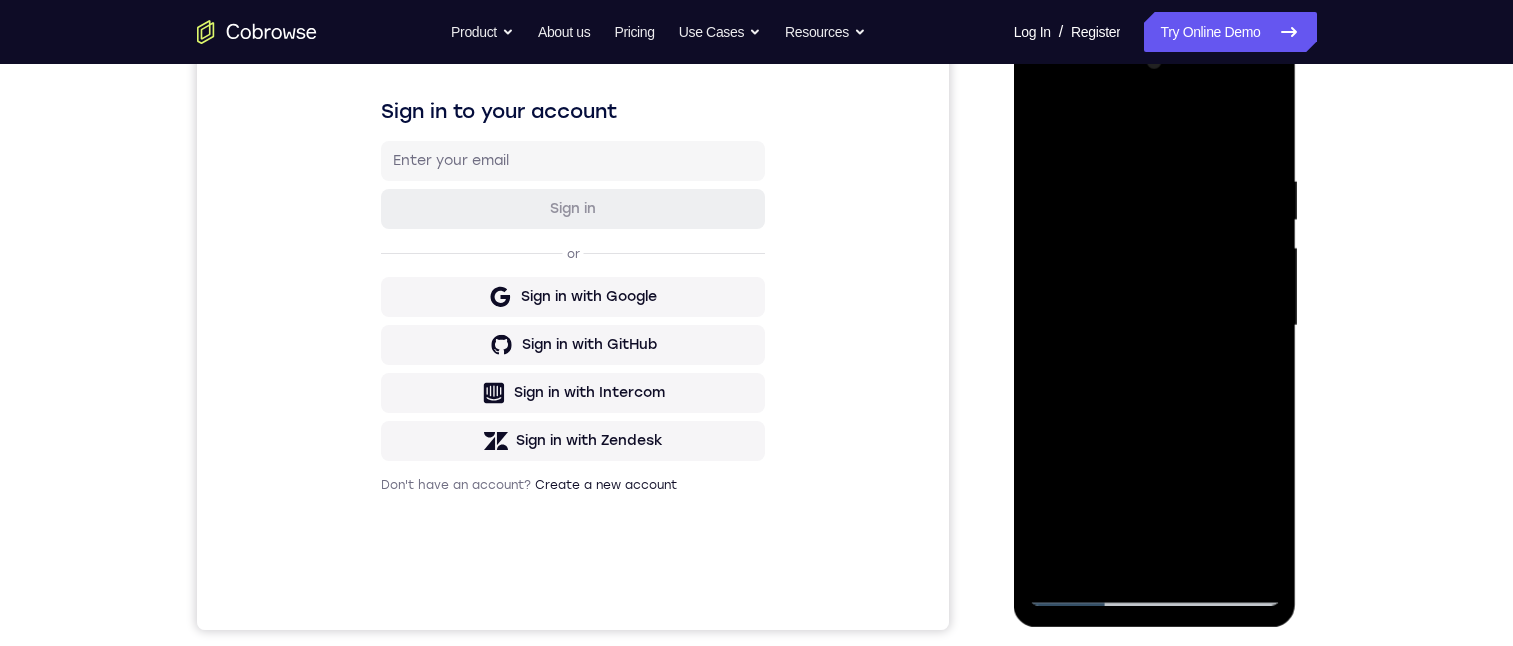
click at [1246, 371] on div at bounding box center [1155, 326] width 252 height 560
click at [1129, 342] on div at bounding box center [1155, 326] width 252 height 560
click at [1148, 512] on div at bounding box center [1155, 326] width 252 height 560
click at [1110, 555] on div at bounding box center [1155, 326] width 252 height 560
click at [1139, 318] on div at bounding box center [1155, 326] width 252 height 560
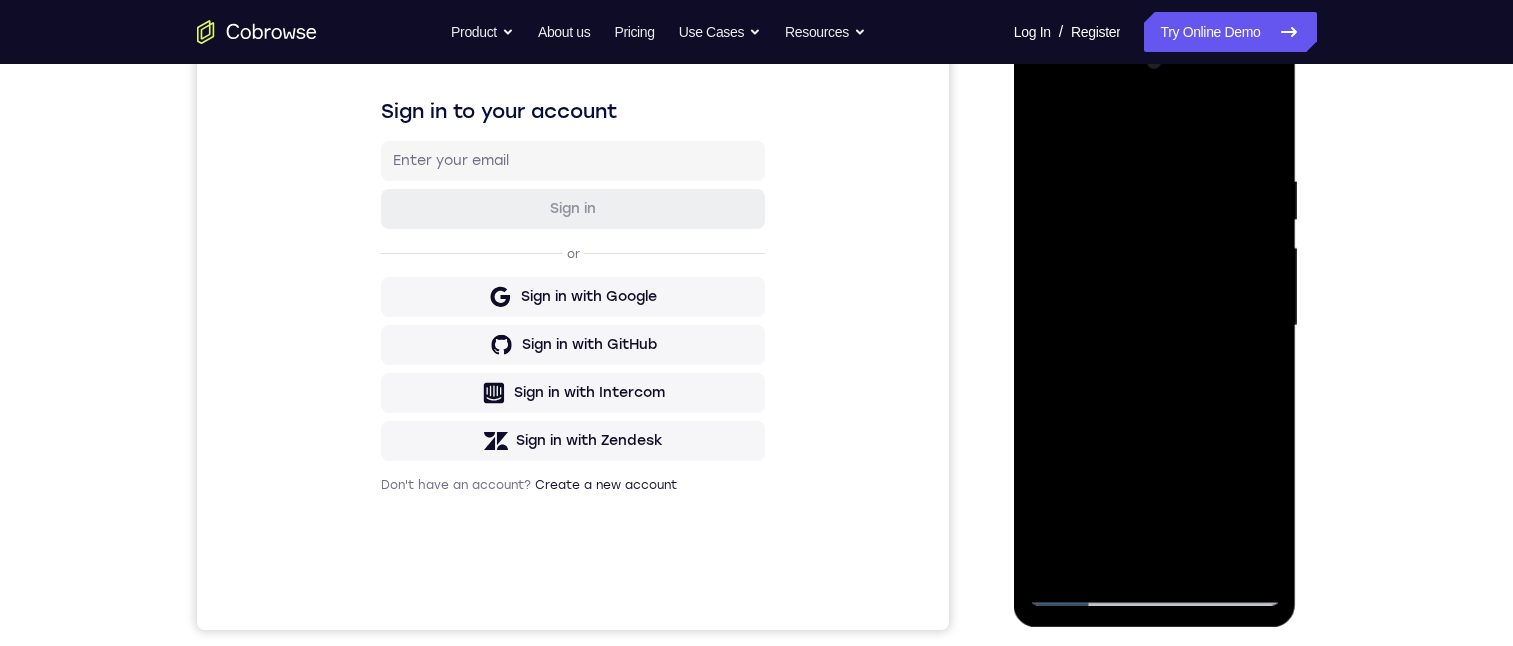
click at [1146, 486] on div at bounding box center [1155, 326] width 252 height 560
click at [1248, 375] on div at bounding box center [1155, 326] width 252 height 560
click at [1233, 237] on div at bounding box center [1155, 326] width 252 height 560
click at [1228, 265] on div at bounding box center [1155, 326] width 252 height 560
click at [1236, 433] on div at bounding box center [1155, 326] width 252 height 560
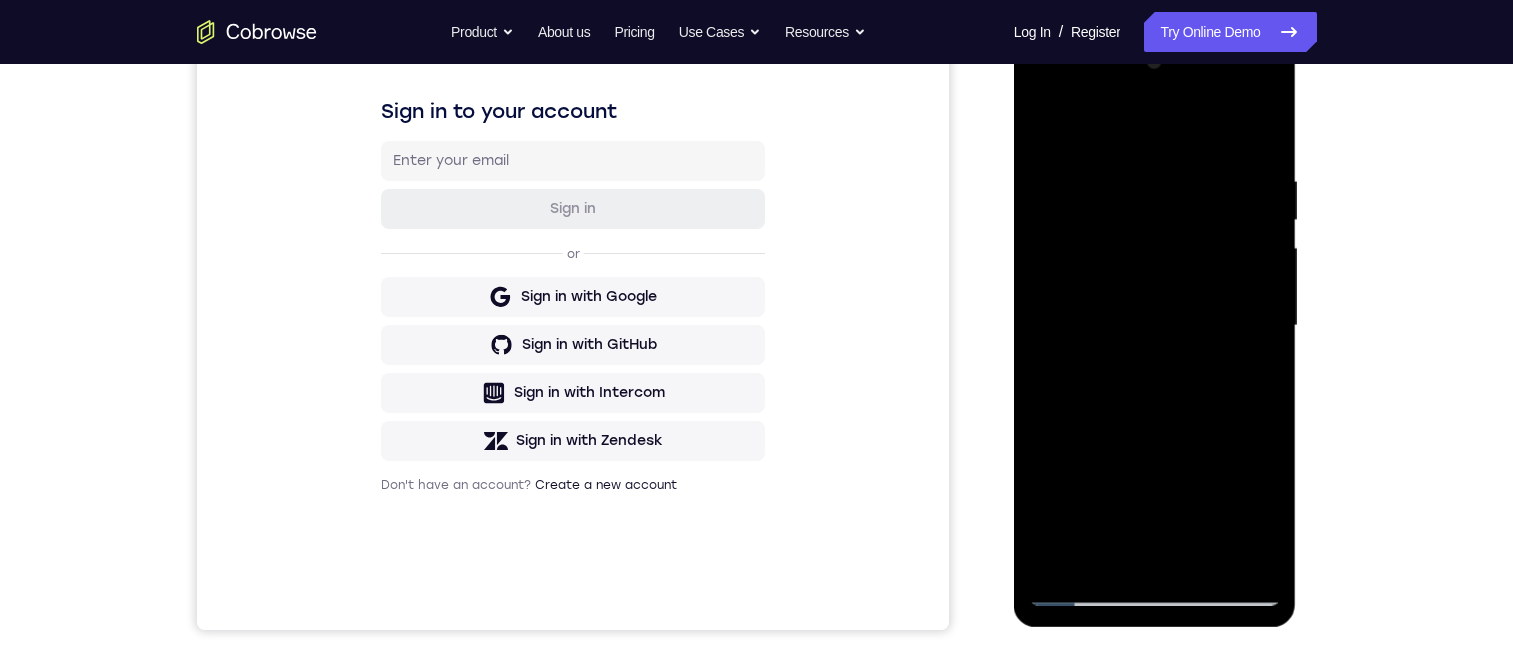
click at [1243, 435] on div at bounding box center [1155, 326] width 252 height 560
click at [1256, 371] on div at bounding box center [1155, 326] width 252 height 560
click at [1036, 121] on div at bounding box center [1155, 326] width 252 height 560
drag, startPoint x: 1032, startPoint y: 371, endPoint x: 1146, endPoint y: 362, distance: 114.3
click at [1132, 373] on div at bounding box center [1155, 326] width 252 height 560
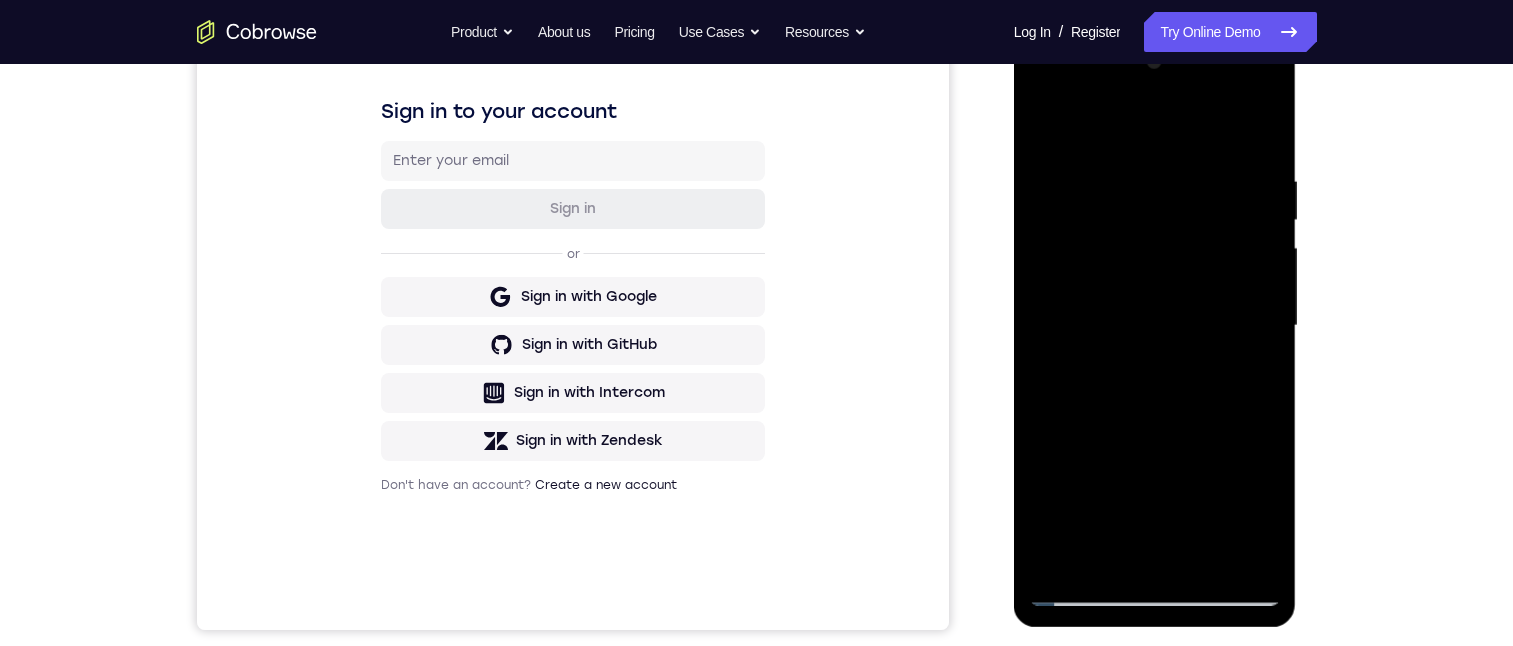
drag, startPoint x: 1114, startPoint y: 334, endPoint x: 1133, endPoint y: 375, distance: 45.2
click at [1136, 439] on div at bounding box center [1155, 326] width 252 height 560
click at [1106, 251] on div at bounding box center [1155, 326] width 252 height 560
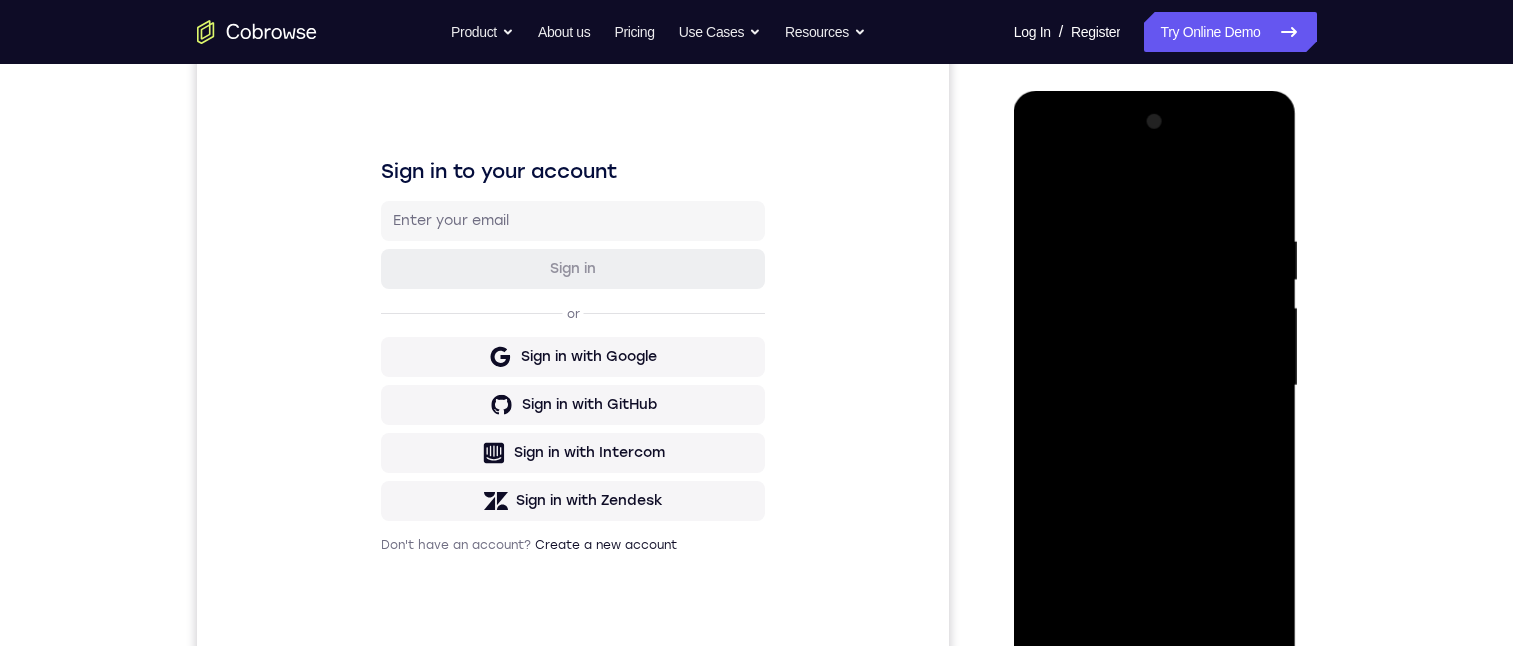
scroll to position [340, 0]
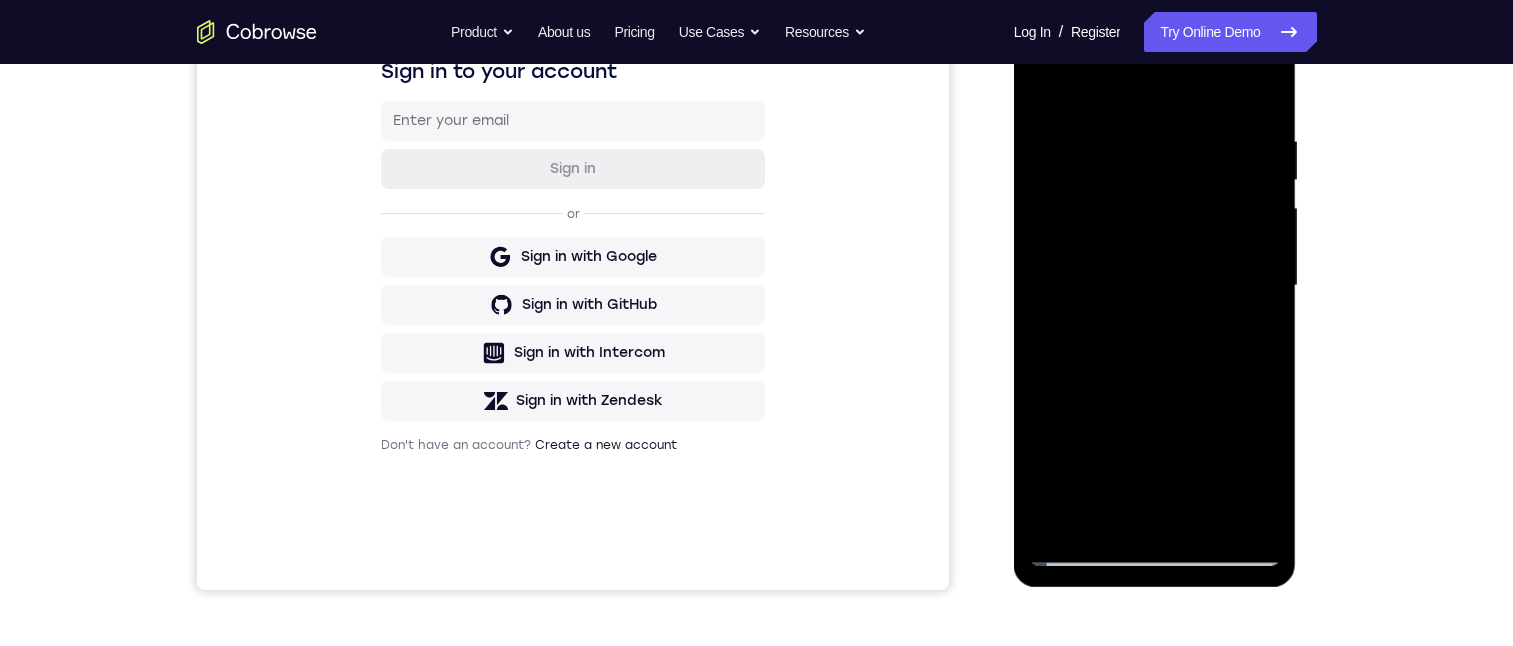
click at [1243, 346] on div at bounding box center [1155, 286] width 252 height 560
click at [1233, 365] on div at bounding box center [1155, 286] width 252 height 560
click at [1097, 513] on div at bounding box center [1155, 286] width 252 height 560
click at [1256, 438] on div at bounding box center [1155, 286] width 252 height 560
click at [1256, 439] on div at bounding box center [1155, 286] width 252 height 560
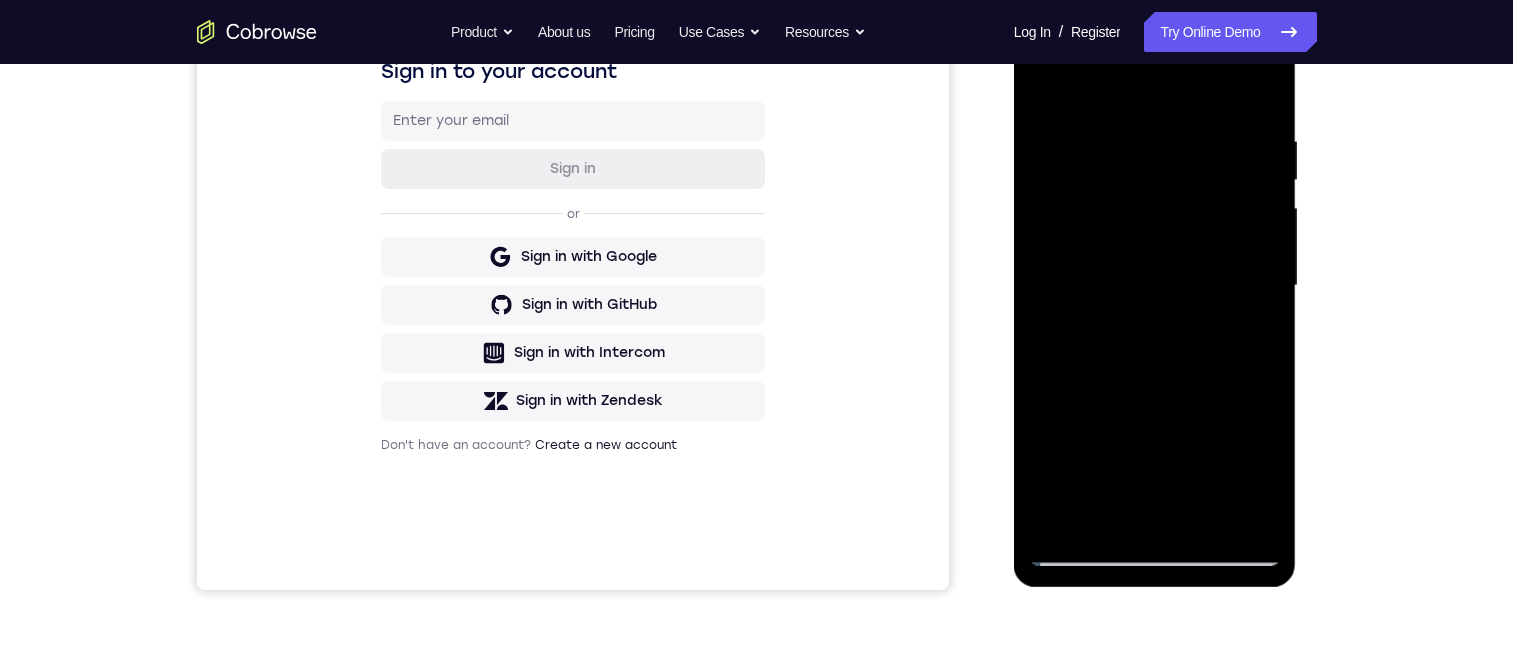
click at [1256, 439] on div at bounding box center [1155, 286] width 252 height 560
click at [1250, 322] on div at bounding box center [1155, 286] width 252 height 560
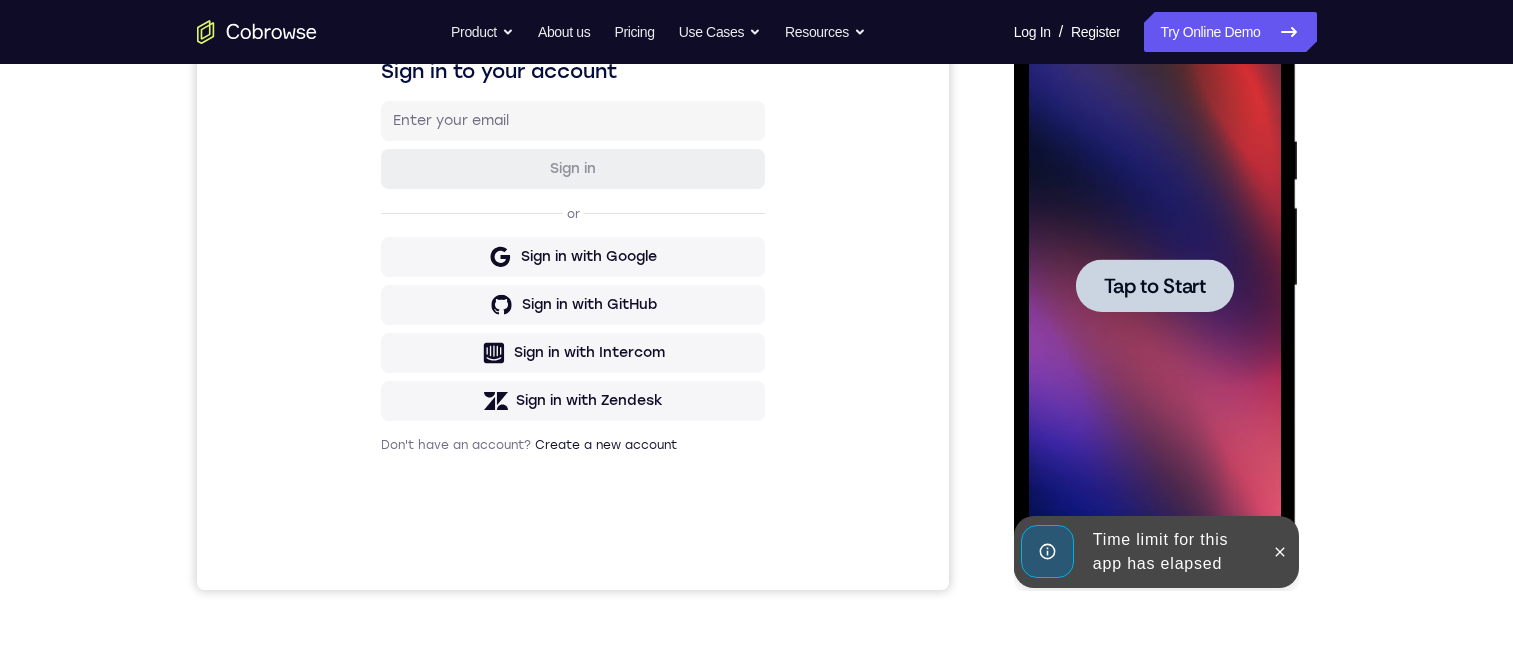
click at [1148, 287] on span "Tap to Start" at bounding box center [1155, 286] width 102 height 20
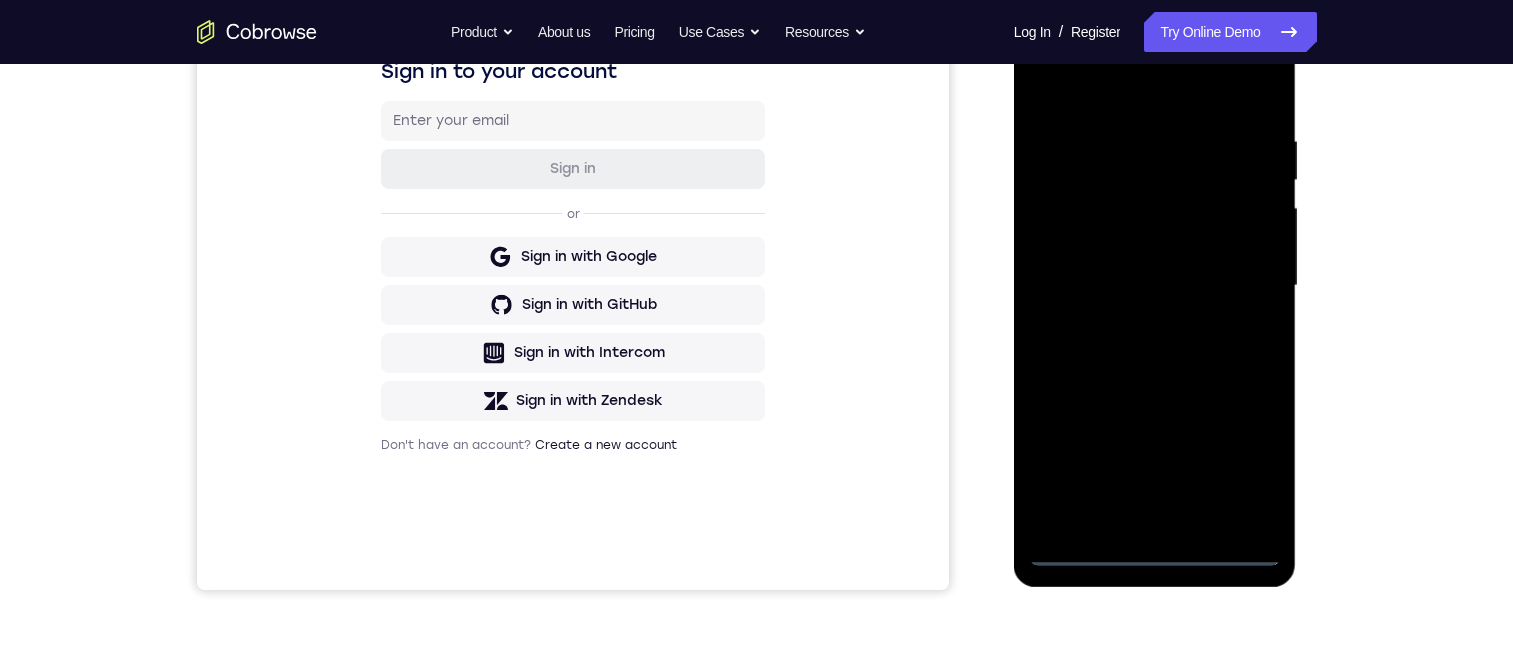
click at [1148, 547] on div at bounding box center [1155, 286] width 252 height 560
click at [1252, 465] on div at bounding box center [1155, 286] width 252 height 560
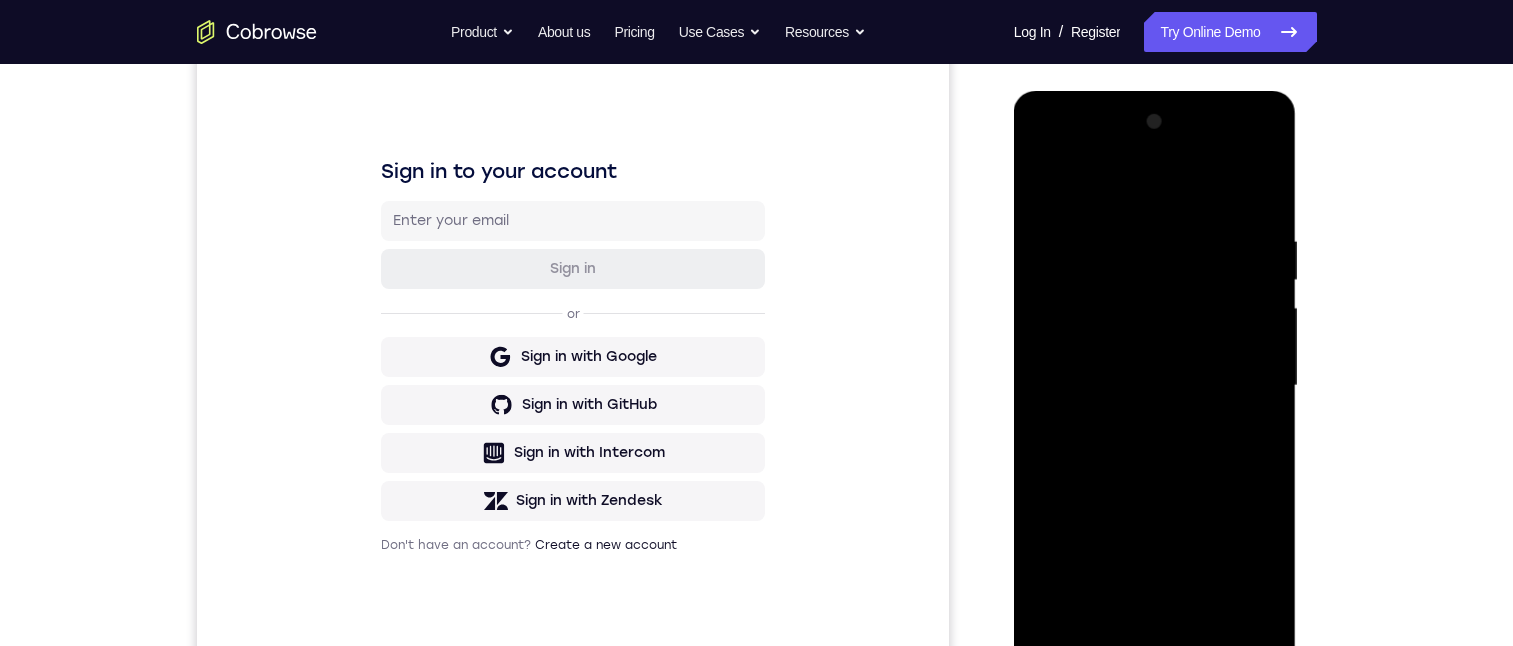
click at [1128, 150] on div at bounding box center [1155, 386] width 252 height 560
click at [1111, 152] on div at bounding box center [1155, 386] width 252 height 560
click at [1111, 148] on div at bounding box center [1155, 386] width 252 height 560
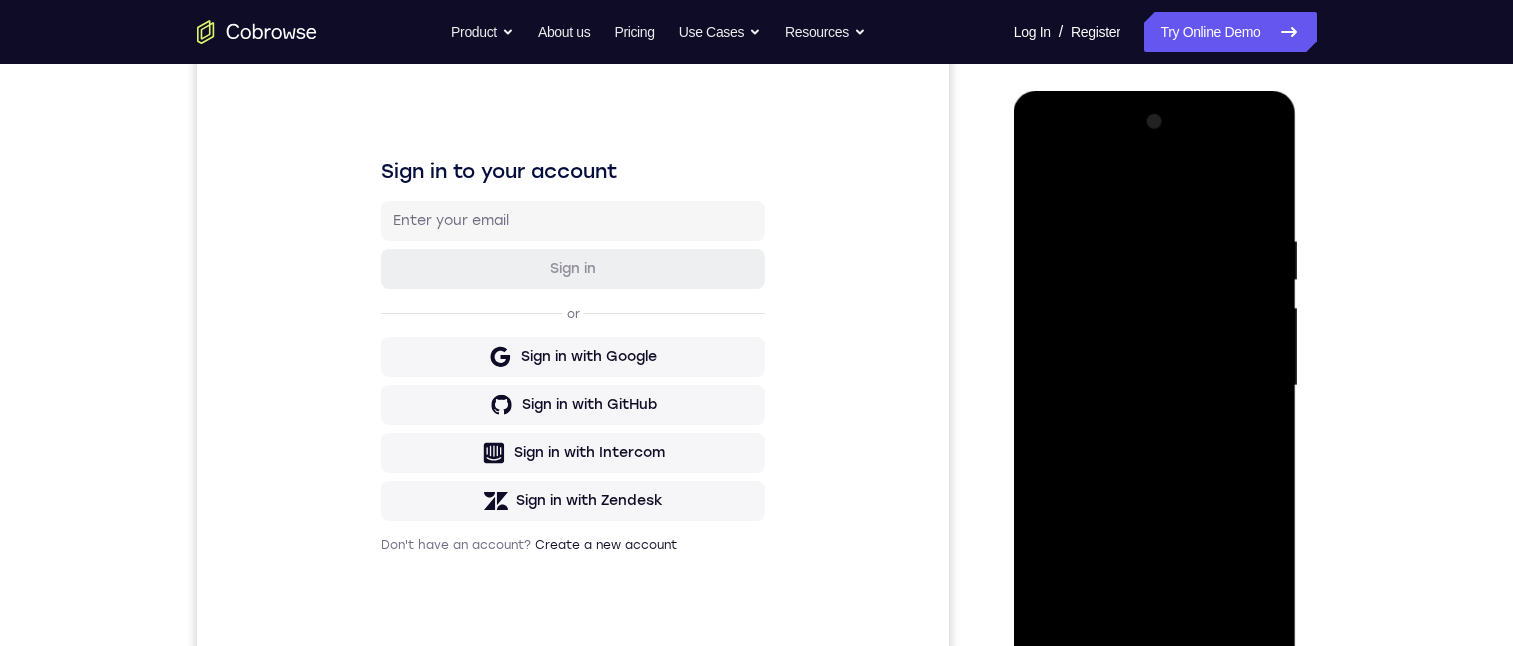
click at [1111, 148] on div at bounding box center [1155, 386] width 252 height 560
click at [1087, 153] on div at bounding box center [1155, 386] width 252 height 560
click at [1240, 381] on div at bounding box center [1155, 386] width 252 height 560
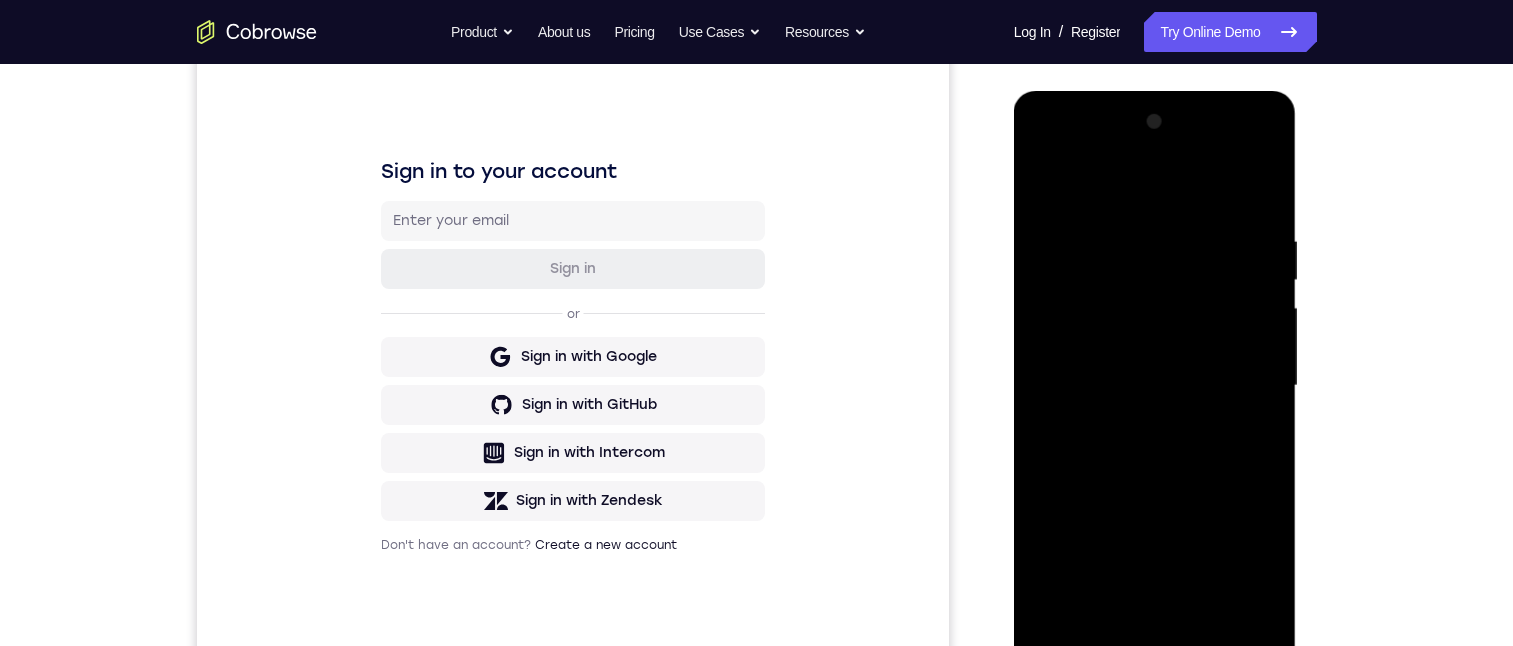
click at [1139, 422] on div at bounding box center [1155, 386] width 252 height 560
click at [1132, 424] on div at bounding box center [1155, 386] width 252 height 560
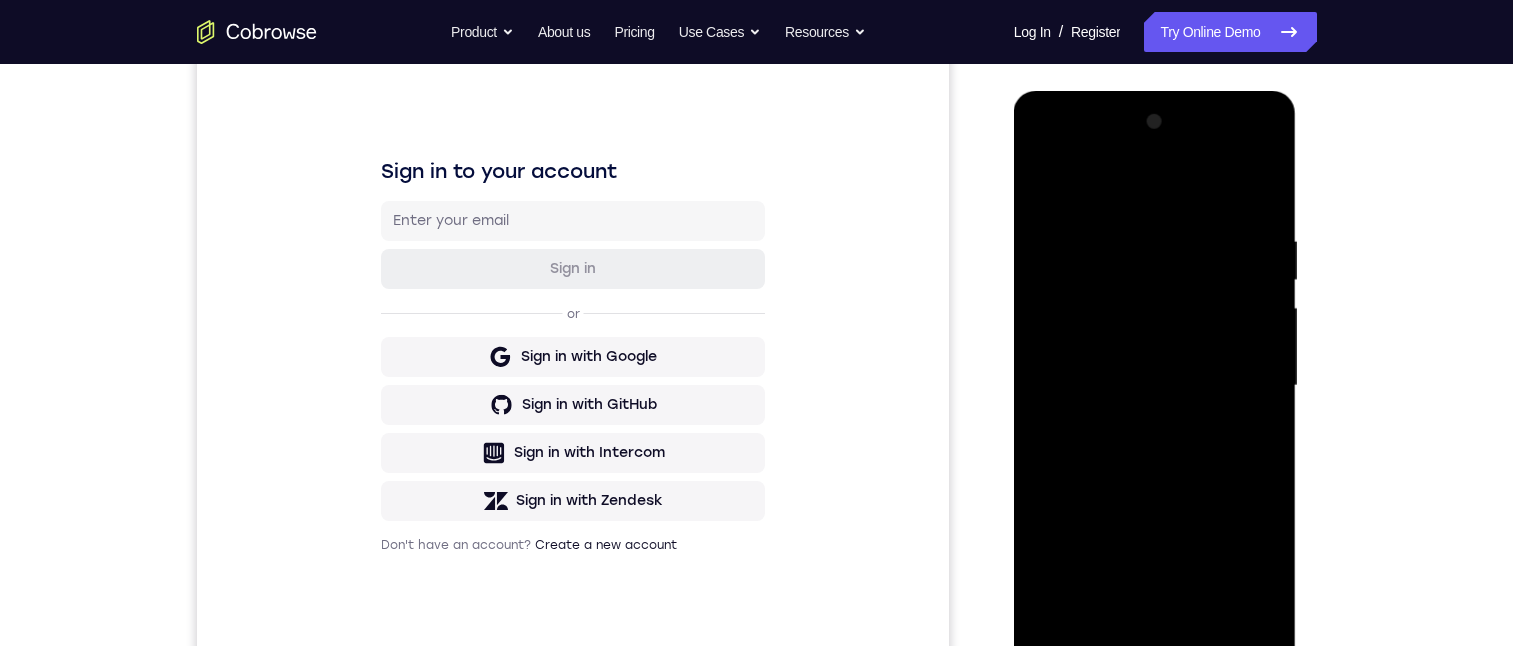
click at [1132, 424] on div at bounding box center [1155, 386] width 252 height 560
click at [1140, 350] on div at bounding box center [1155, 386] width 252 height 560
click at [1162, 389] on div at bounding box center [1155, 386] width 252 height 560
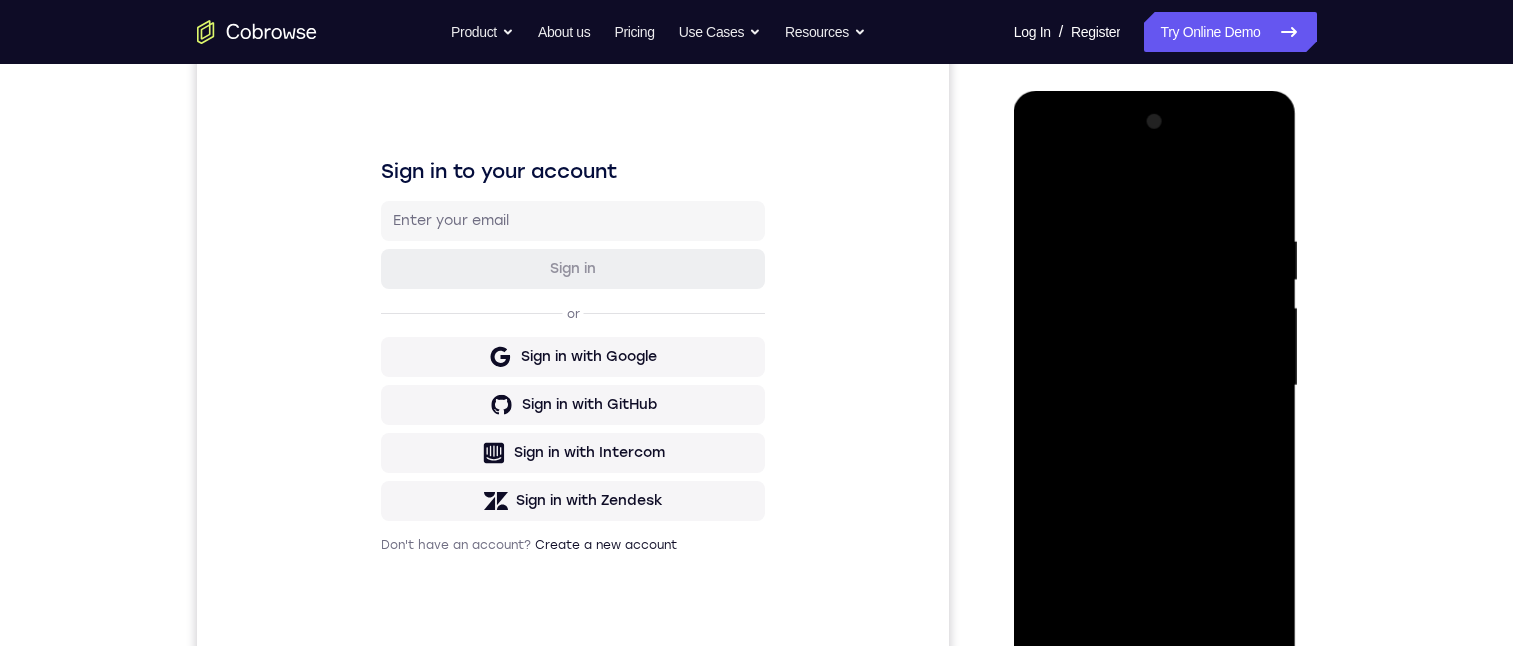
click at [1162, 389] on div at bounding box center [1155, 386] width 252 height 560
click at [1174, 450] on div at bounding box center [1155, 386] width 252 height 560
click at [1158, 439] on div at bounding box center [1155, 386] width 252 height 560
click at [1179, 435] on div at bounding box center [1155, 386] width 252 height 560
click at [1176, 442] on div at bounding box center [1155, 386] width 252 height 560
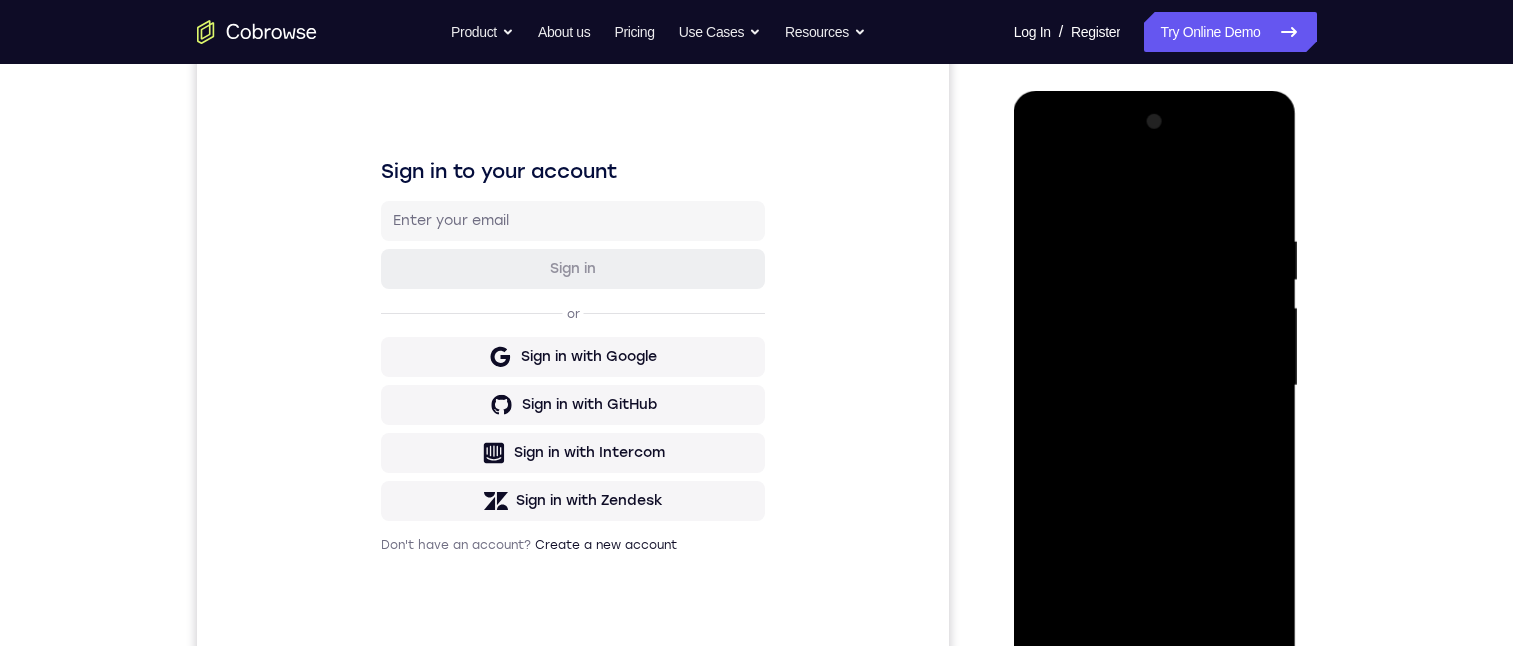
scroll to position [340, 0]
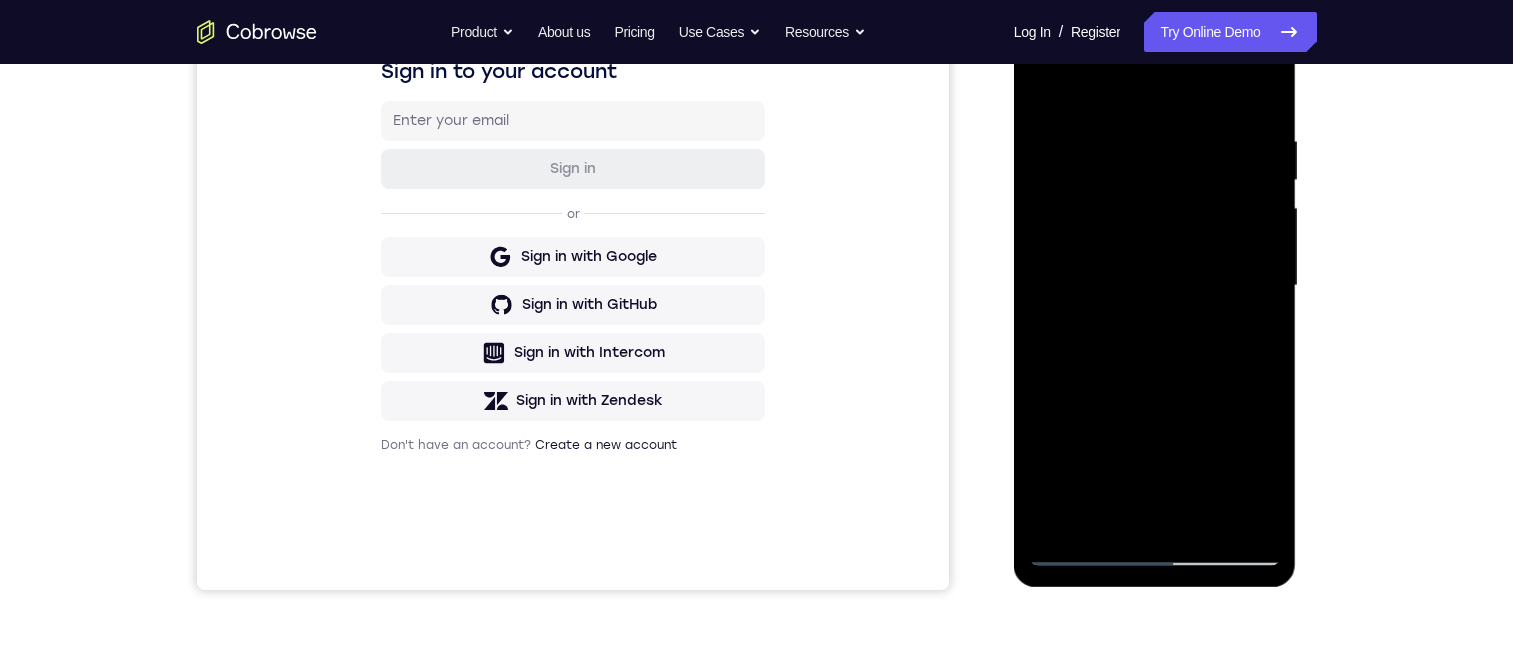
click at [1139, 356] on div at bounding box center [1155, 286] width 252 height 560
click at [1200, 517] on div at bounding box center [1155, 286] width 252 height 560
click at [1166, 391] on div at bounding box center [1155, 286] width 252 height 560
click at [1175, 236] on div at bounding box center [1155, 286] width 252 height 560
click at [1240, 333] on div at bounding box center [1155, 286] width 252 height 560
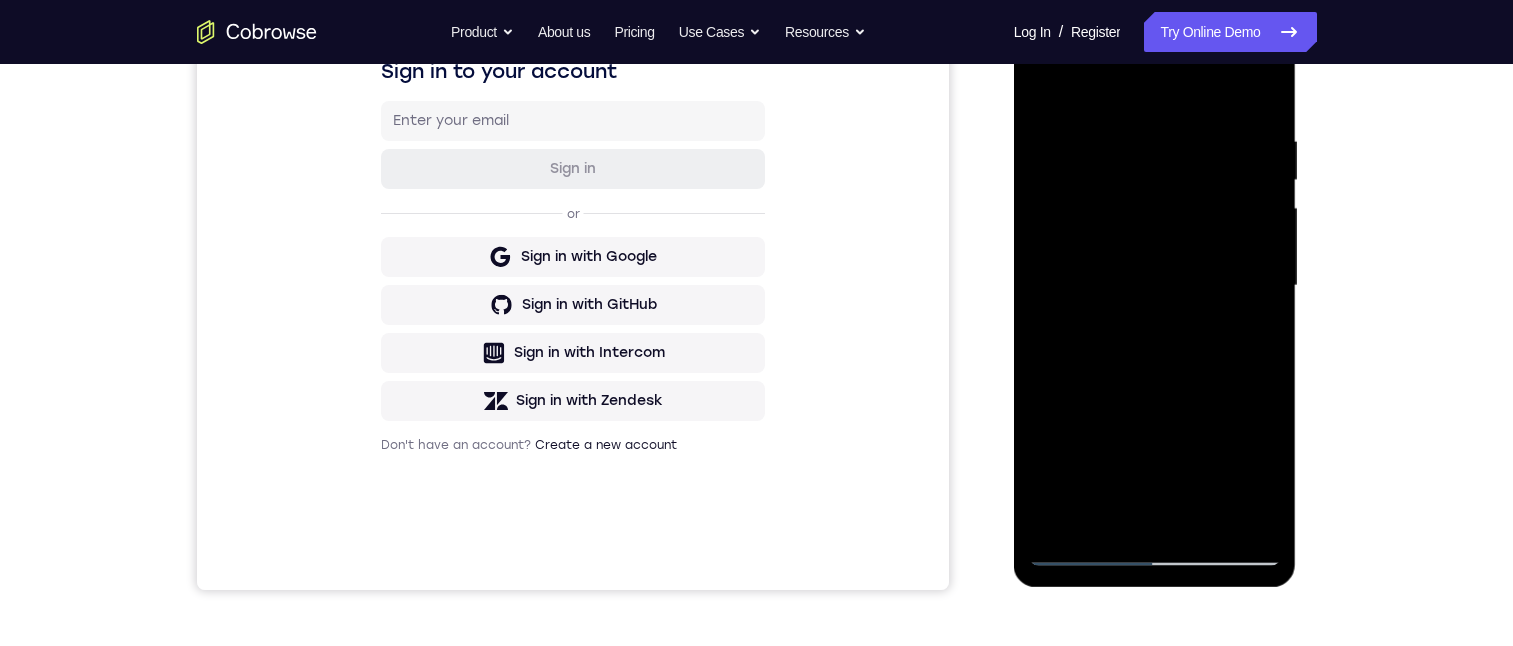
click at [1122, 342] on div at bounding box center [1155, 286] width 252 height 560
click at [1251, 335] on div at bounding box center [1155, 286] width 252 height 560
click at [1041, 82] on div at bounding box center [1155, 286] width 252 height 560
drag, startPoint x: 1167, startPoint y: 272, endPoint x: 1179, endPoint y: 388, distance: 116.6
click at [1179, 388] on div at bounding box center [1155, 286] width 252 height 560
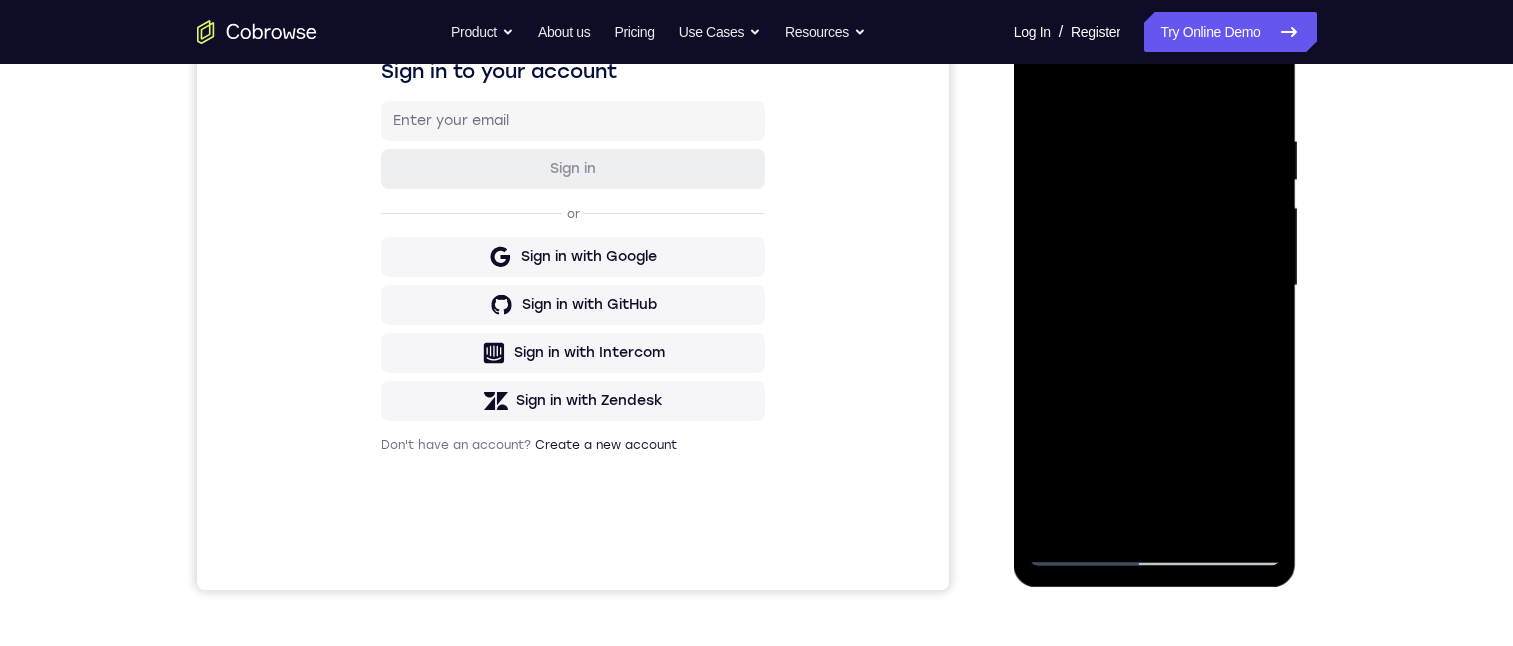
drag, startPoint x: 1179, startPoint y: 388, endPoint x: 1190, endPoint y: 317, distance: 71.8
click at [1190, 317] on div at bounding box center [1155, 286] width 252 height 560
click at [1205, 258] on div at bounding box center [1155, 286] width 252 height 560
drag, startPoint x: 1183, startPoint y: 326, endPoint x: 1242, endPoint y: 235, distance: 108.4
click at [1243, 224] on div at bounding box center [1155, 286] width 252 height 560
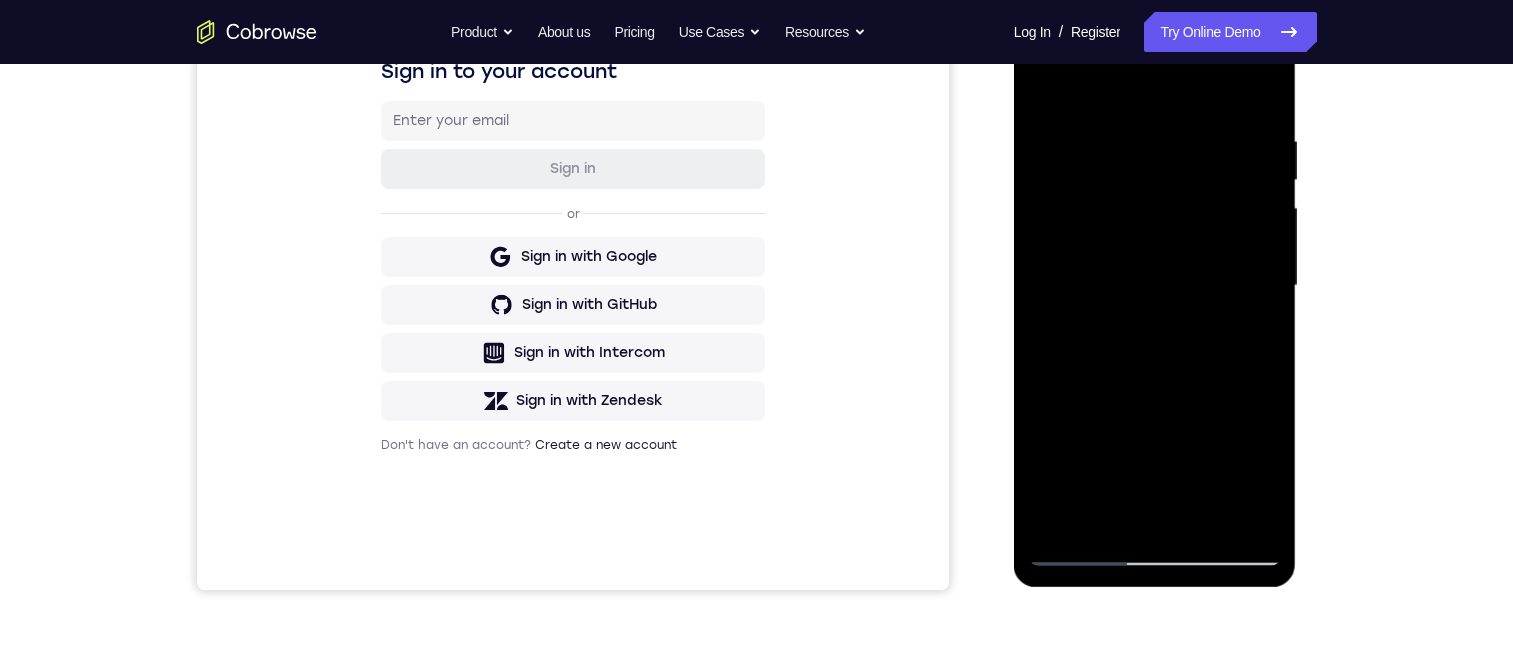
scroll to position [264, 0]
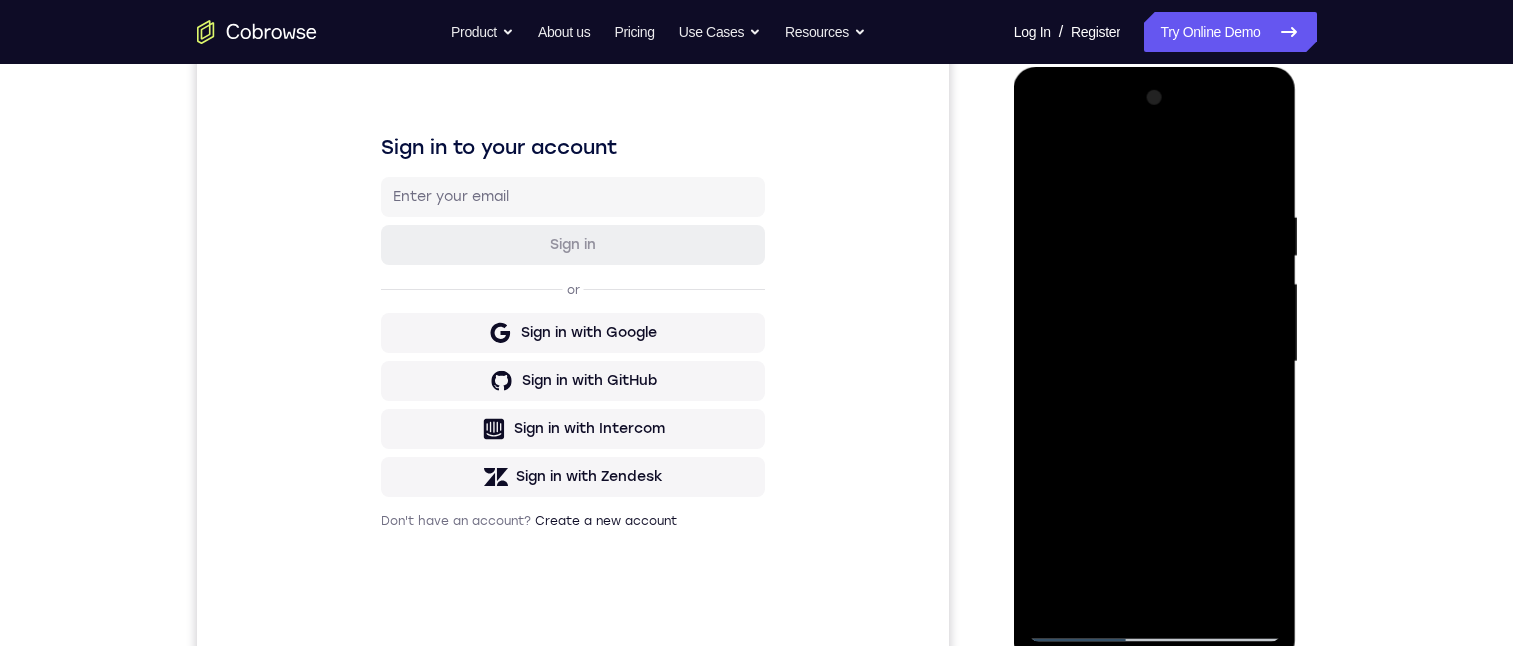
click at [1045, 154] on div at bounding box center [1155, 362] width 252 height 560
click at [1139, 220] on div at bounding box center [1155, 362] width 252 height 560
click at [1259, 239] on div at bounding box center [1155, 362] width 252 height 560
click at [1256, 211] on div at bounding box center [1155, 362] width 252 height 560
click at [1255, 207] on div at bounding box center [1155, 362] width 252 height 560
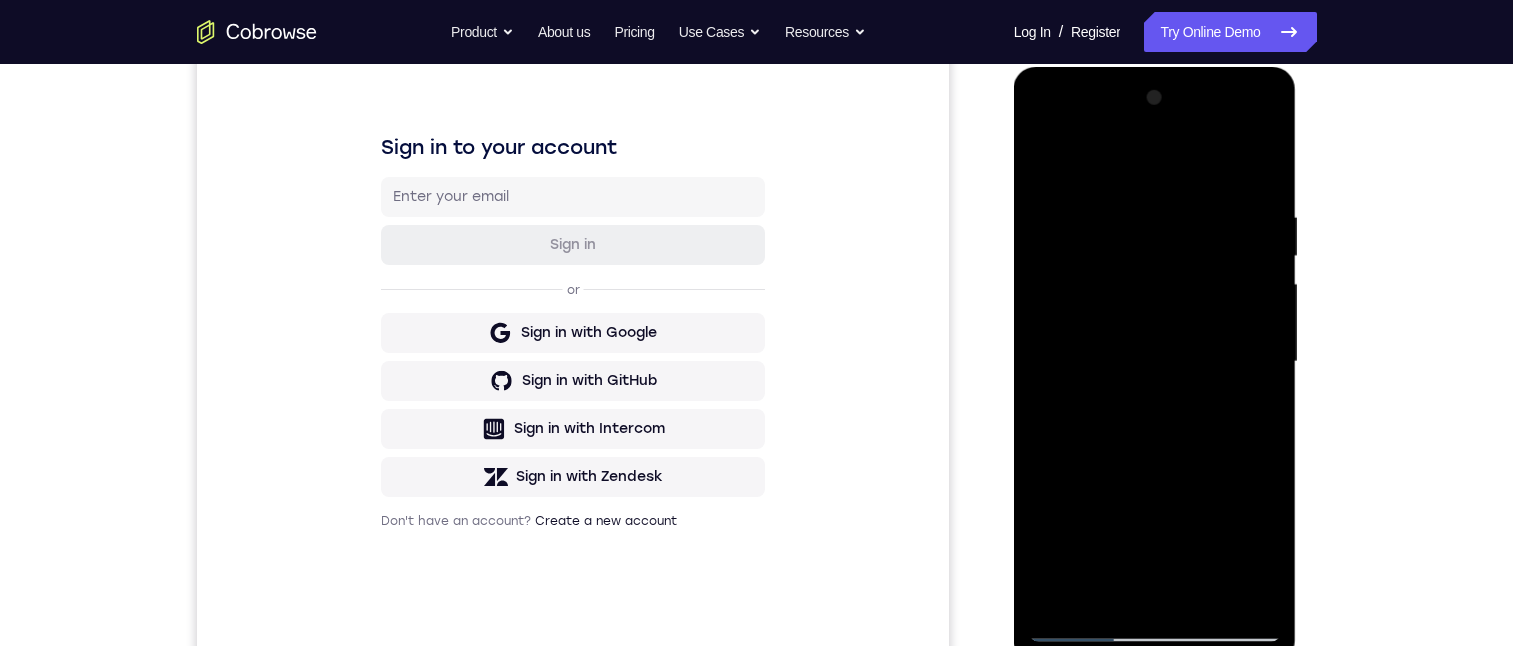
click at [1255, 207] on div at bounding box center [1155, 362] width 252 height 560
click at [1254, 203] on div at bounding box center [1155, 362] width 252 height 560
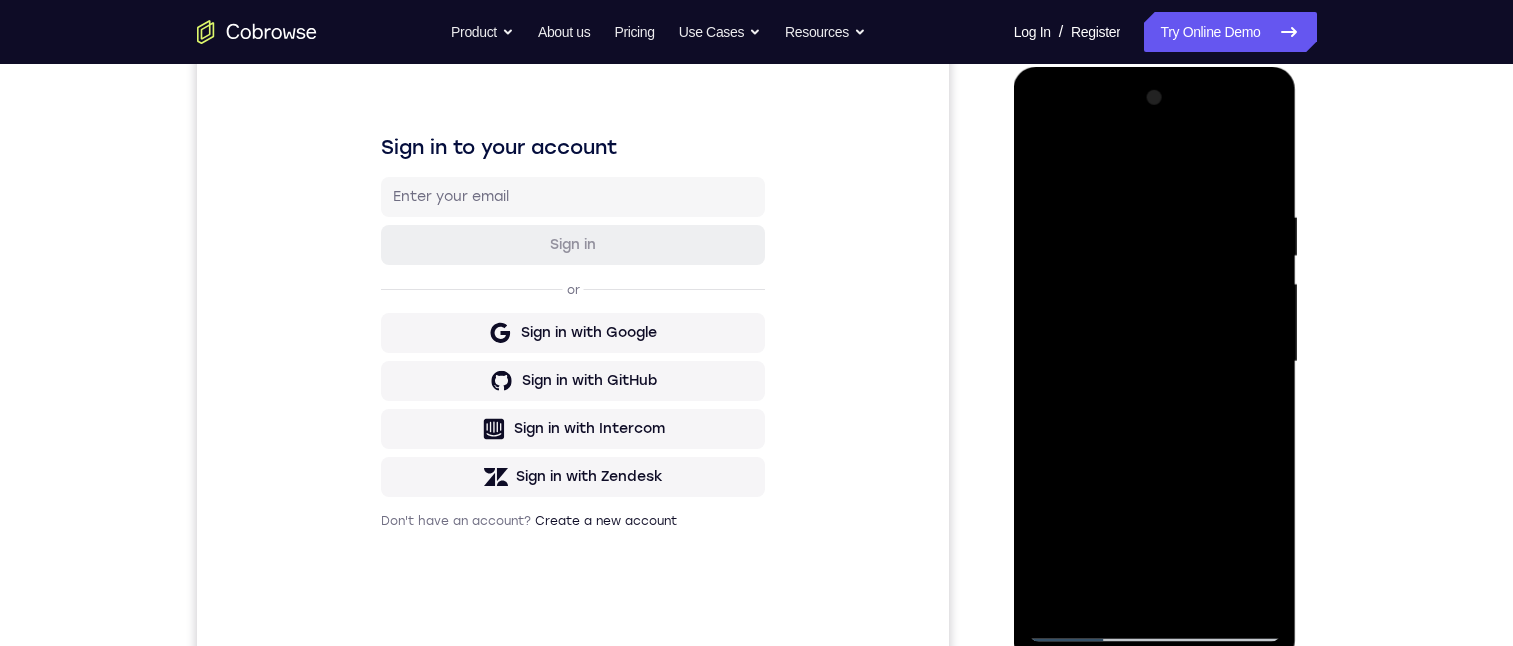
click at [1254, 203] on div at bounding box center [1155, 362] width 252 height 560
click at [1248, 199] on div at bounding box center [1155, 362] width 252 height 560
click at [1232, 584] on div at bounding box center [1155, 362] width 252 height 560
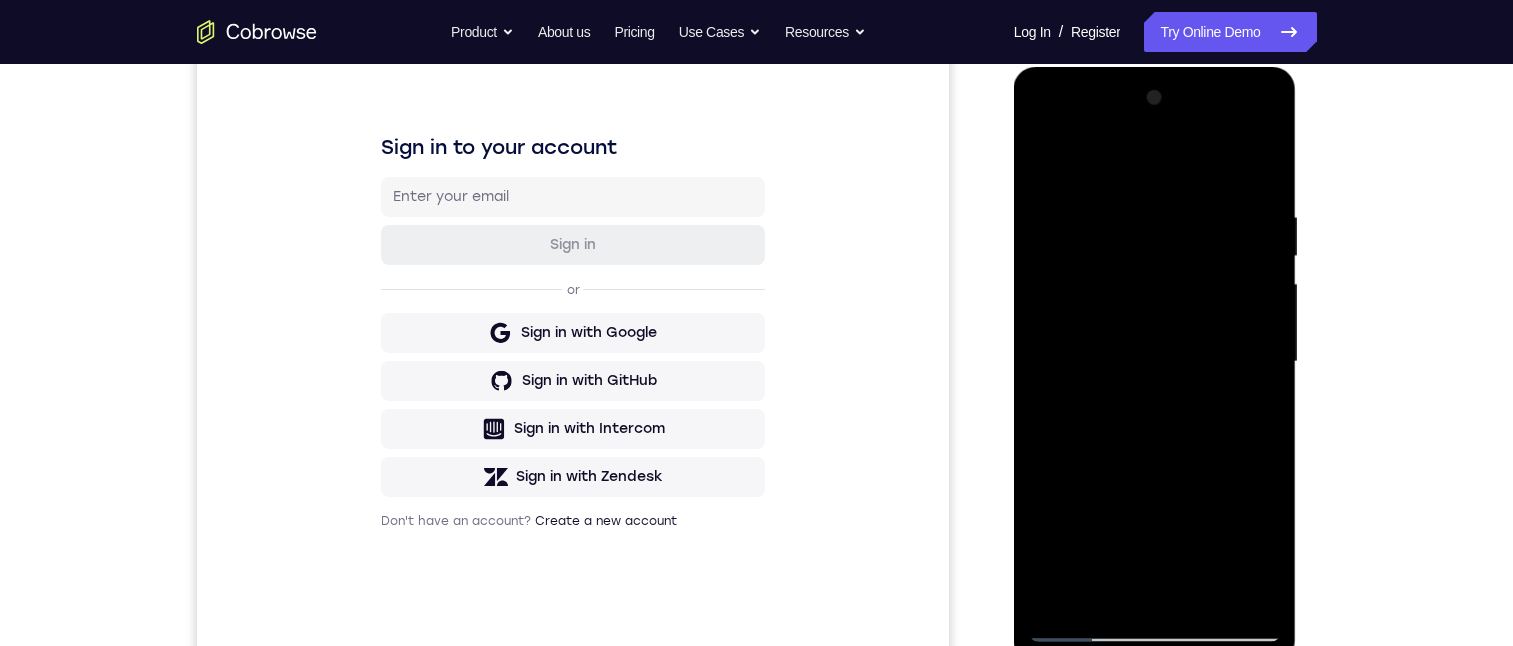
click at [1255, 201] on div at bounding box center [1155, 362] width 252 height 560
click at [1253, 201] on div at bounding box center [1155, 362] width 252 height 560
click at [1253, 168] on div at bounding box center [1155, 362] width 252 height 560
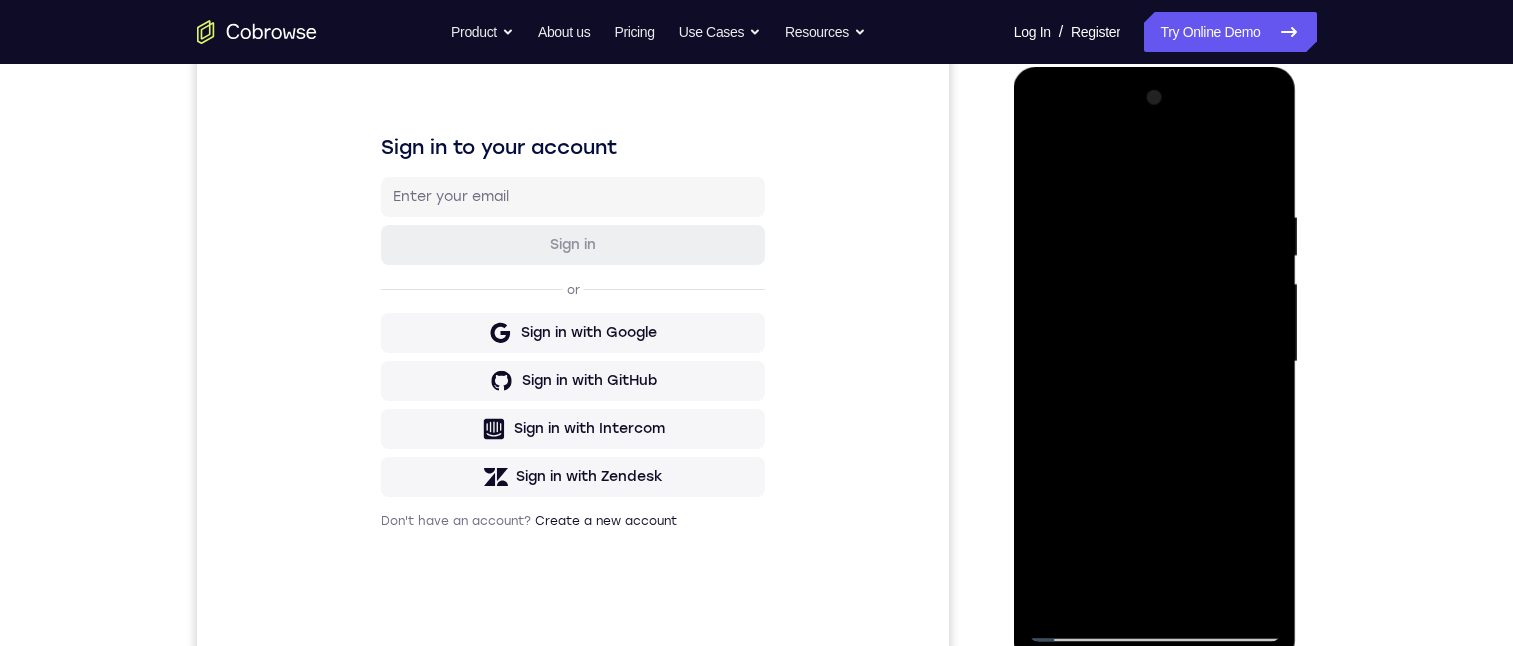
click at [1209, 593] on div at bounding box center [1155, 362] width 252 height 560
click at [1110, 307] on div at bounding box center [1155, 362] width 252 height 560
click at [1253, 411] on div at bounding box center [1155, 362] width 252 height 560
click at [1049, 163] on div at bounding box center [1155, 362] width 252 height 560
